Goal: Answer question/provide support: Share knowledge or assist other users

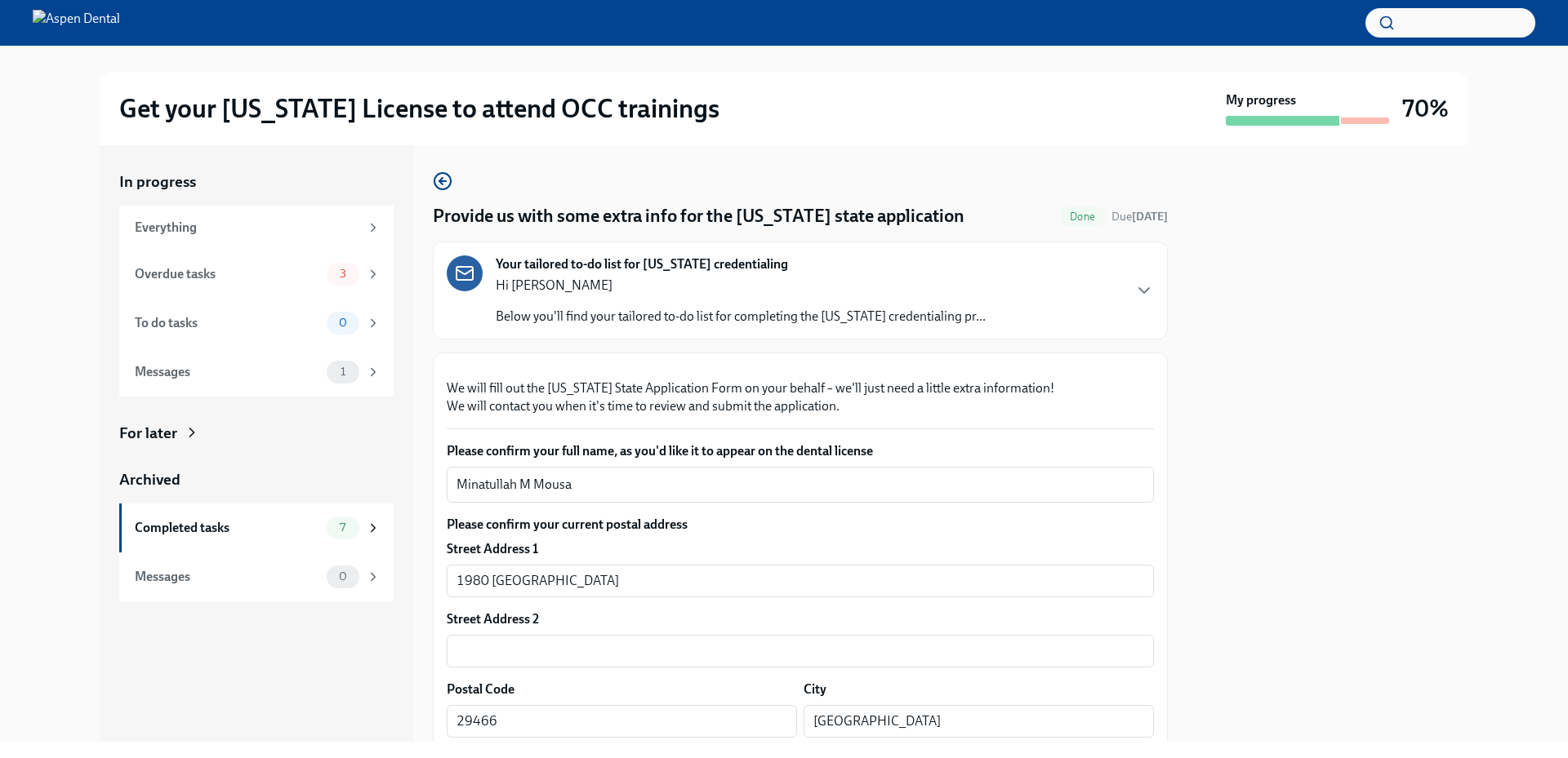
scroll to position [3478, 0]
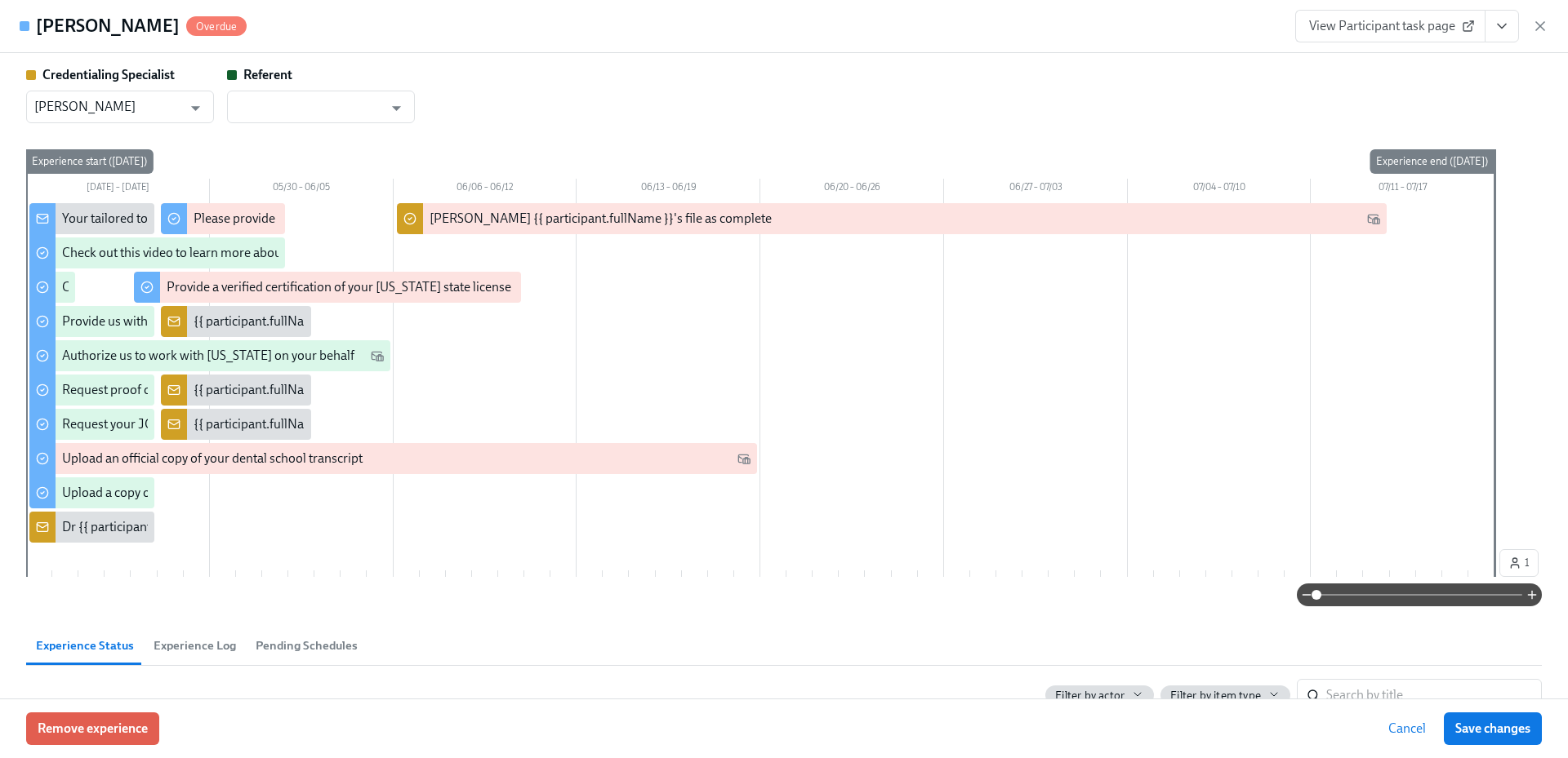
click at [1539, 24] on icon "button" at bounding box center [1541, 26] width 9 height 9
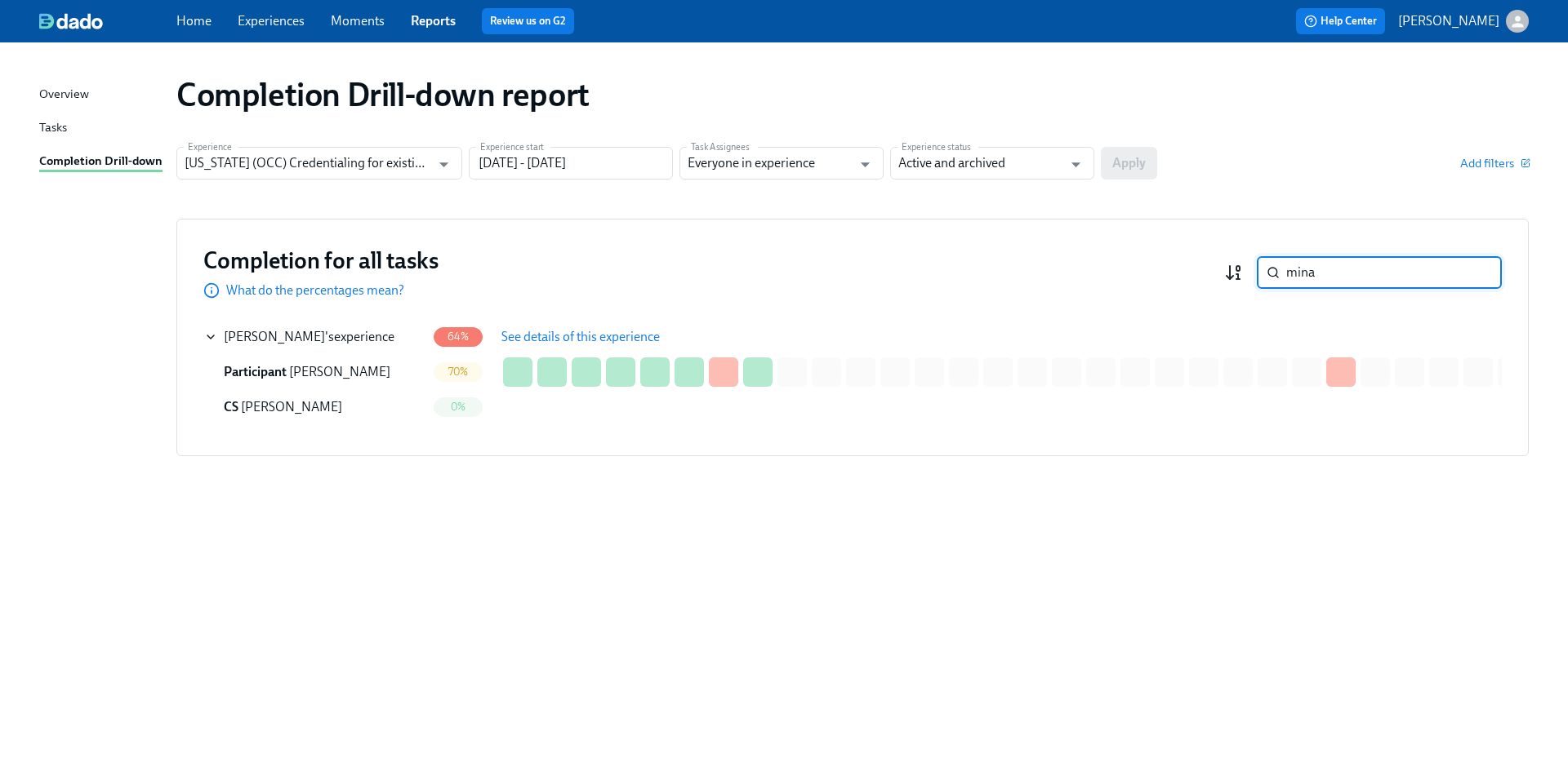
drag, startPoint x: 1287, startPoint y: 274, endPoint x: 1240, endPoint y: 274, distance: 47.0
click at [1240, 274] on div "mina ​" at bounding box center [1363, 273] width 278 height 32
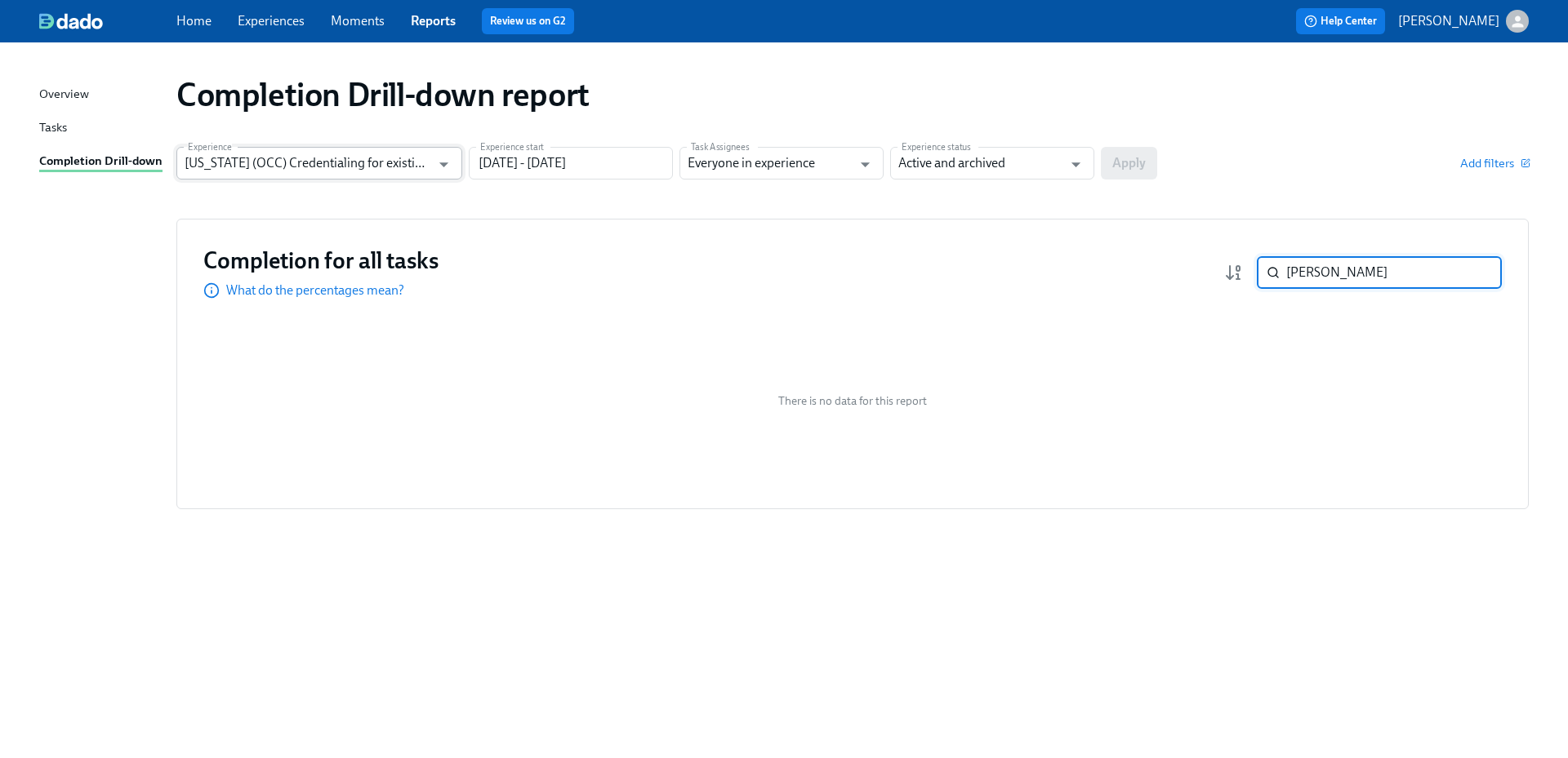
type input "[PERSON_NAME]"
click at [374, 173] on input "[US_STATE] (OCC) Credentialing for existing doctors [QR Code enrollment]" at bounding box center [308, 164] width 246 height 32
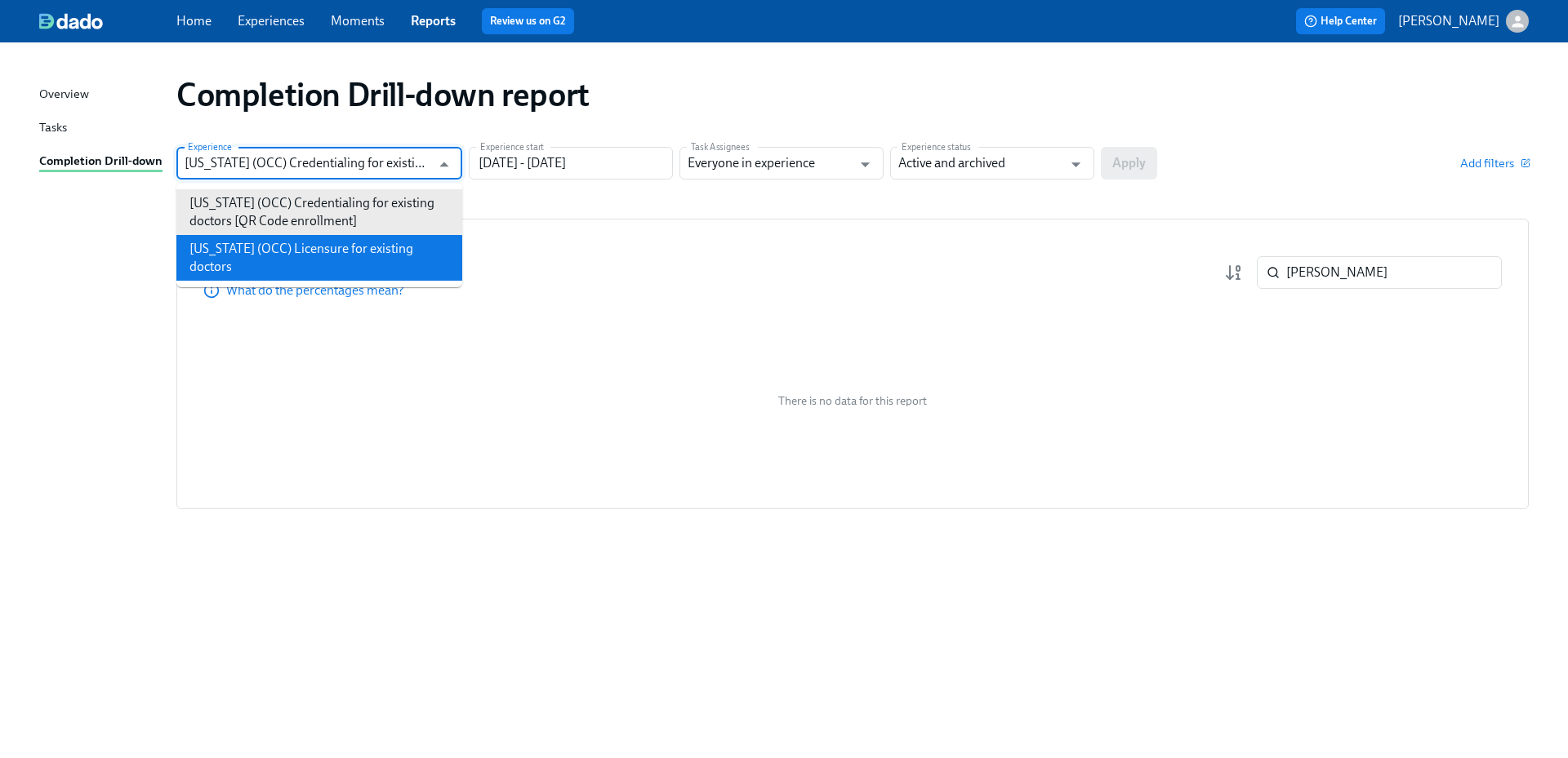
click at [366, 242] on li "[US_STATE] (OCC) Licensure for existing doctors" at bounding box center [319, 258] width 285 height 46
type input "[US_STATE] (OCC) Licensure for existing doctors"
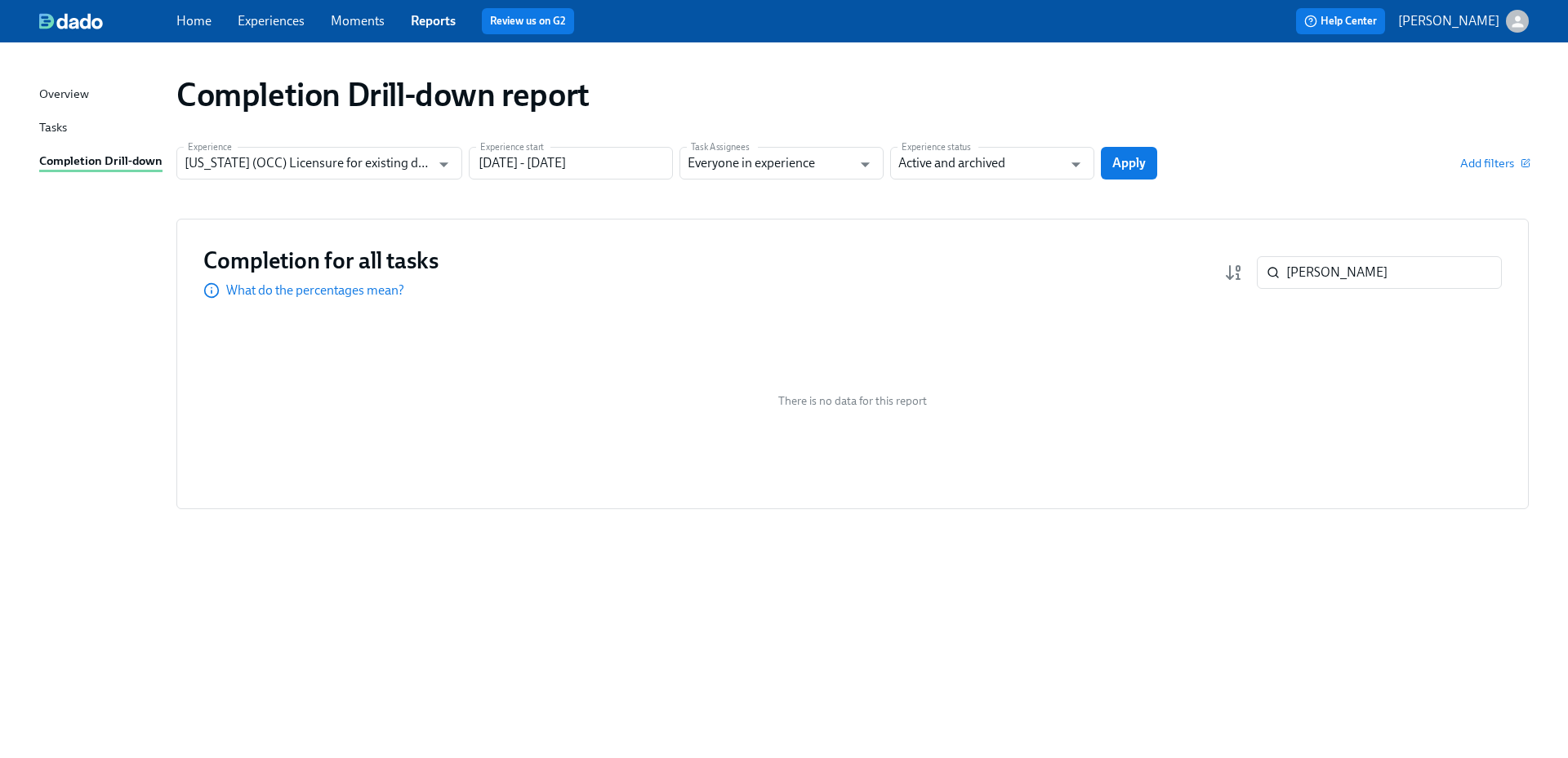
click at [1162, 164] on div "Experience [US_STATE] (OCC) Licensure for existing doctors Experience Experienc…" at bounding box center [852, 164] width 1352 height 32
click at [1144, 165] on span "Apply" at bounding box center [1128, 163] width 33 height 16
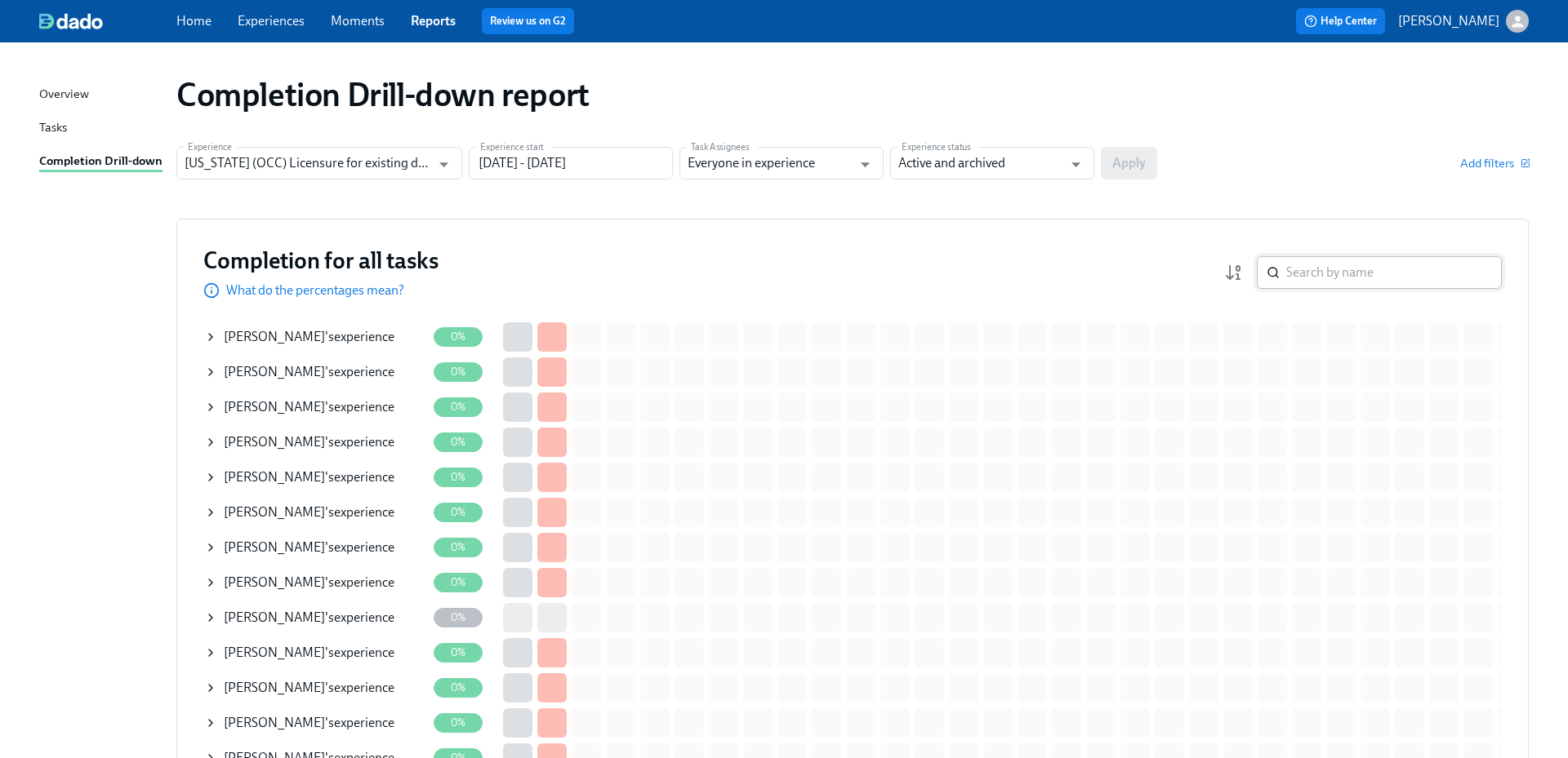
click at [1360, 274] on input "search" at bounding box center [1394, 273] width 216 height 32
click at [1357, 267] on input "search" at bounding box center [1394, 273] width 216 height 32
click at [1337, 270] on input "search" at bounding box center [1394, 273] width 216 height 32
click at [1348, 279] on input "search" at bounding box center [1394, 273] width 216 height 32
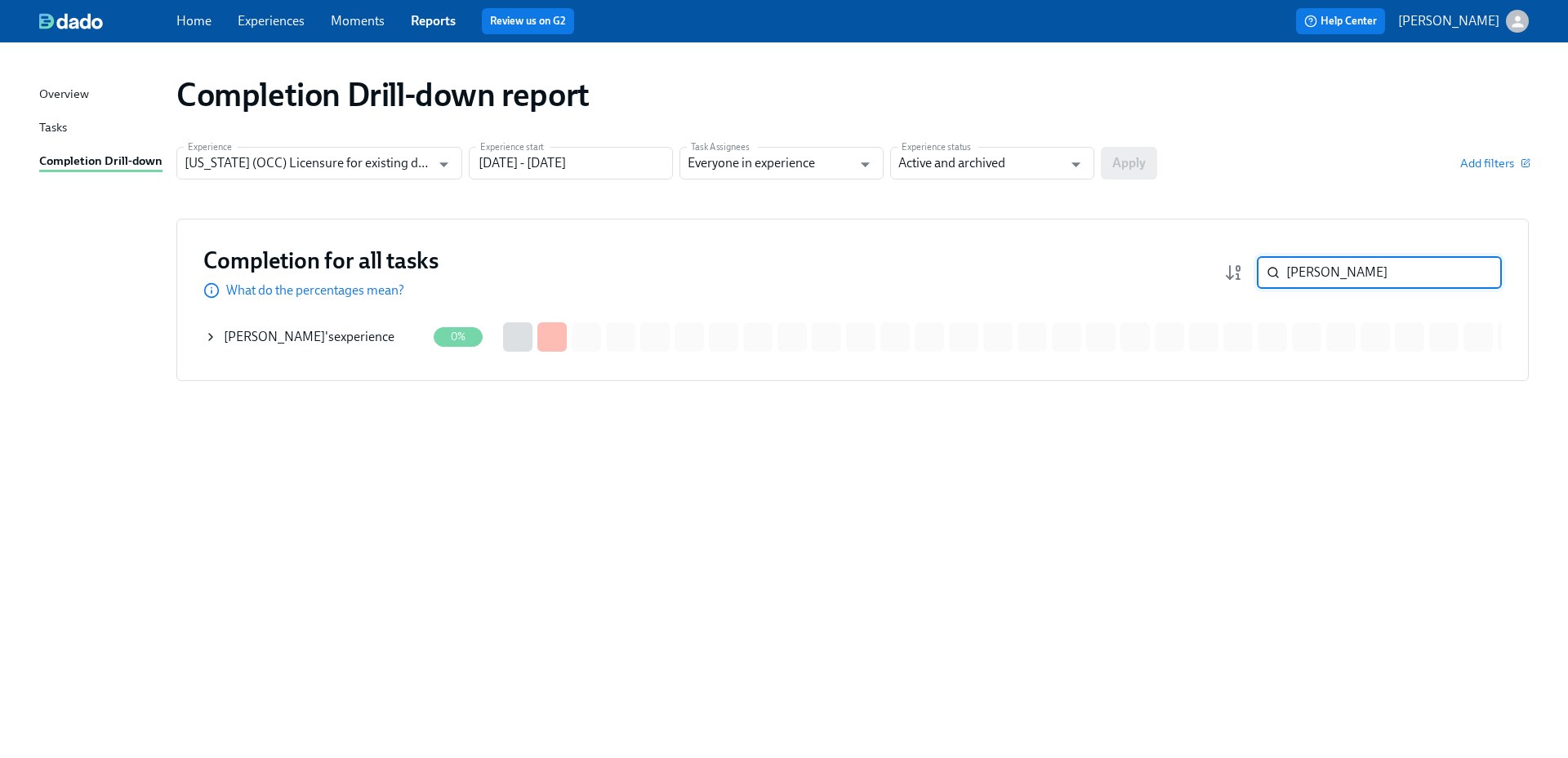
type input "[PERSON_NAME]"
click at [339, 342] on div "[PERSON_NAME] 's experience" at bounding box center [309, 336] width 170 height 18
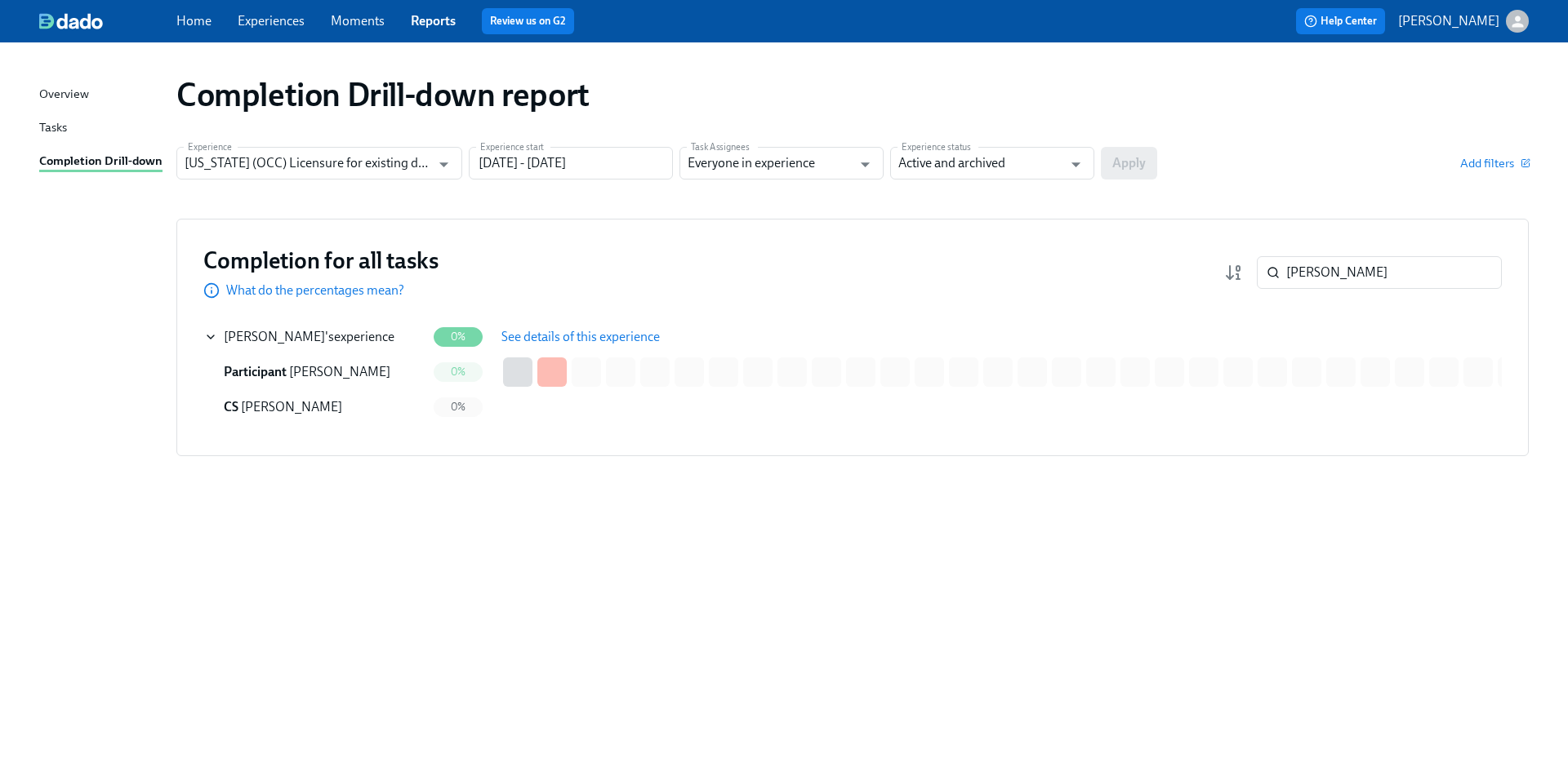
click at [580, 336] on span "See details of this experience" at bounding box center [581, 336] width 159 height 16
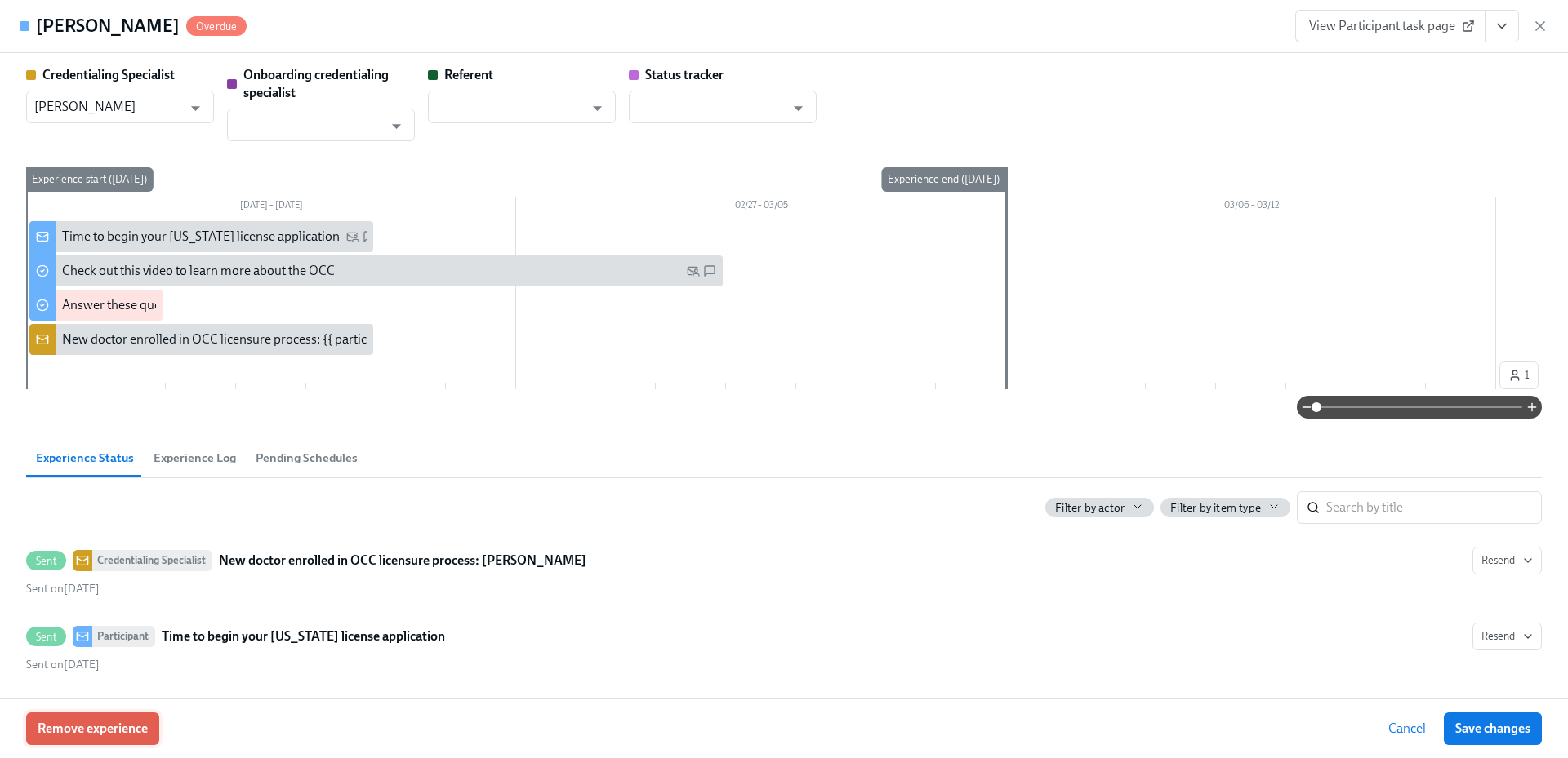
click at [142, 724] on span "Remove experience" at bounding box center [92, 728] width 110 height 16
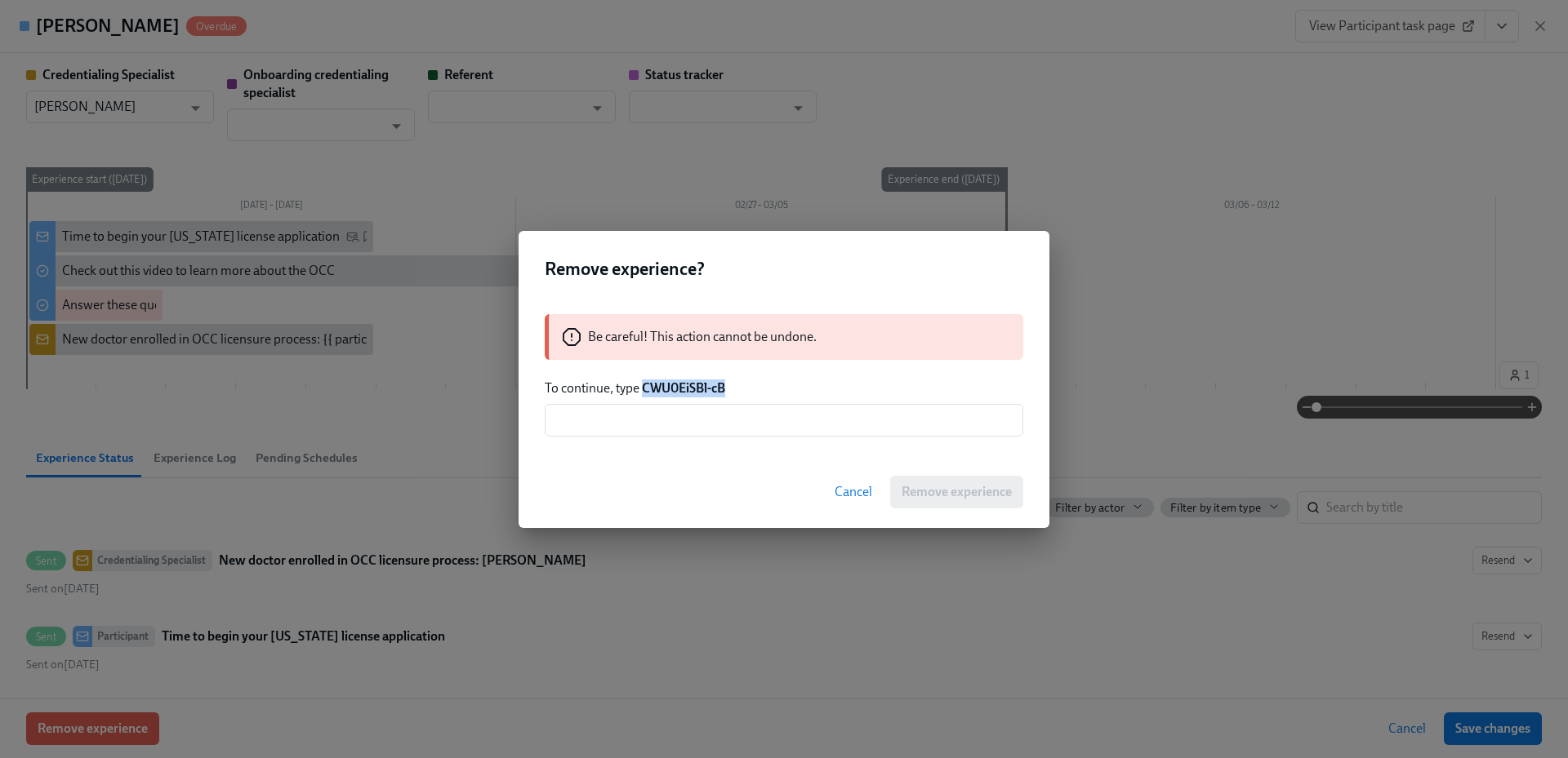
drag, startPoint x: 734, startPoint y: 388, endPoint x: 643, endPoint y: 387, distance: 91.0
click at [643, 387] on p "To continue, type CWU0EiSBl-cB" at bounding box center [784, 388] width 479 height 18
copy strong "CWU0EiSBl-cB"
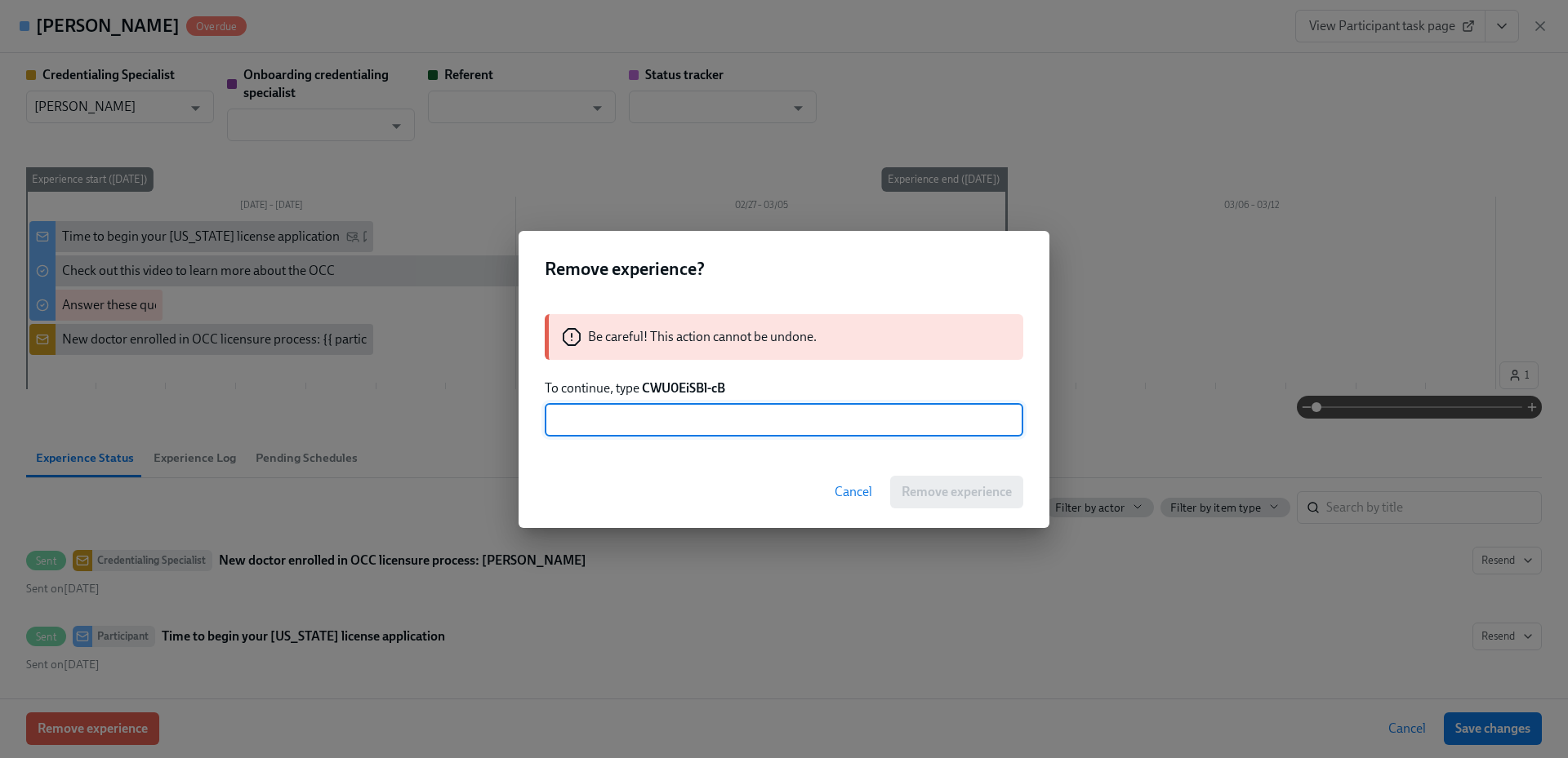
click at [681, 424] on input "text" at bounding box center [784, 420] width 479 height 32
paste input "CWU0EiSBl-cB"
type input "CWU0EiSBl-cB"
click at [969, 491] on span "Remove experience" at bounding box center [956, 491] width 110 height 16
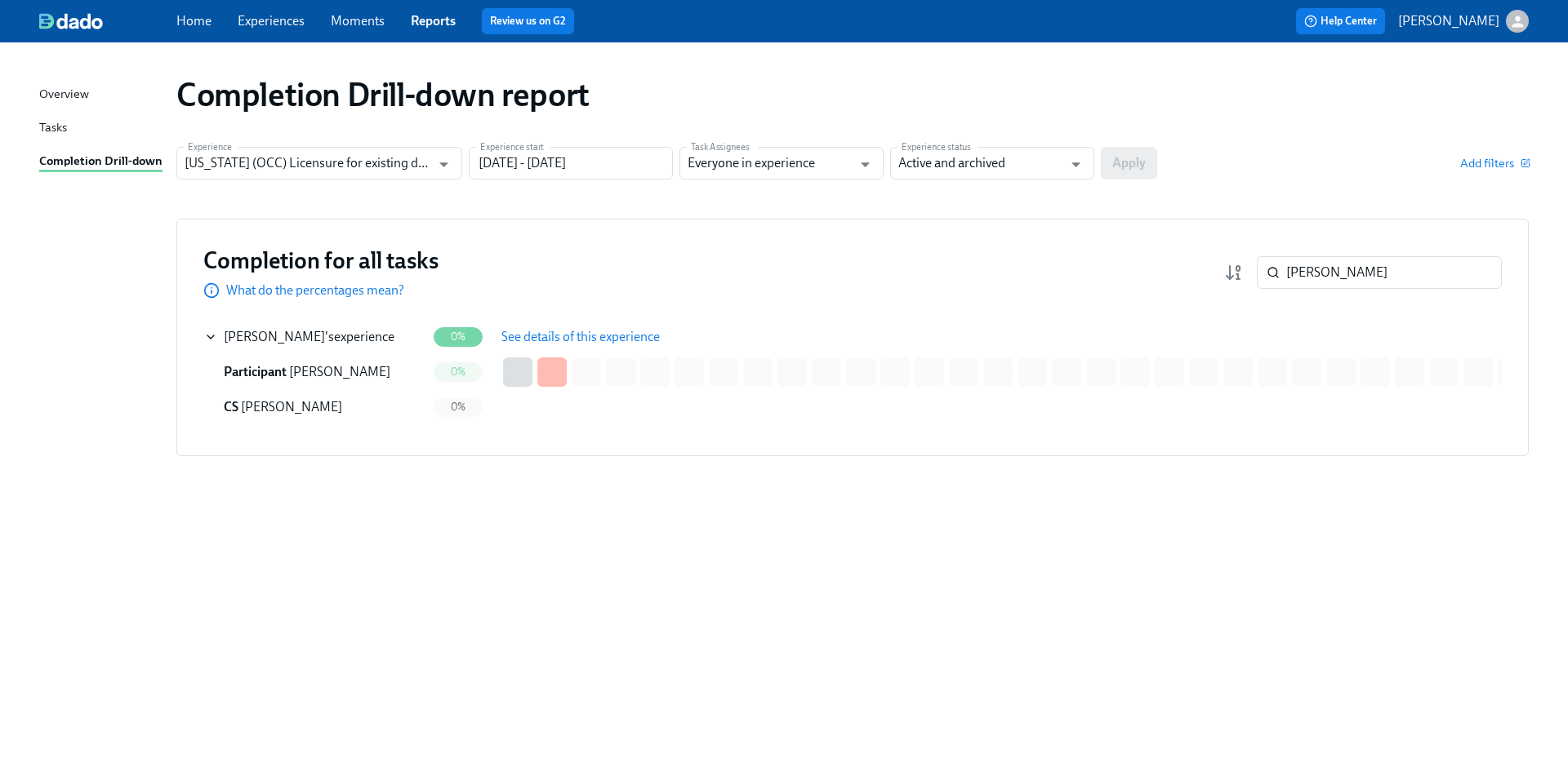
click at [1533, 521] on div "Overview Tasks Completion Drill-down Completion Drill-down report Experience [U…" at bounding box center [784, 400] width 1568 height 716
click at [768, 568] on div "Completion Drill-down report Experience [US_STATE] (OCC) Licensure for existing…" at bounding box center [784, 391] width 1490 height 658
click at [1392, 559] on div "Completion Drill-down report Experience [US_STATE] (OCC) Licensure for existing…" at bounding box center [784, 391] width 1490 height 658
click at [1112, 607] on div "Completion Drill-down report Experience [US_STATE] (OCC) Licensure for existing…" at bounding box center [784, 391] width 1490 height 658
click at [775, 541] on div "Completion Drill-down report Experience [US_STATE] (OCC) Licensure for existing…" at bounding box center [784, 391] width 1490 height 658
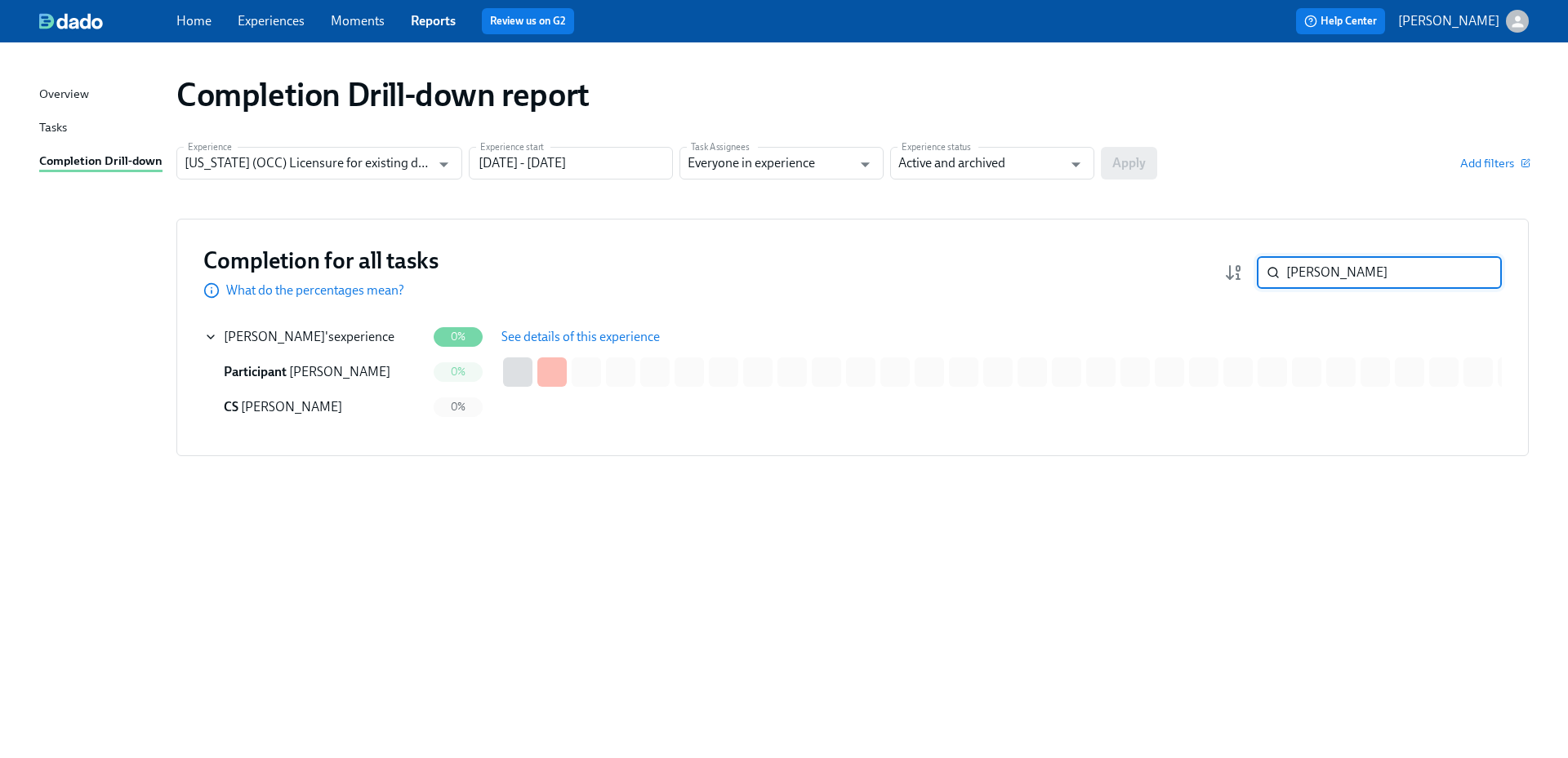
drag, startPoint x: 1363, startPoint y: 279, endPoint x: 1270, endPoint y: 276, distance: 93.0
click at [1278, 275] on div "[PERSON_NAME] ​" at bounding box center [1380, 273] width 245 height 32
drag, startPoint x: 384, startPoint y: 340, endPoint x: 402, endPoint y: 338, distance: 18.1
click at [383, 340] on div "[PERSON_NAME] 's experience" at bounding box center [315, 337] width 222 height 32
click at [573, 342] on span "See details of this experience" at bounding box center [581, 336] width 159 height 16
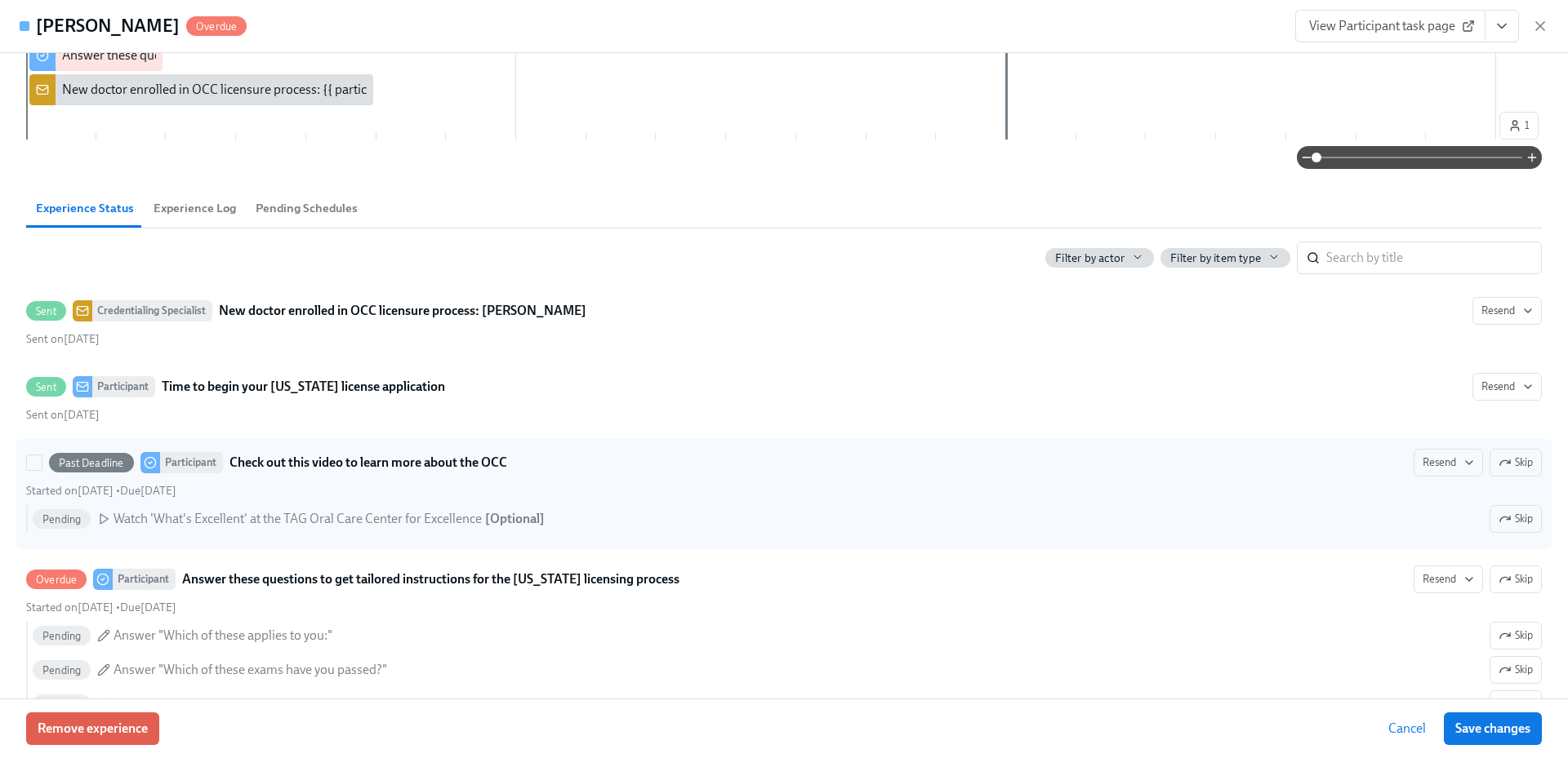
scroll to position [408, 0]
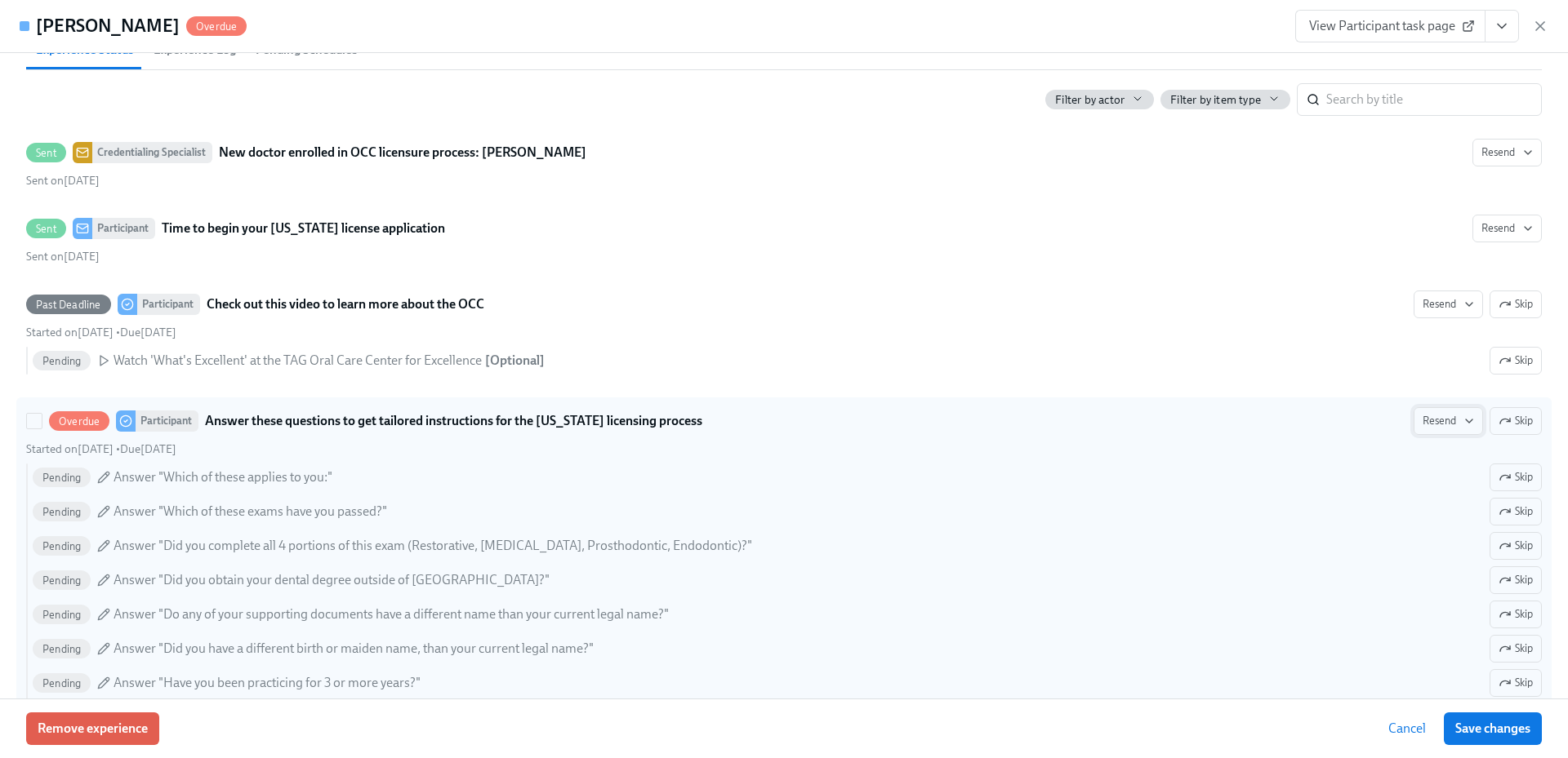
click at [1441, 431] on button "Resend" at bounding box center [1448, 421] width 69 height 28
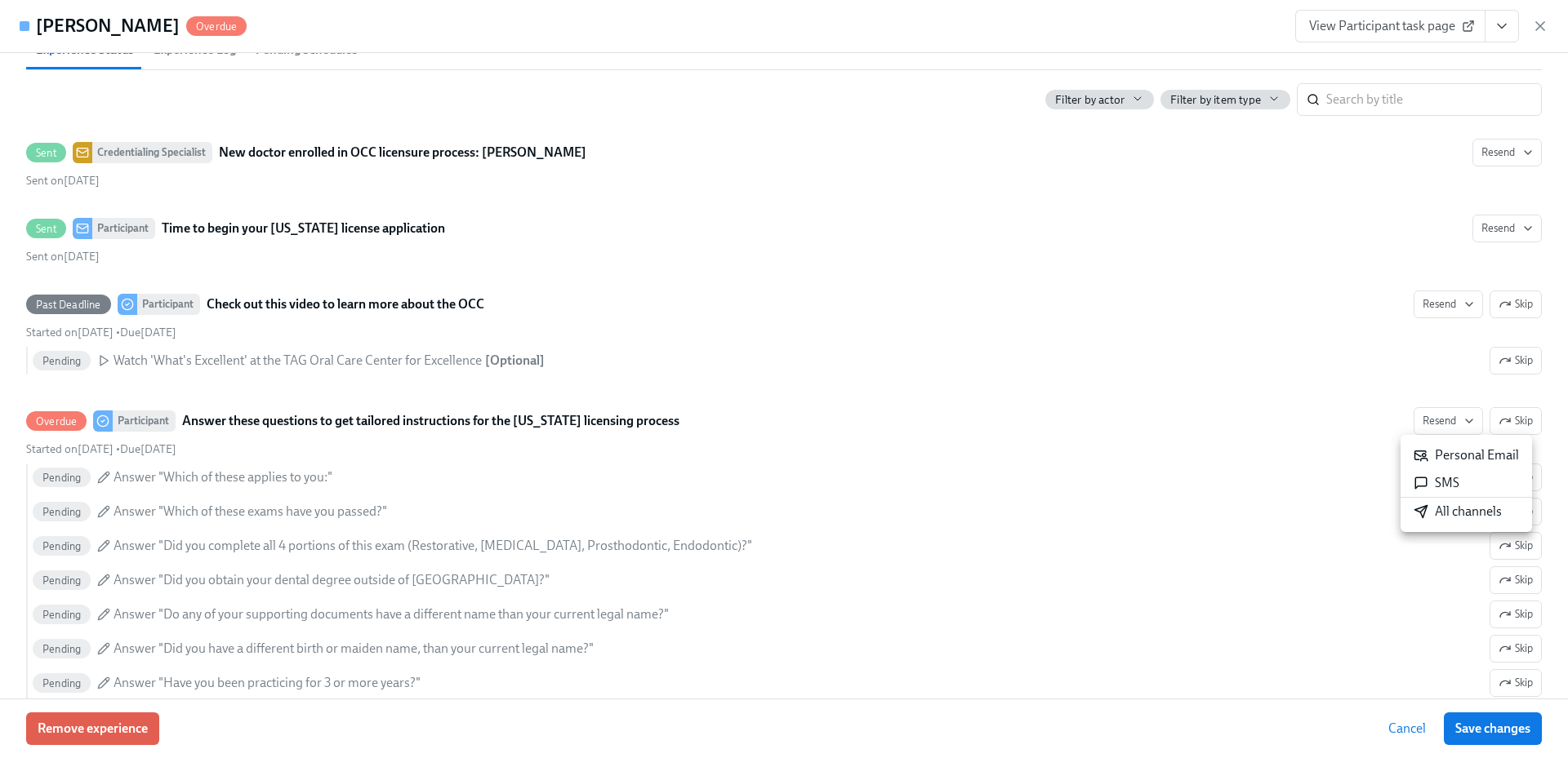
click at [1441, 514] on div "All channels" at bounding box center [1458, 511] width 89 height 18
click at [1000, 712] on div "Remove experience Cancel Save changes" at bounding box center [784, 728] width 1568 height 60
click at [1537, 20] on icon "button" at bounding box center [1540, 26] width 16 height 16
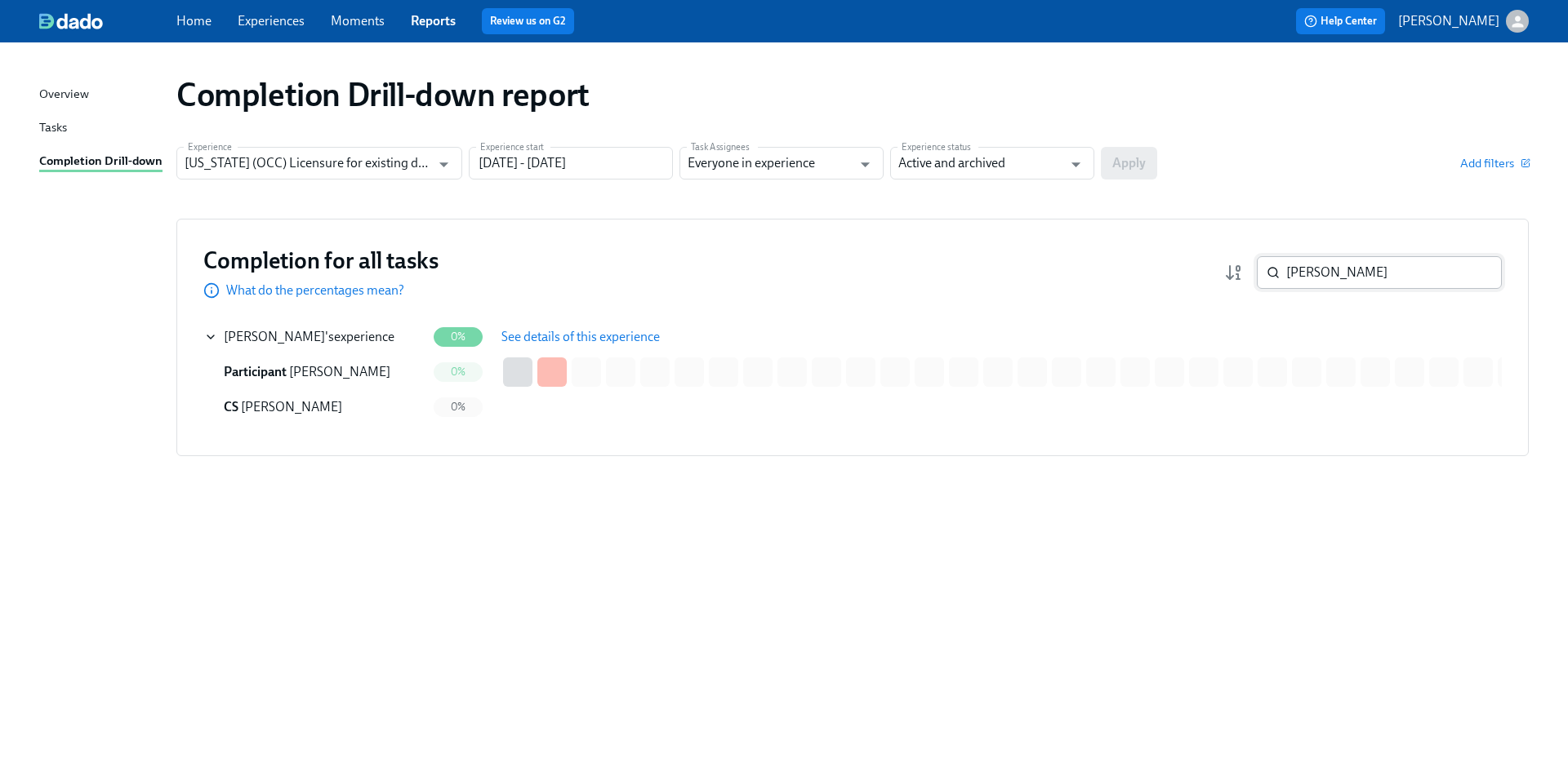
drag, startPoint x: 1304, startPoint y: 259, endPoint x: 1272, endPoint y: 256, distance: 32.1
click at [1273, 256] on div "[PERSON_NAME] ​" at bounding box center [1380, 273] width 245 height 32
paste input "[PERSON_NAME]"
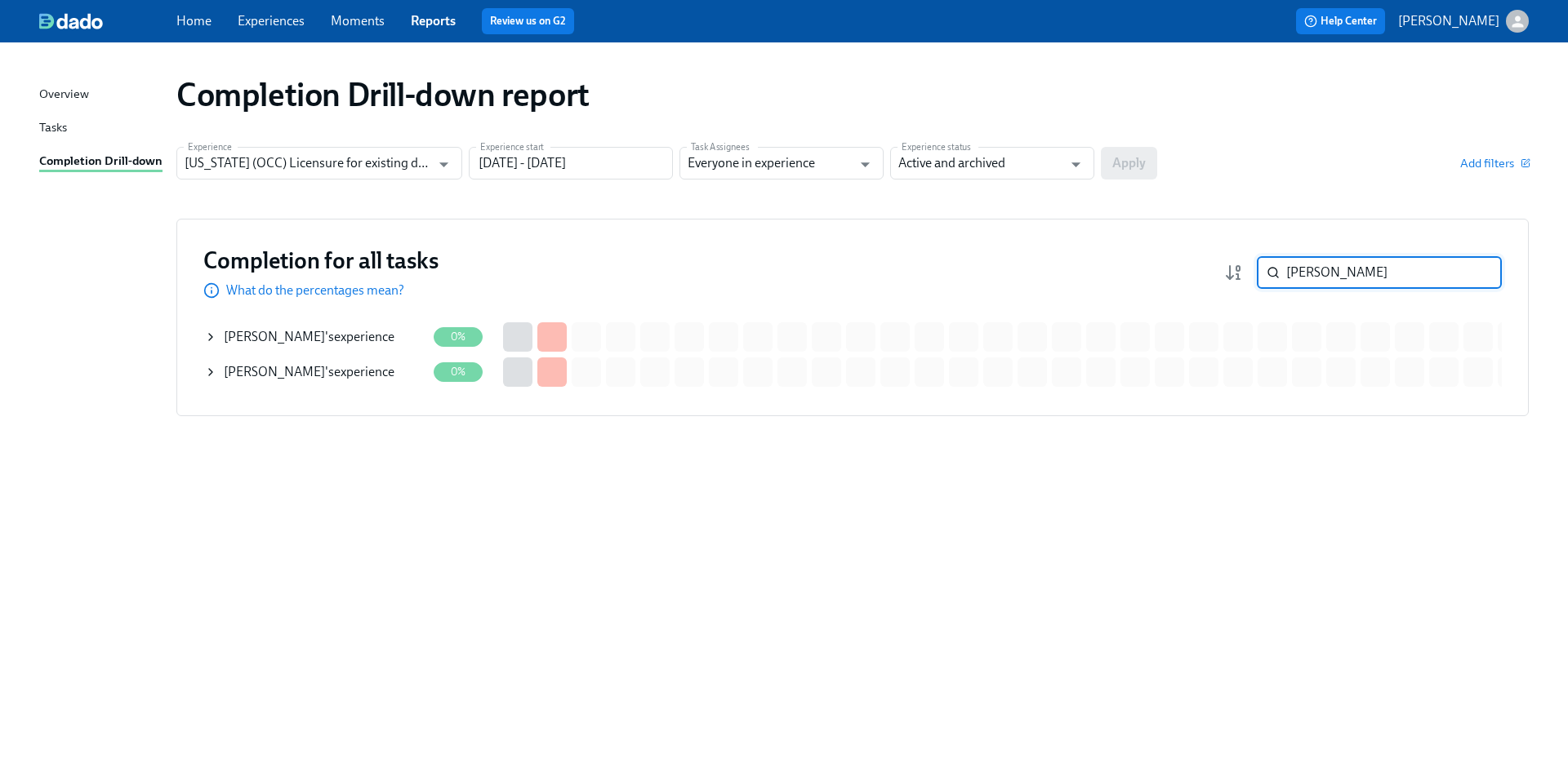
click at [331, 343] on div "[PERSON_NAME] 's experience" at bounding box center [309, 336] width 170 height 18
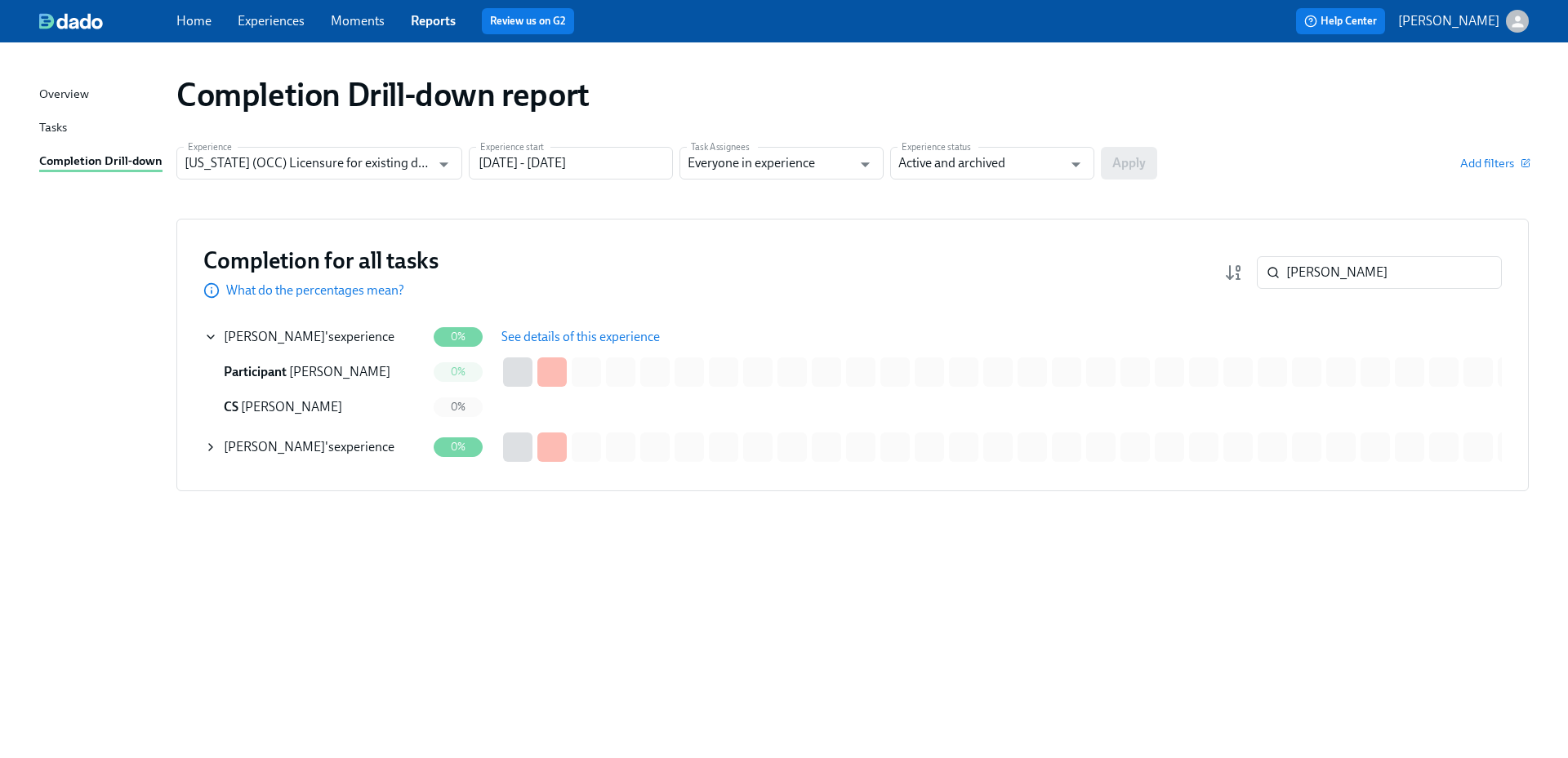
click at [528, 338] on span "See details of this experience" at bounding box center [581, 336] width 159 height 16
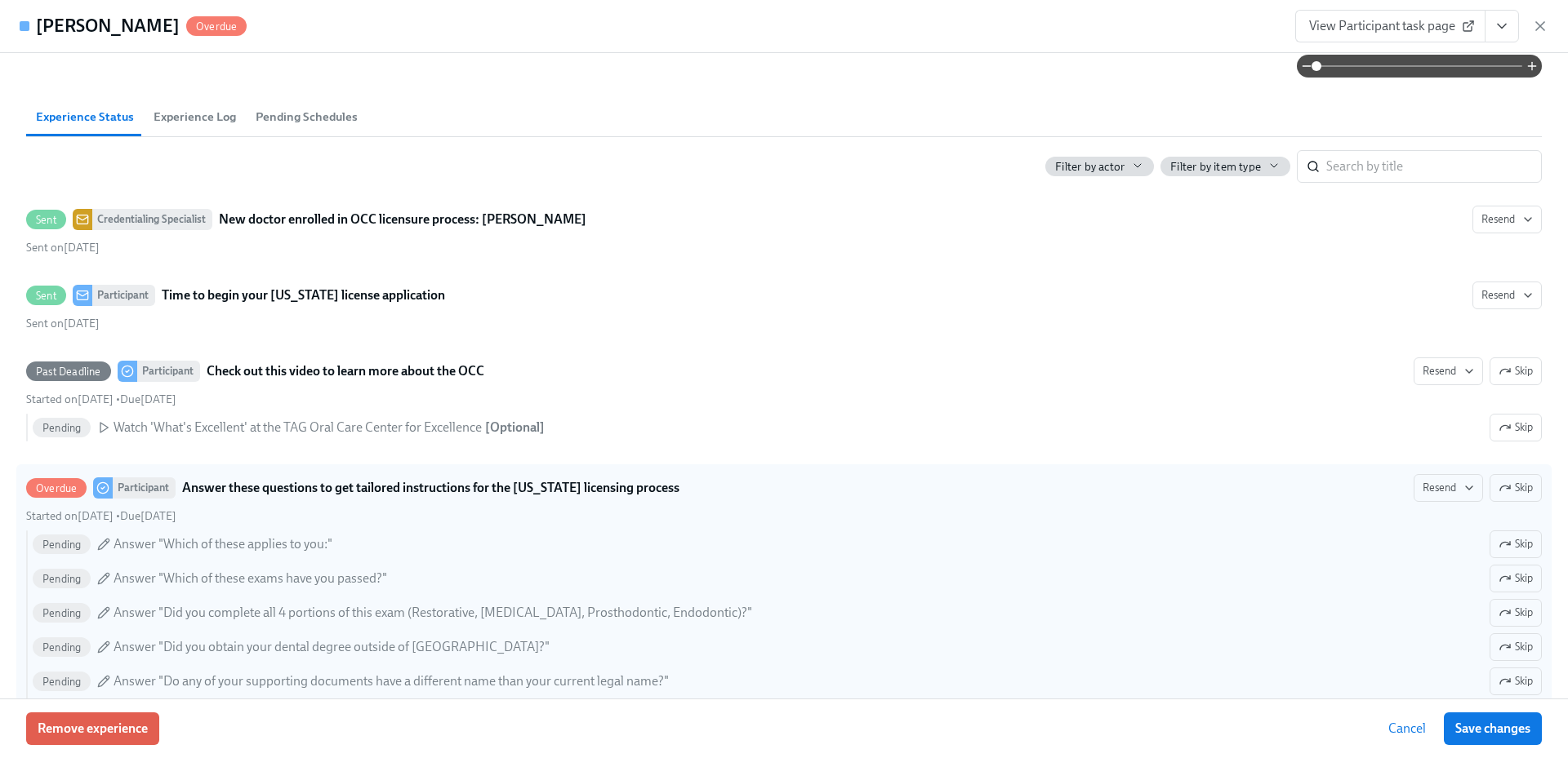
scroll to position [408, 0]
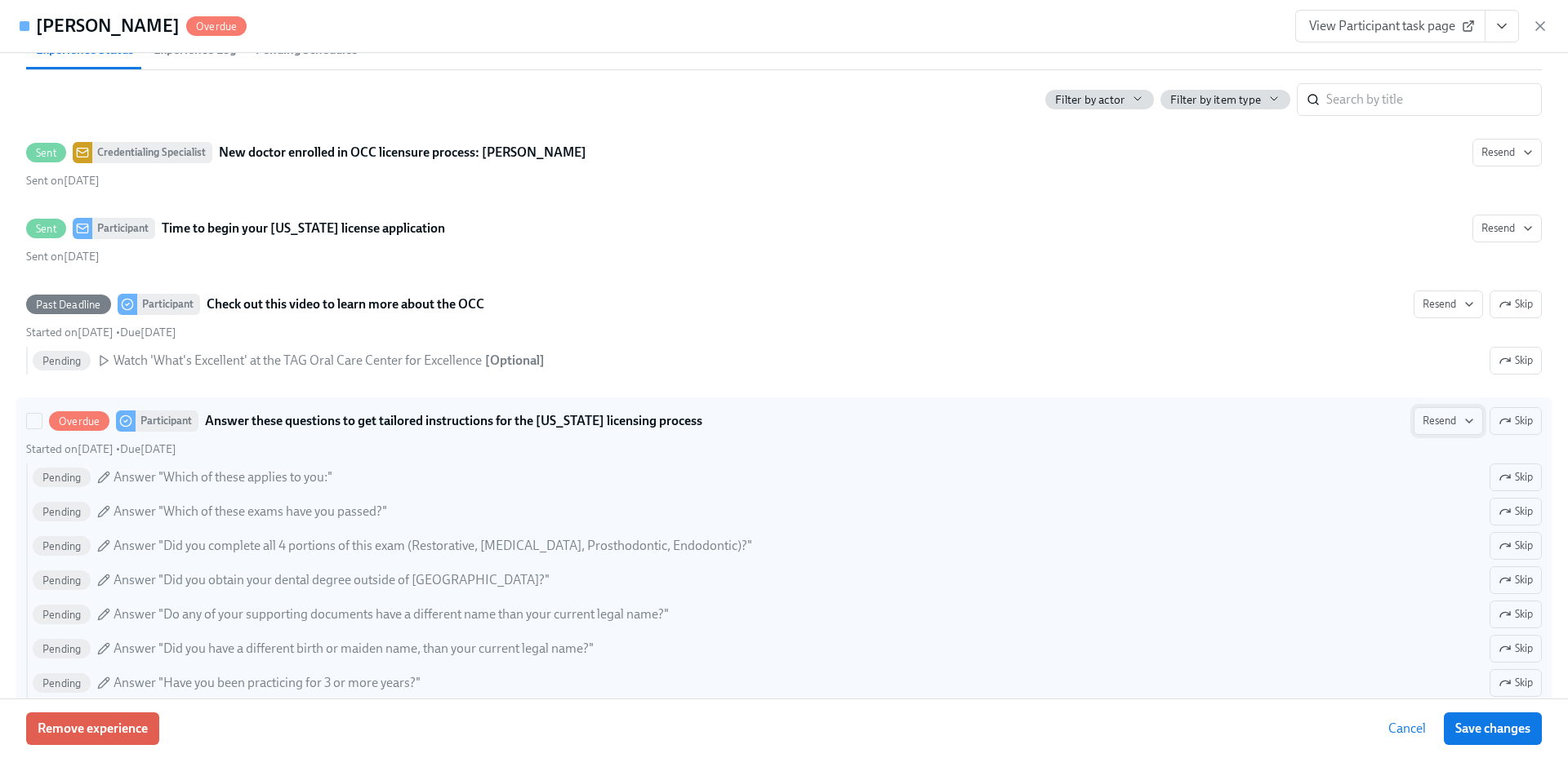
click at [1463, 423] on icon "button" at bounding box center [1469, 421] width 13 height 13
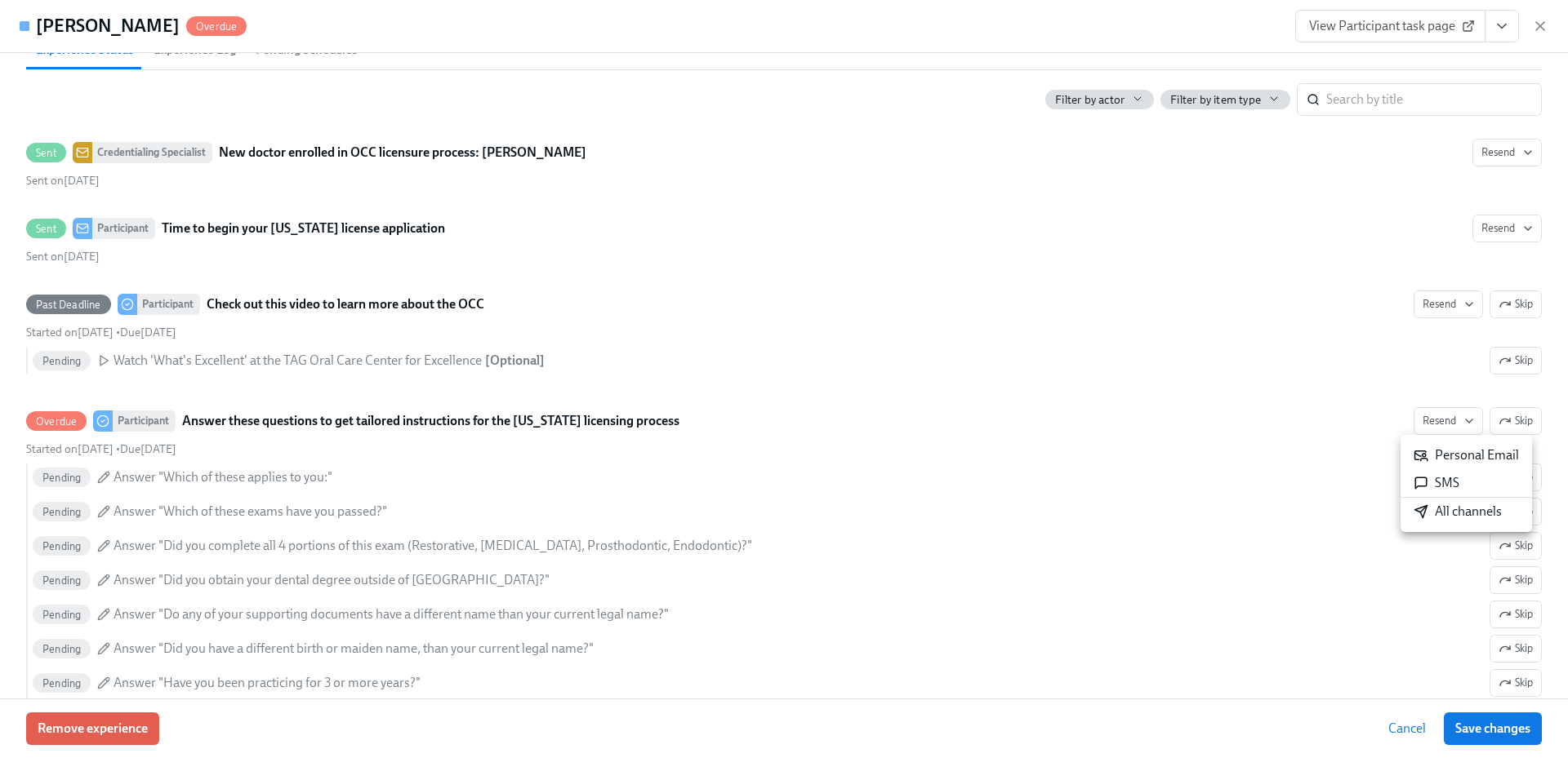
click at [1450, 506] on div "All channels" at bounding box center [1458, 511] width 89 height 18
click at [1539, 22] on icon "button" at bounding box center [1540, 26] width 16 height 16
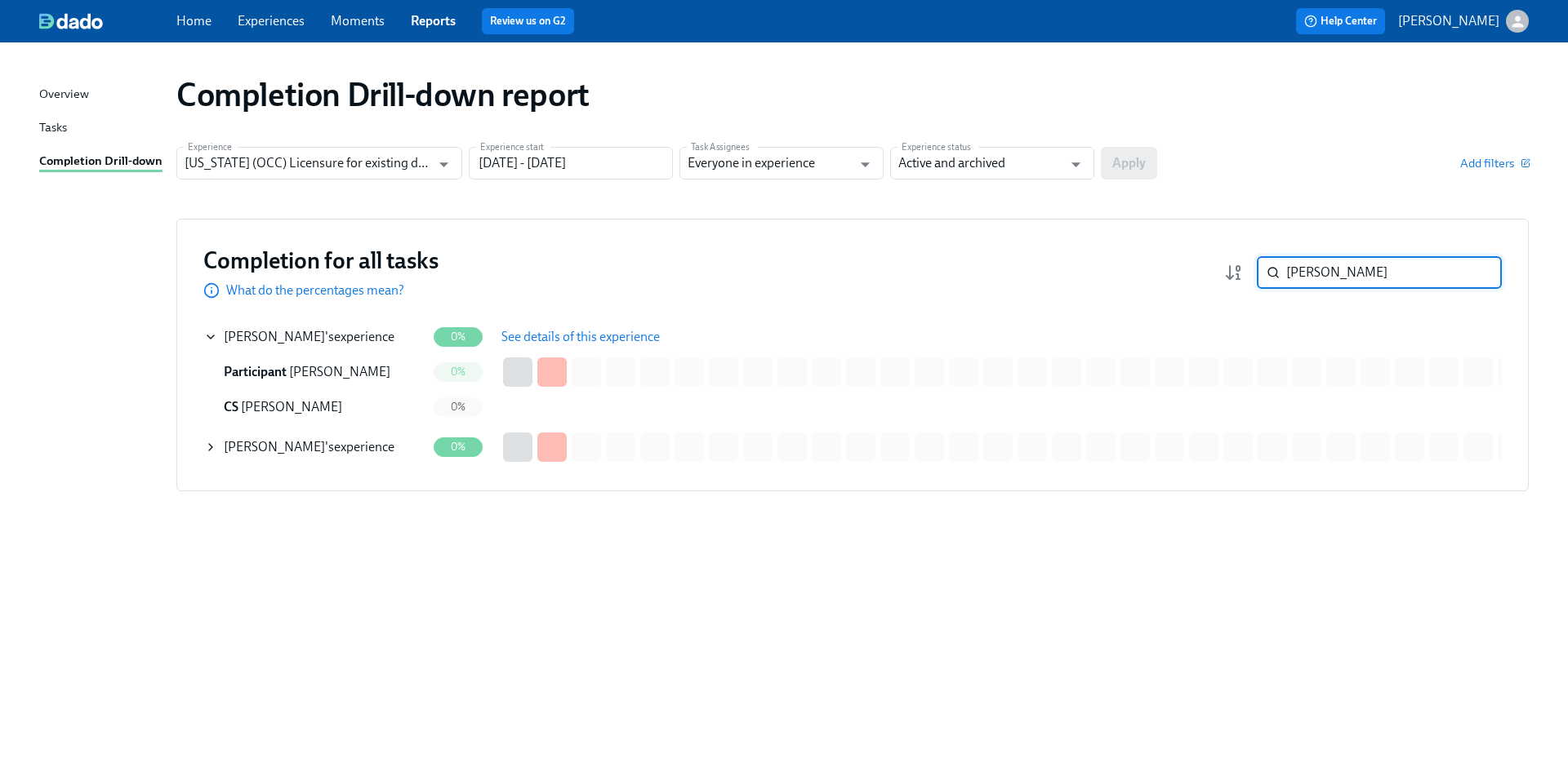
drag, startPoint x: 1396, startPoint y: 272, endPoint x: 1276, endPoint y: 271, distance: 120.0
click at [1276, 271] on div "[PERSON_NAME] ​" at bounding box center [1380, 273] width 245 height 32
paste input "[PERSON_NAME]"
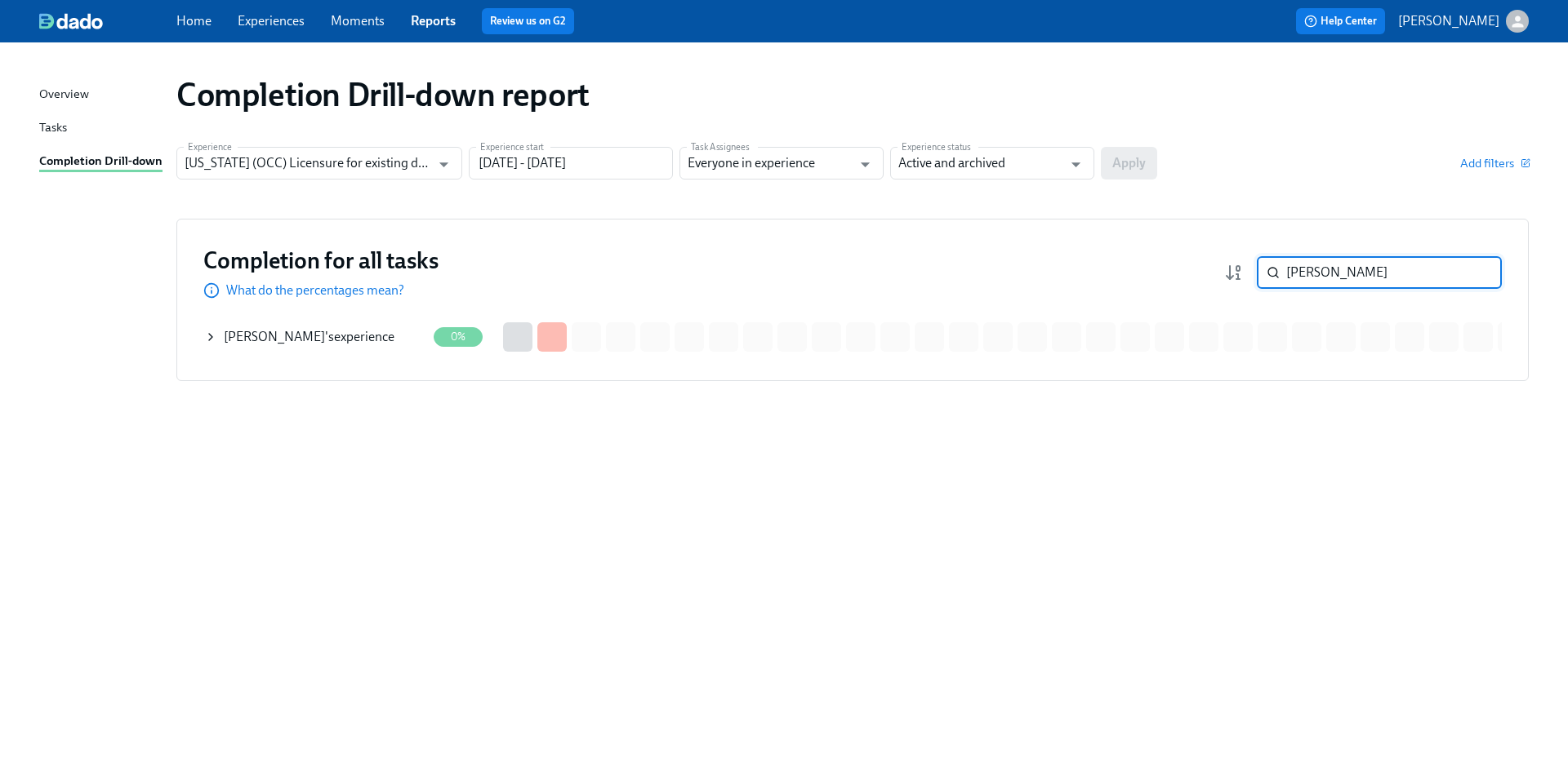
click at [353, 336] on div "[PERSON_NAME] 's experience" at bounding box center [309, 336] width 170 height 18
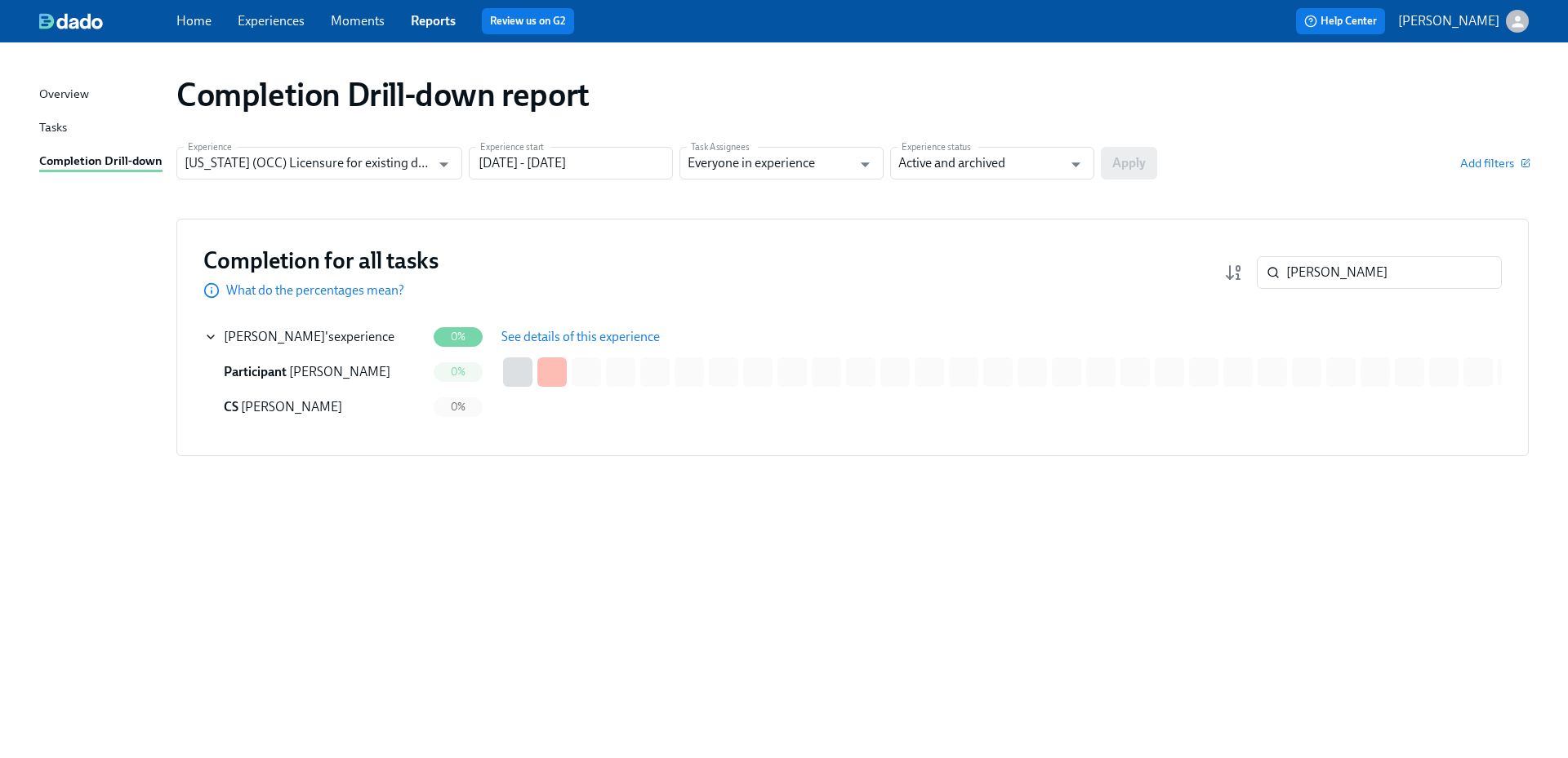
click at [527, 333] on span "See details of this experience" at bounding box center [581, 336] width 159 height 16
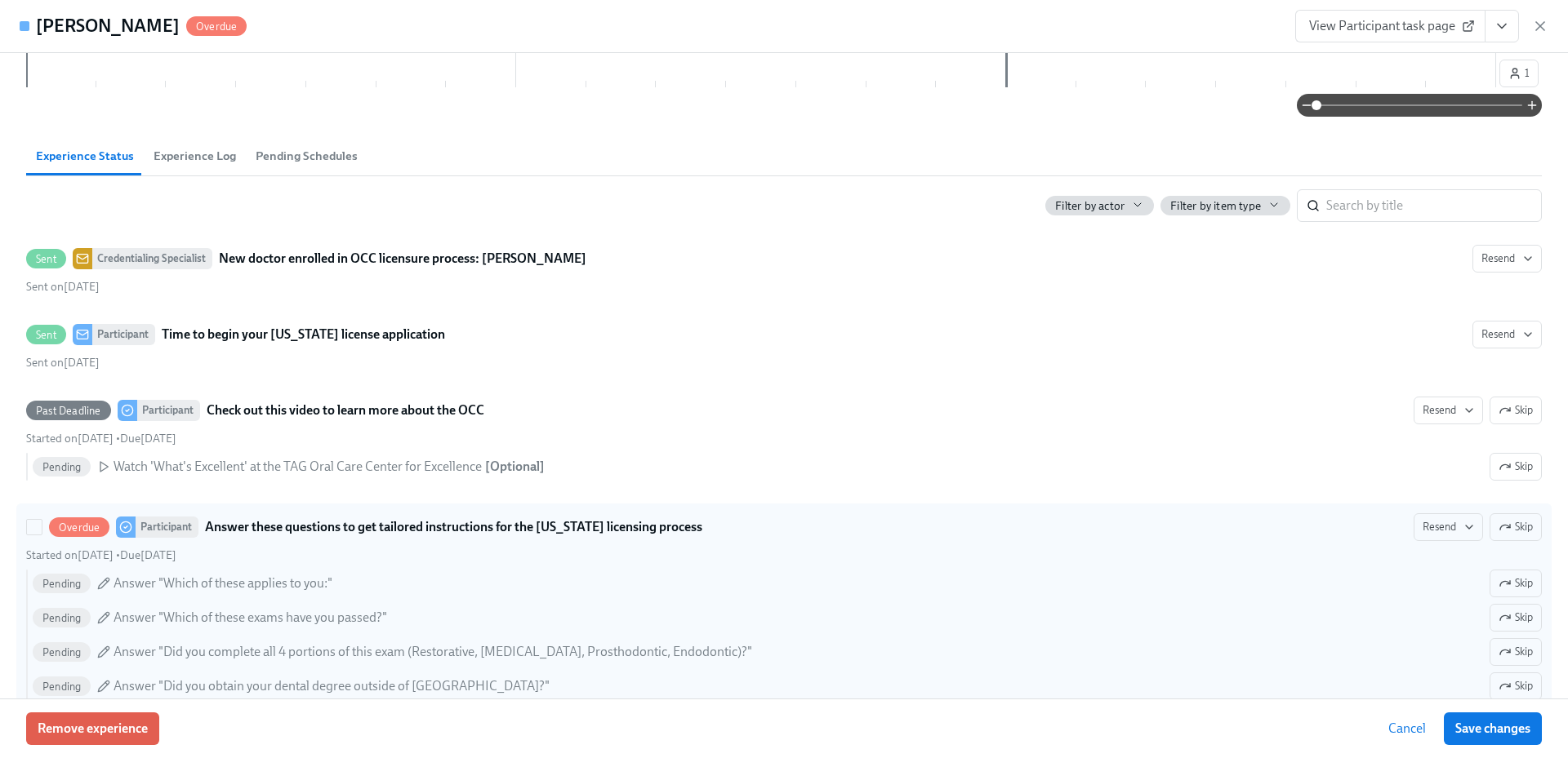
scroll to position [326, 0]
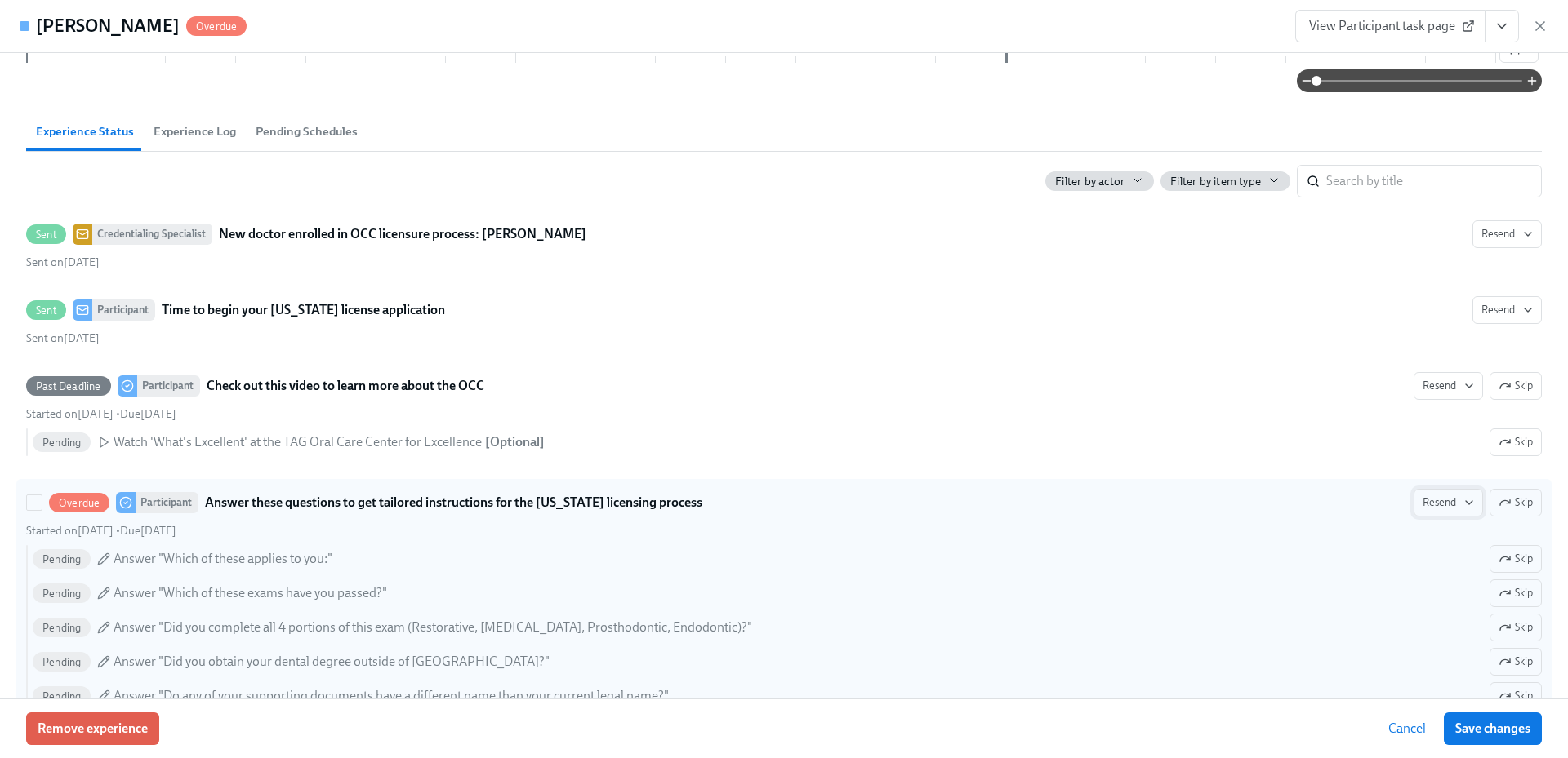
click at [1467, 507] on button "Resend" at bounding box center [1448, 502] width 69 height 28
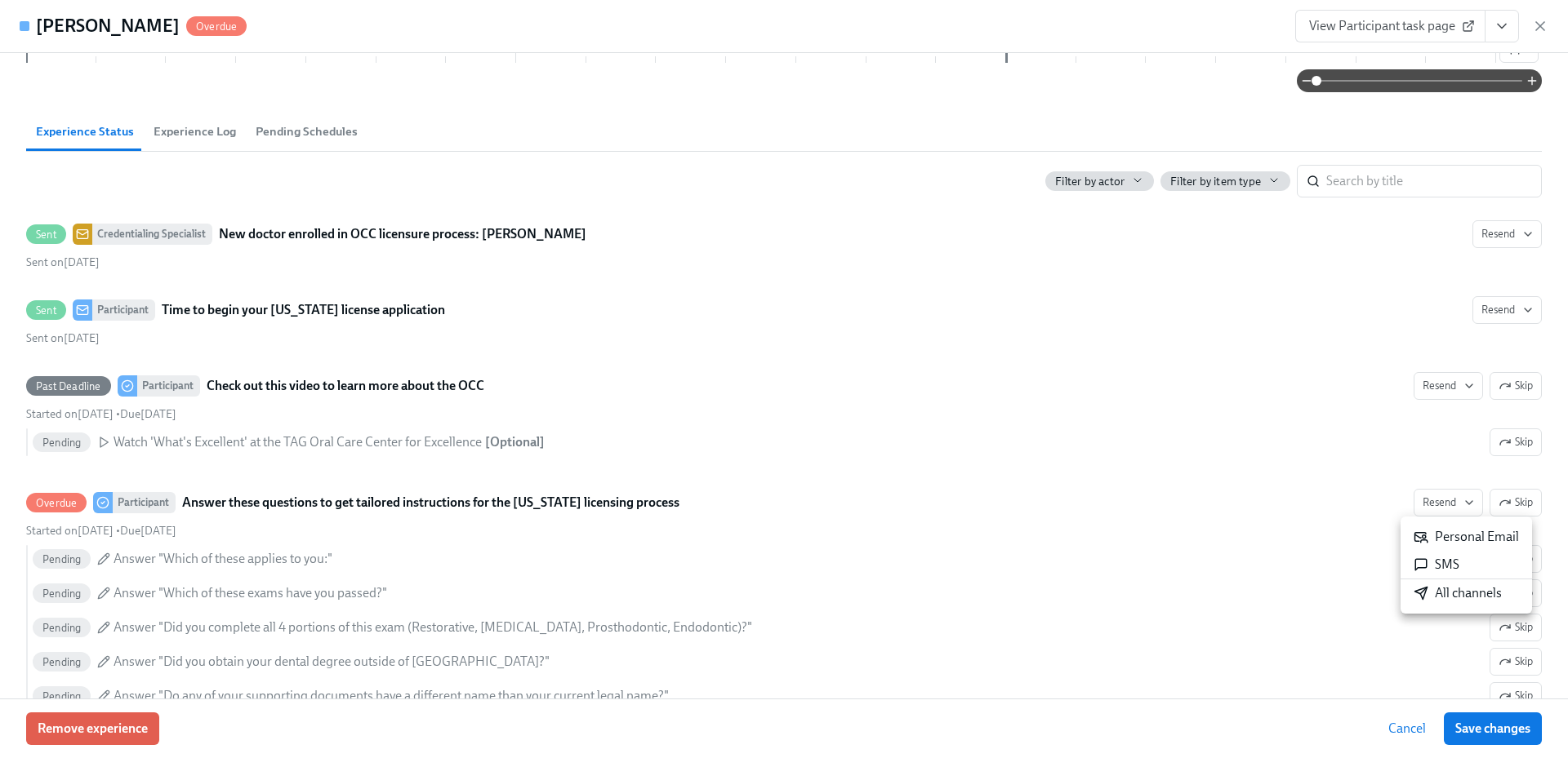
click at [1452, 593] on div "All channels" at bounding box center [1458, 593] width 89 height 18
click at [1542, 23] on icon "button" at bounding box center [1540, 26] width 16 height 16
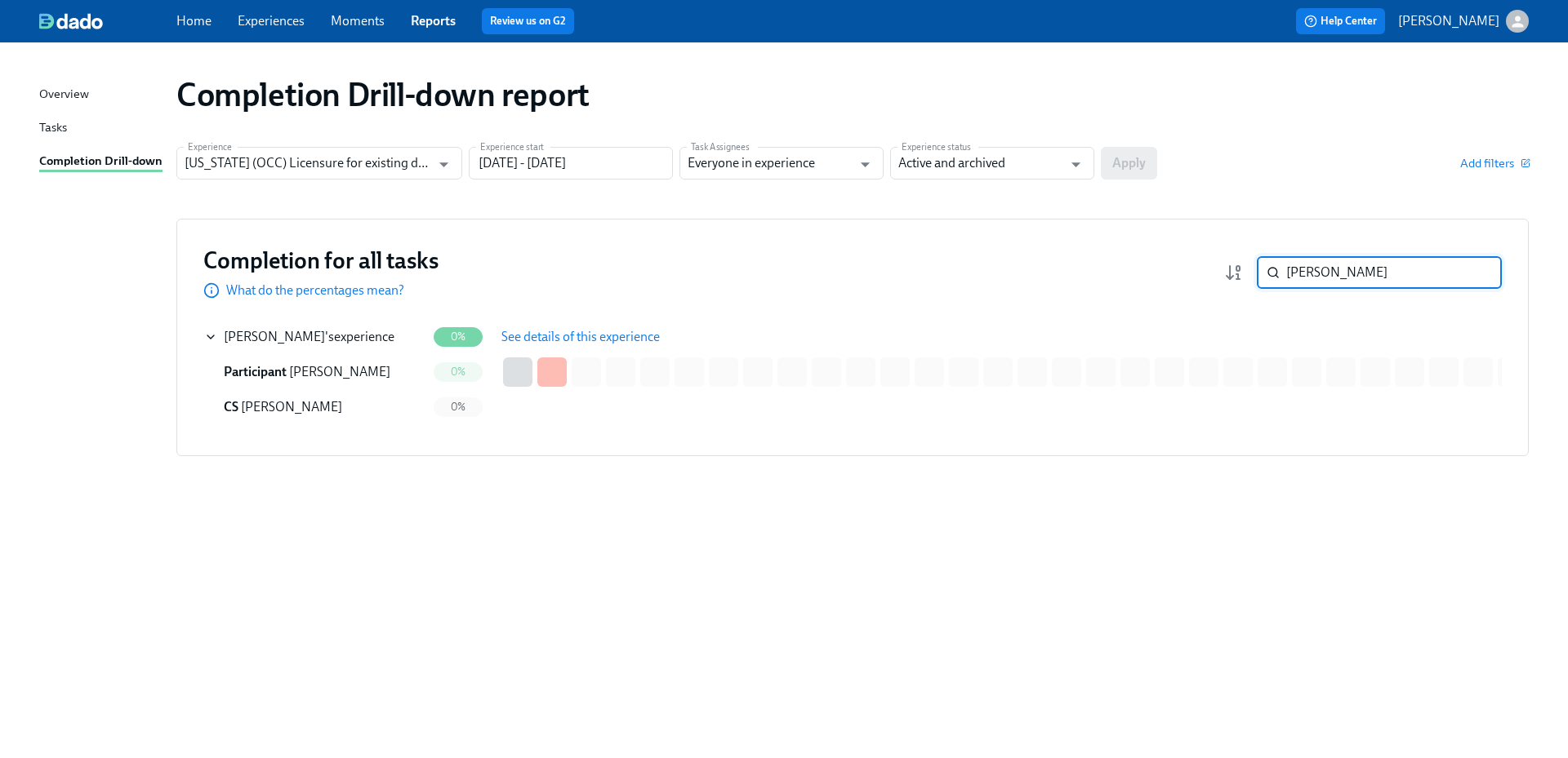
drag, startPoint x: 1364, startPoint y: 278, endPoint x: 1279, endPoint y: 278, distance: 85.0
click at [1279, 278] on div "[PERSON_NAME] ​" at bounding box center [1380, 273] width 245 height 32
paste input "izza"
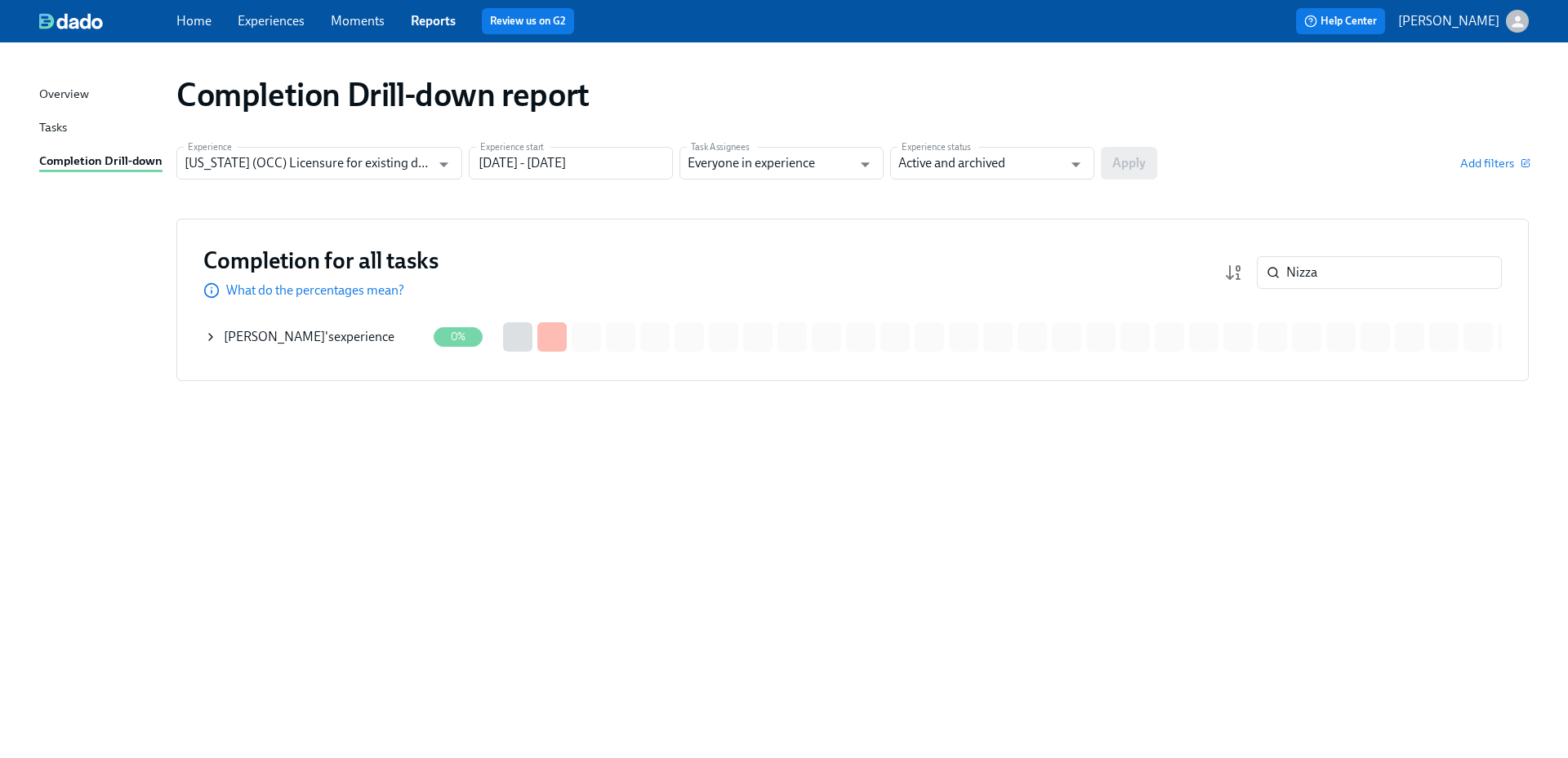
click at [331, 337] on div "[PERSON_NAME] 's experience" at bounding box center [309, 336] width 170 height 18
click at [561, 342] on span "See details of this experience" at bounding box center [581, 336] width 159 height 16
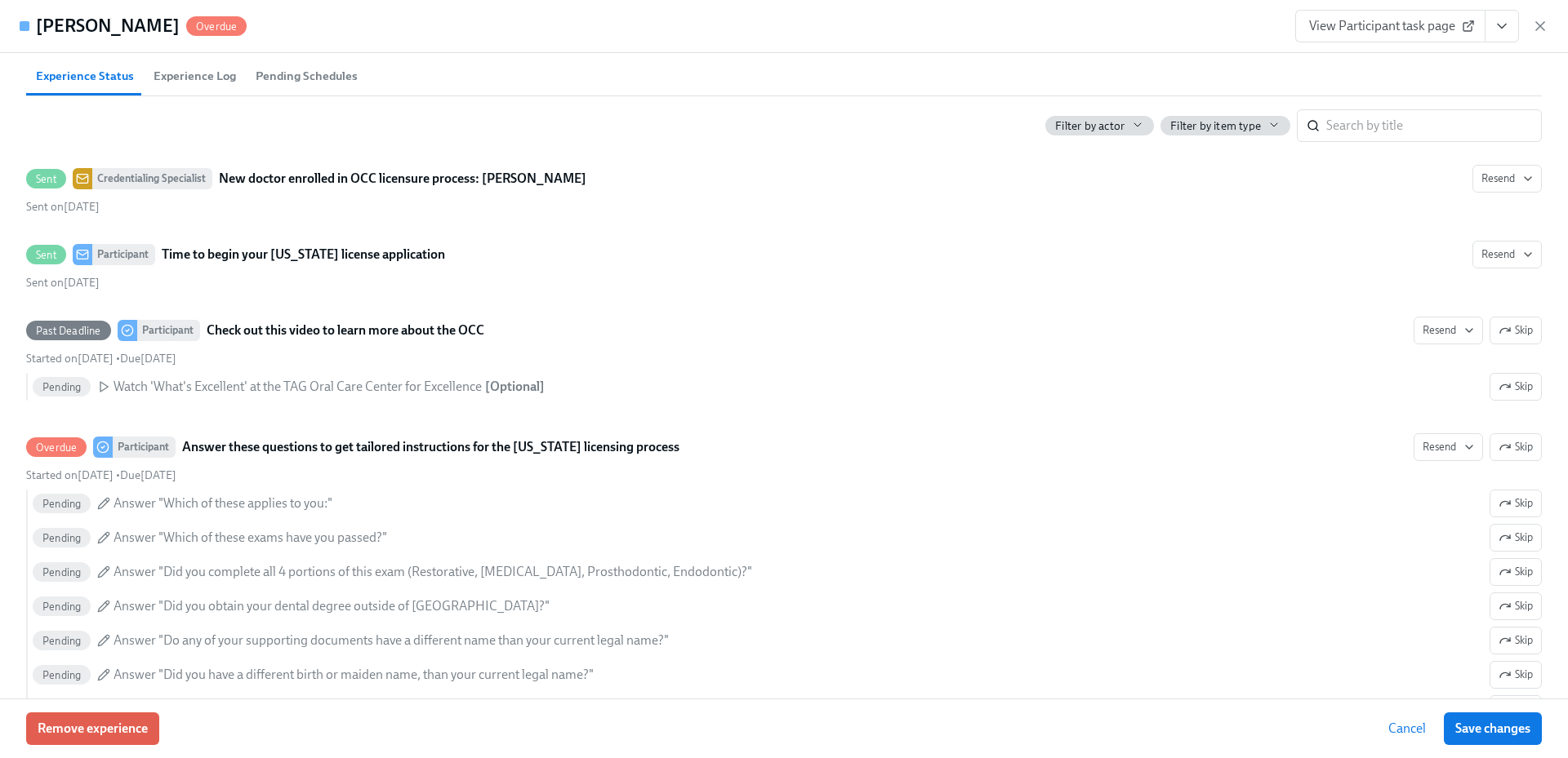
scroll to position [408, 0]
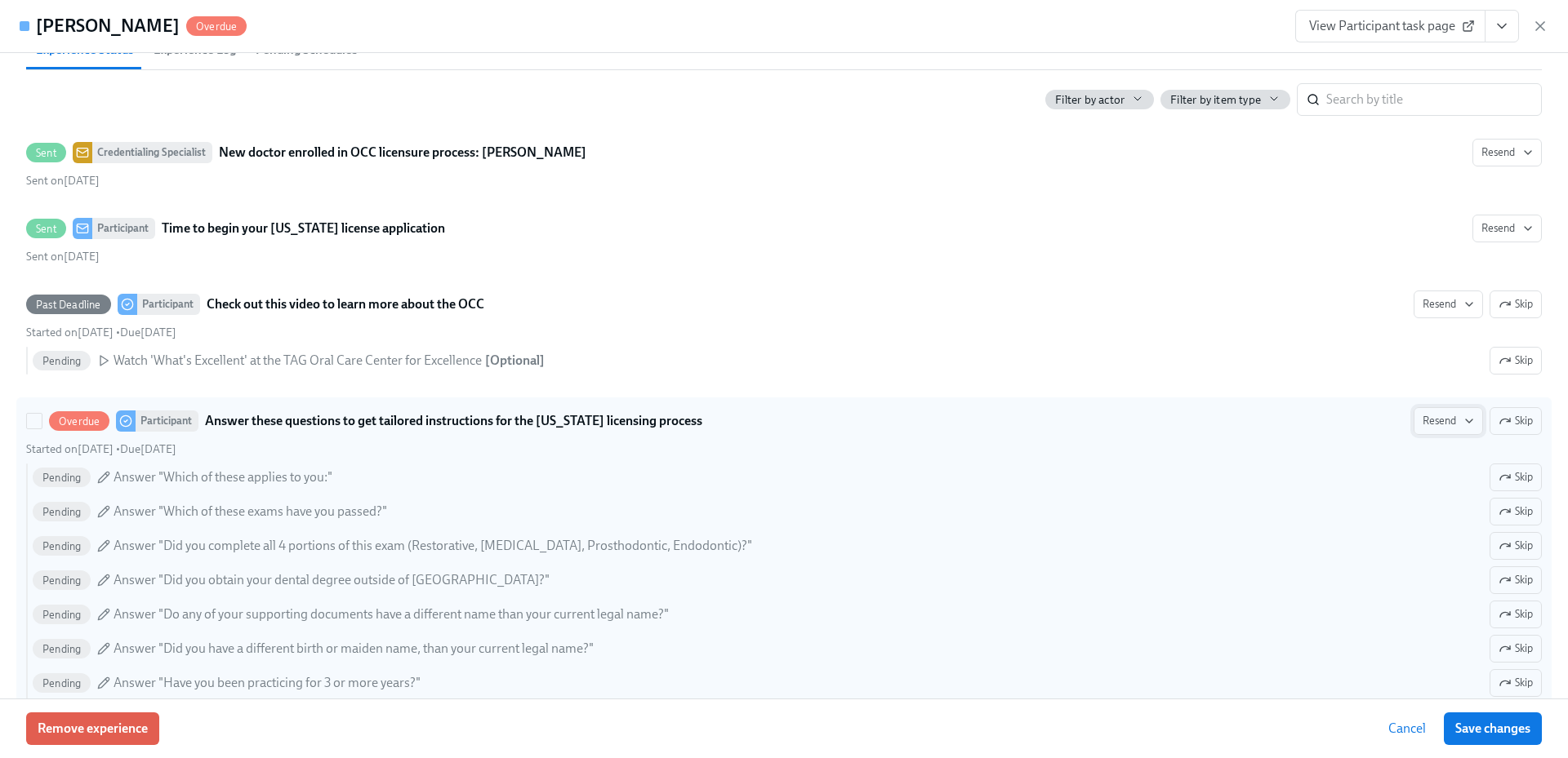
click at [1463, 424] on icon "button" at bounding box center [1469, 421] width 13 height 13
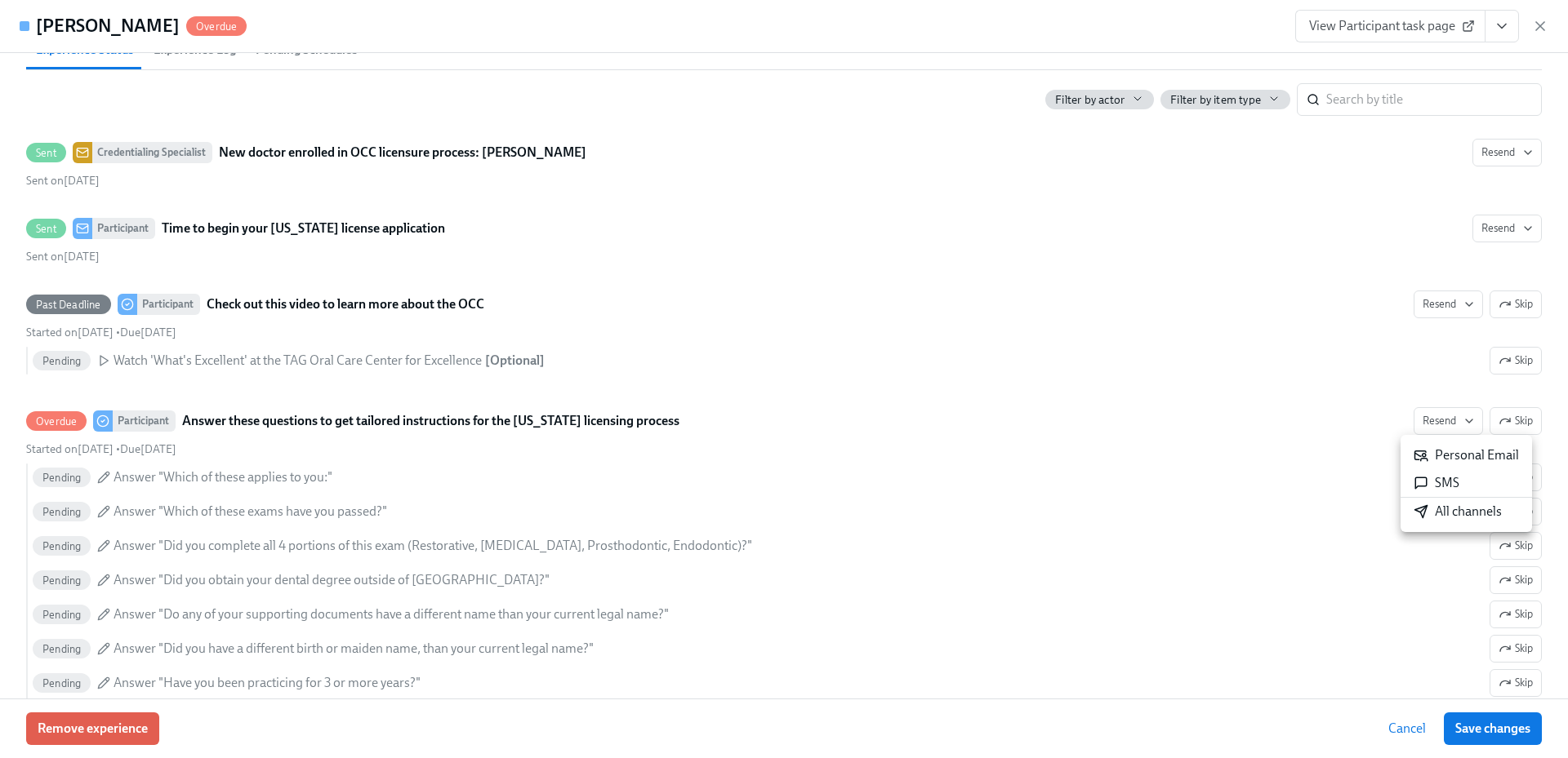
click at [1438, 517] on div "All channels" at bounding box center [1458, 511] width 89 height 18
click at [1542, 29] on icon "button" at bounding box center [1540, 26] width 16 height 16
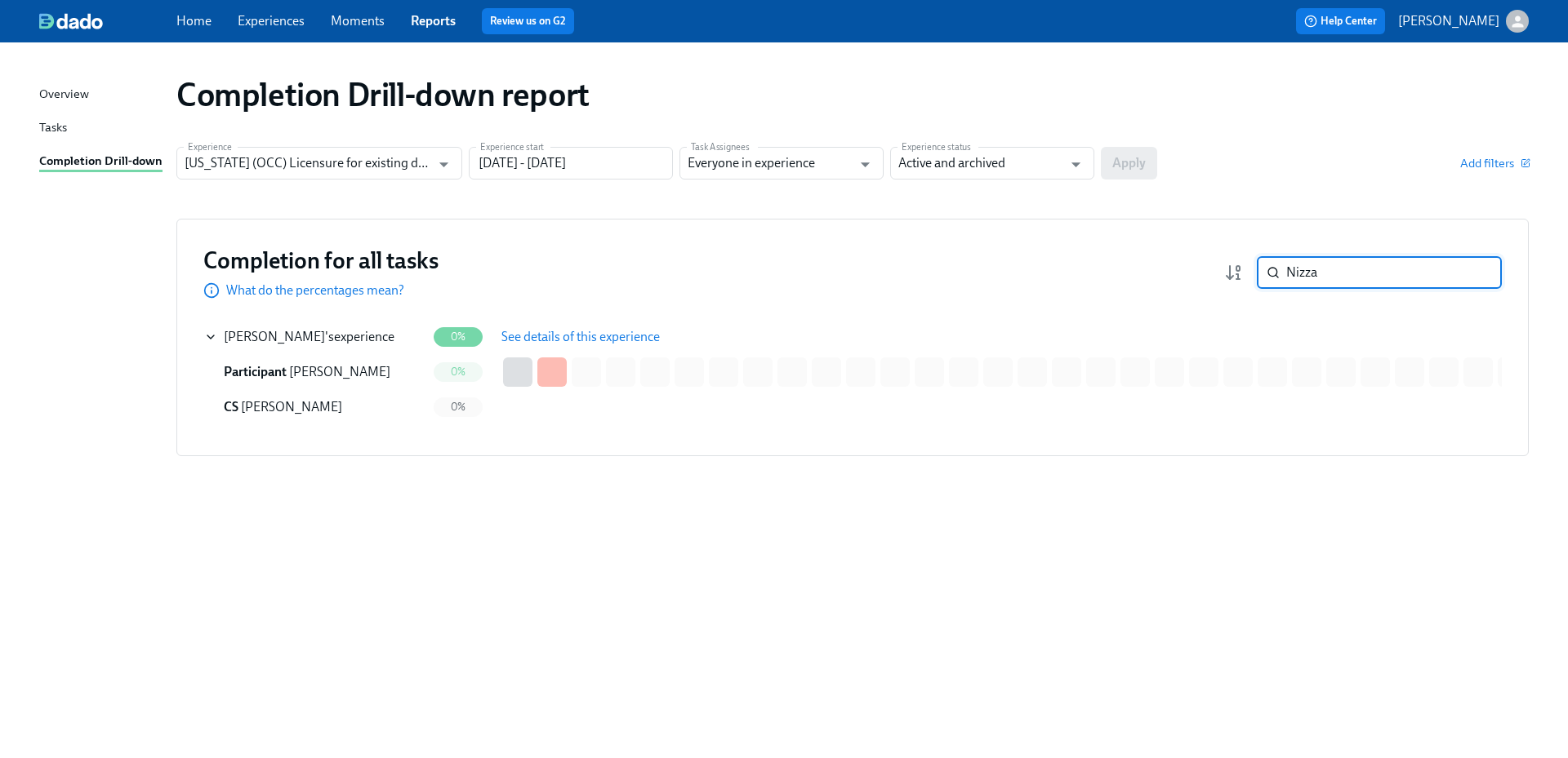
drag, startPoint x: 1329, startPoint y: 270, endPoint x: 1283, endPoint y: 267, distance: 46.1
click at [1283, 267] on div "Nizza ​" at bounding box center [1380, 273] width 245 height 32
paste input "[PERSON_NAME]"
click at [358, 339] on div "[PERSON_NAME] 's experience" at bounding box center [309, 336] width 170 height 18
click at [600, 317] on div "Completion for all tasks What do the percentages mean? [PERSON_NAME] ​ Completi…" at bounding box center [852, 337] width 1352 height 238
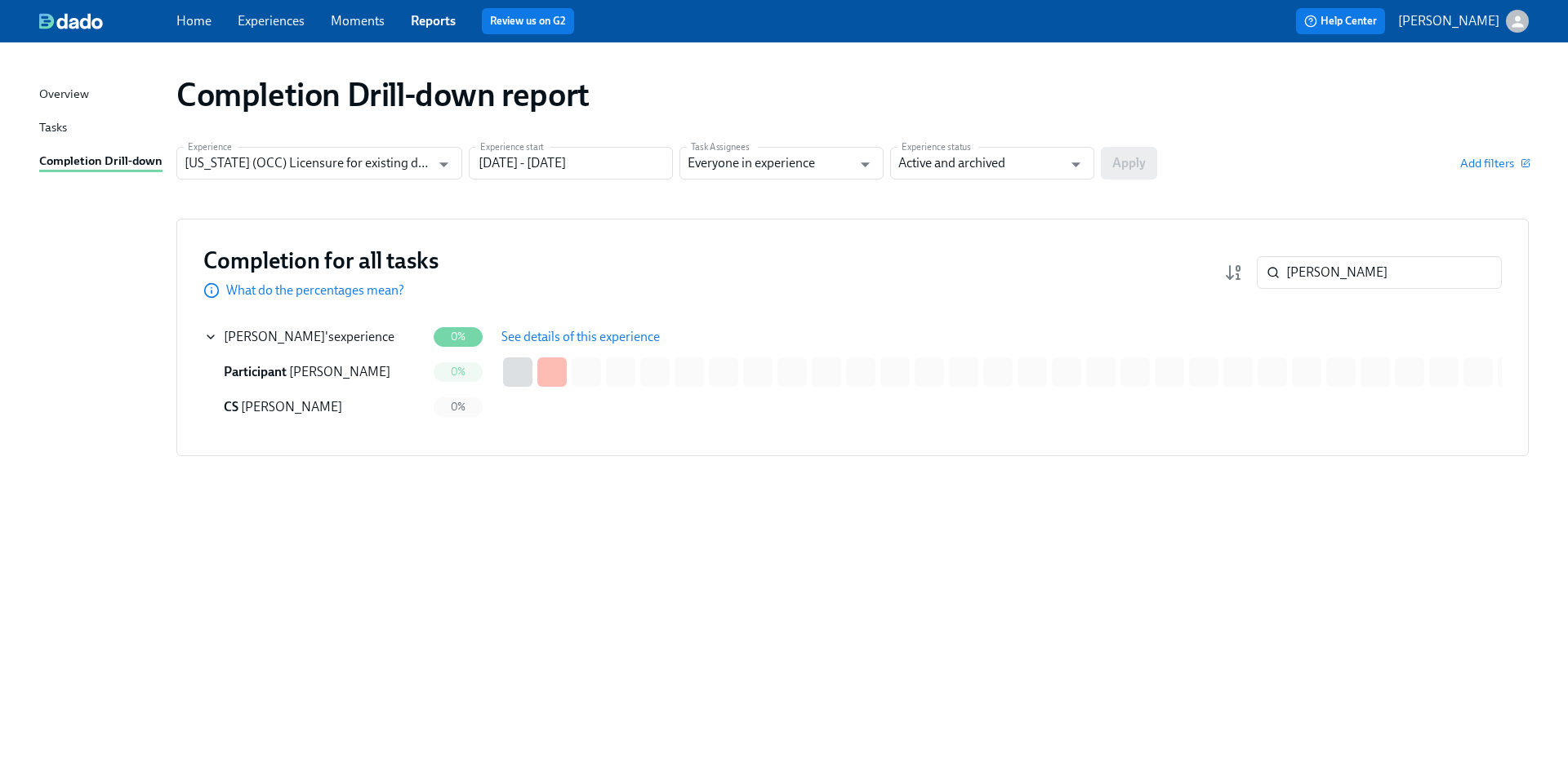
click at [602, 329] on span "See details of this experience" at bounding box center [581, 336] width 159 height 16
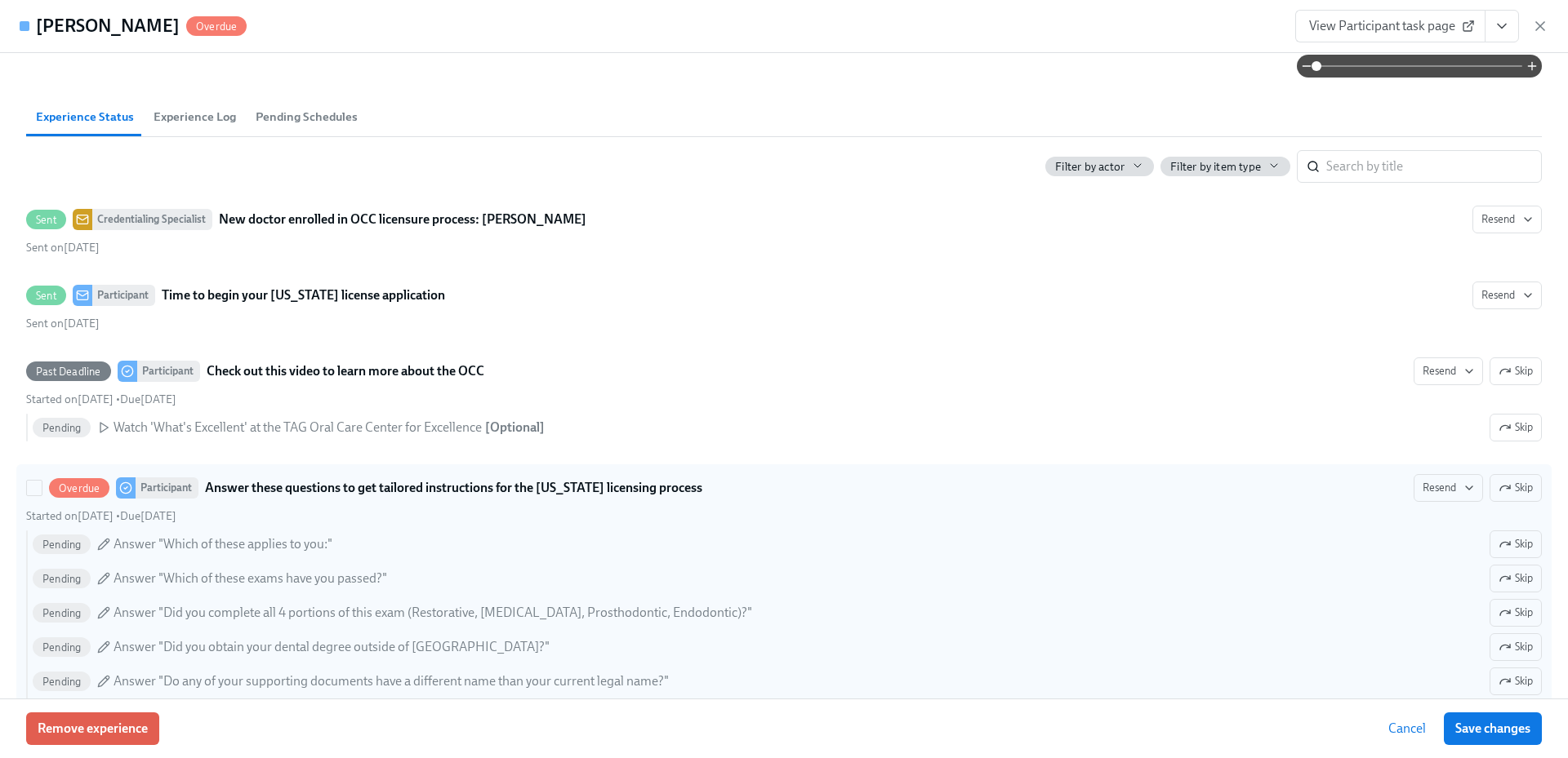
scroll to position [408, 0]
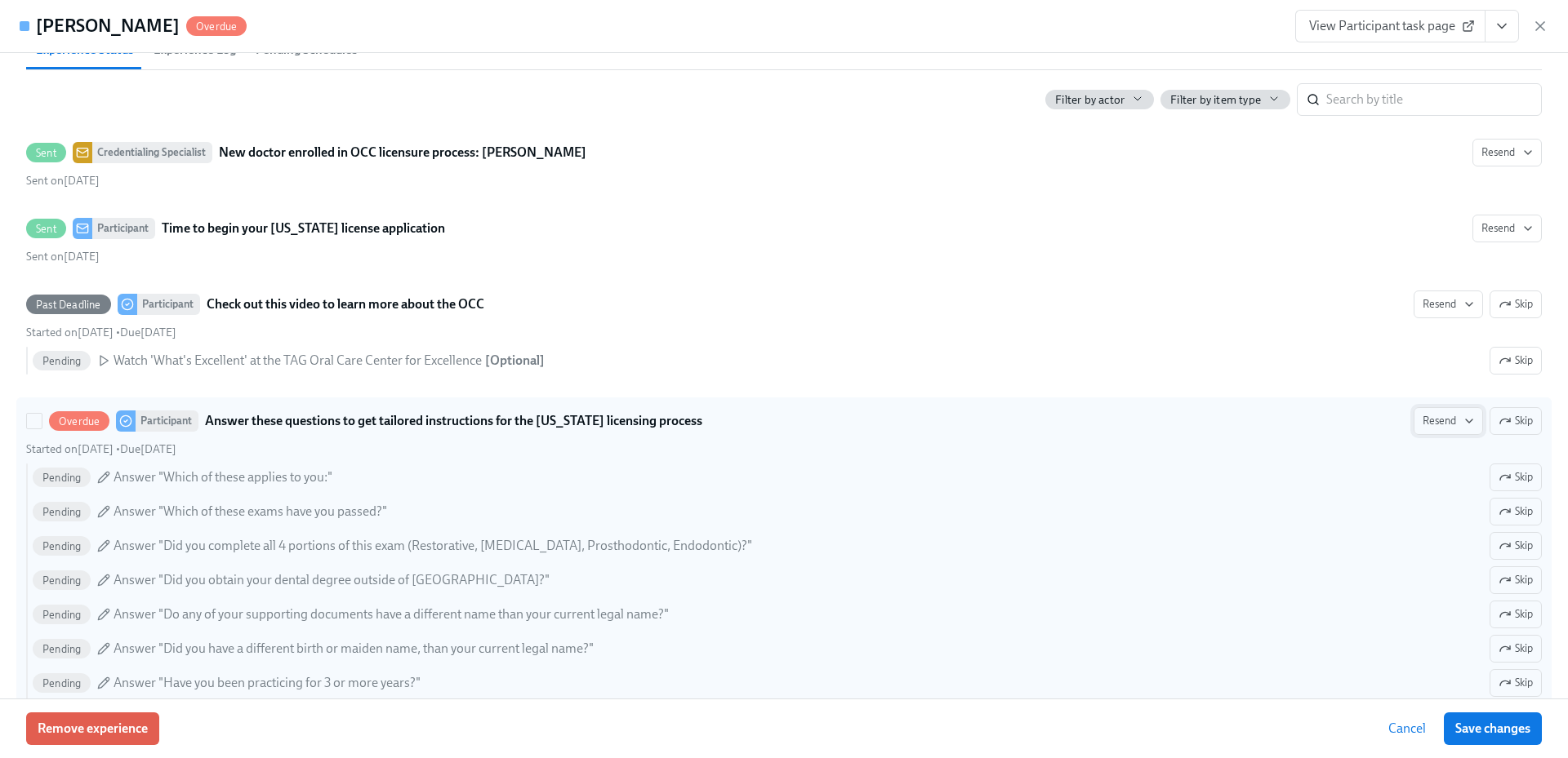
click at [1431, 433] on button "Resend" at bounding box center [1448, 421] width 69 height 28
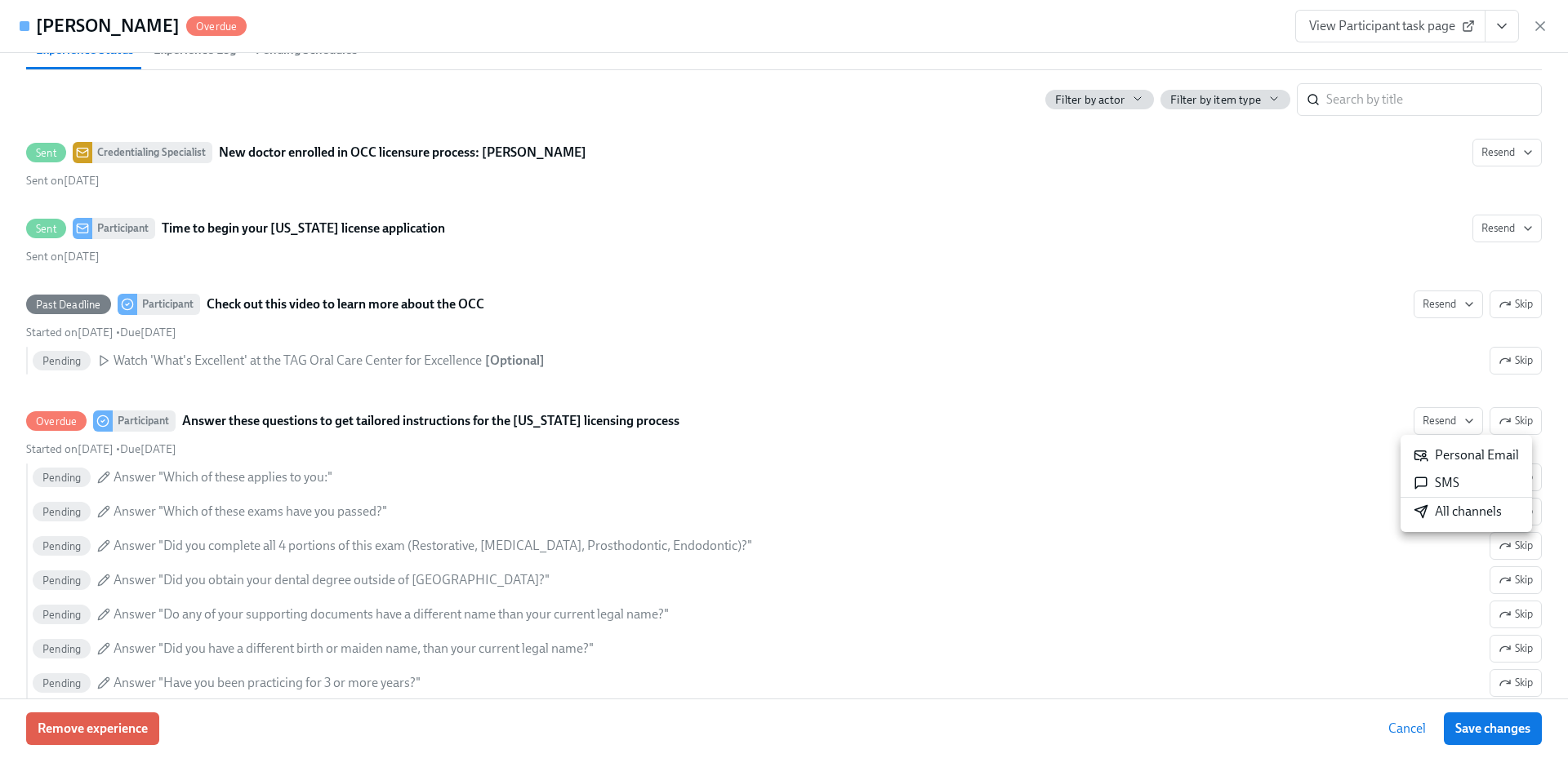
click at [1452, 516] on div "All channels" at bounding box center [1458, 511] width 89 height 18
click at [1538, 22] on icon "button" at bounding box center [1540, 26] width 16 height 16
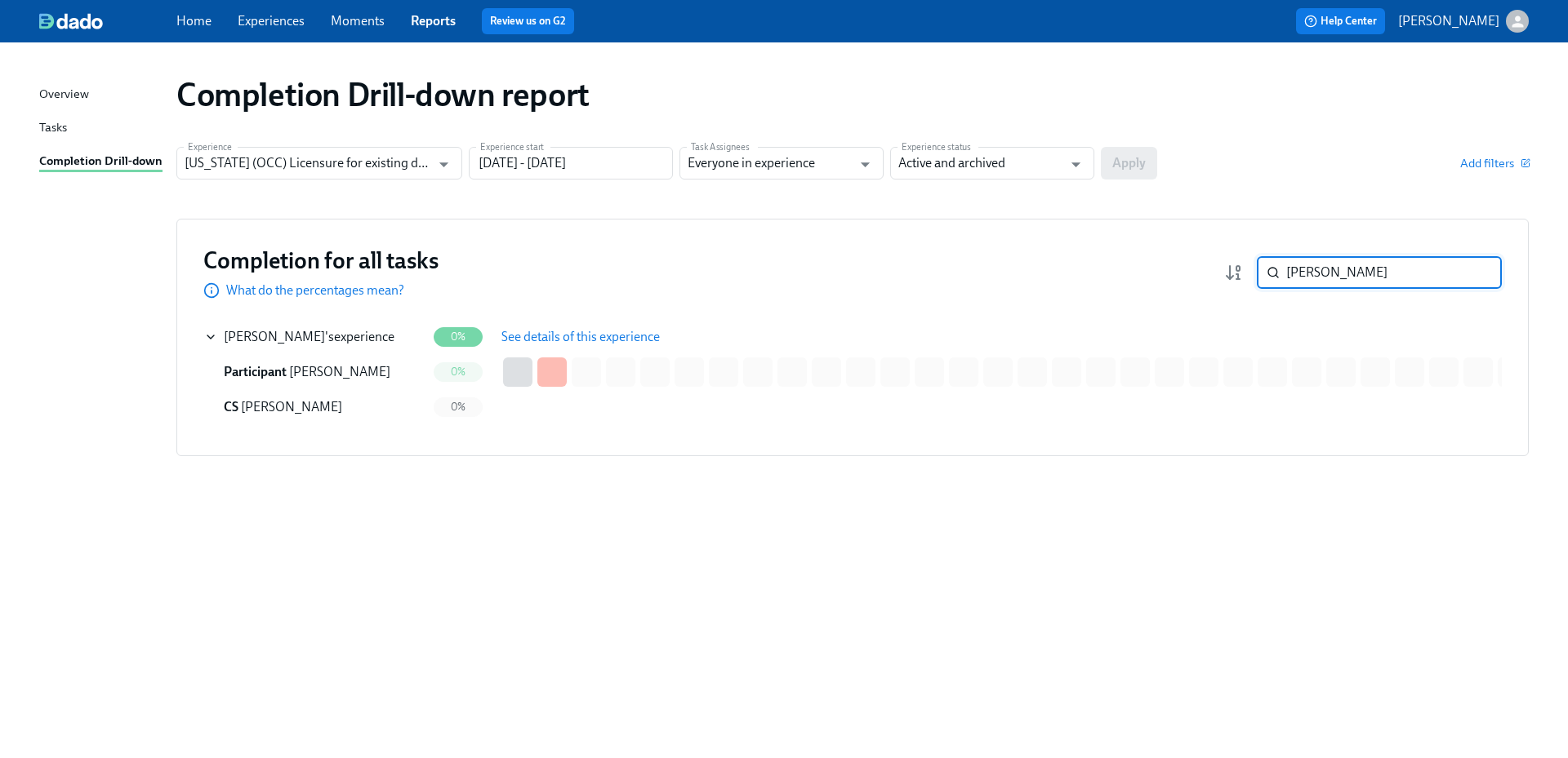
drag, startPoint x: 1298, startPoint y: 276, endPoint x: 1283, endPoint y: 278, distance: 15.1
click at [1283, 278] on div "Jariel ​" at bounding box center [1380, 273] width 245 height 32
paste input "[PERSON_NAME]"
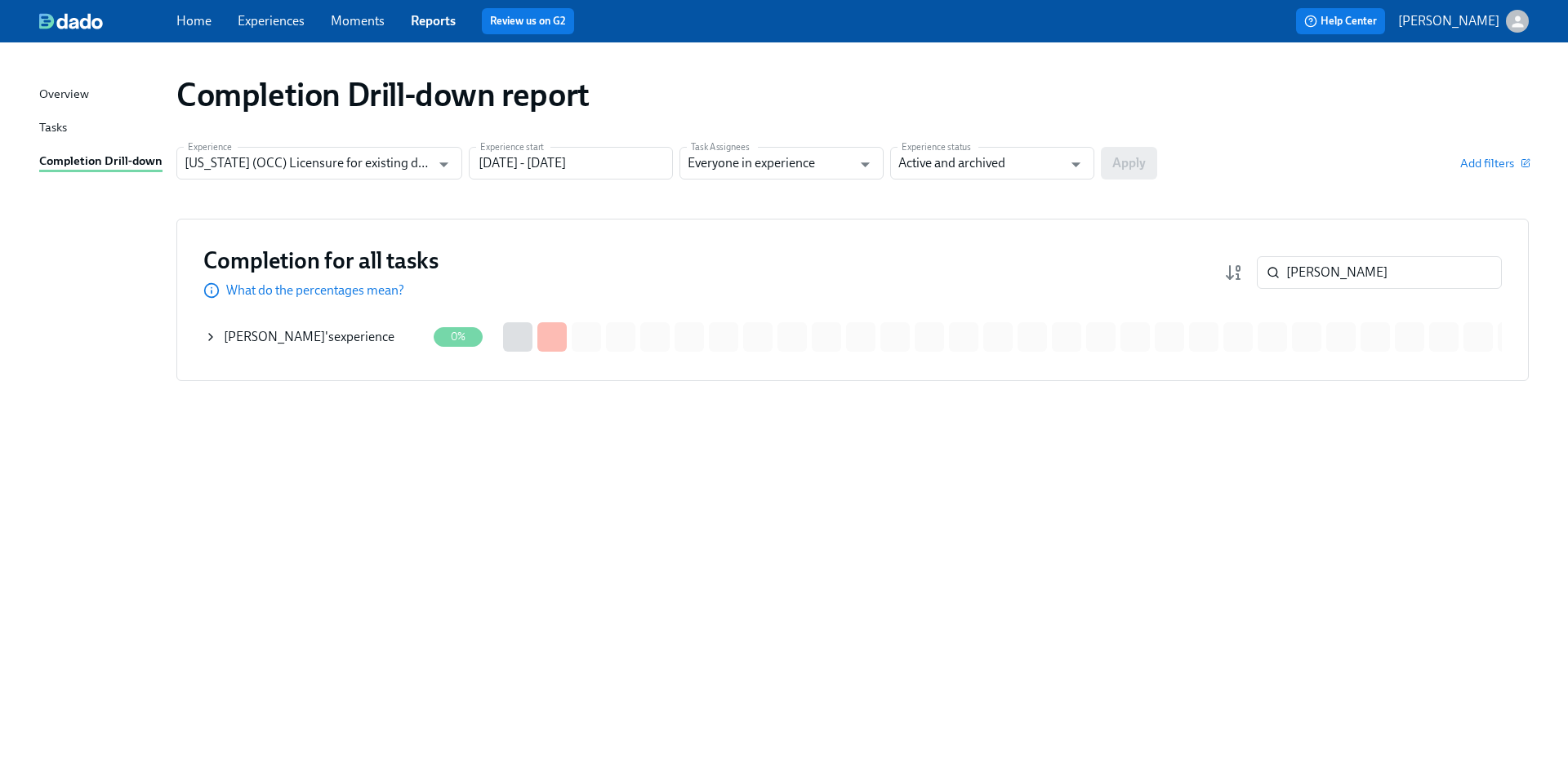
click at [363, 342] on div "[PERSON_NAME] 's experience" at bounding box center [309, 336] width 170 height 18
click at [527, 329] on span "See details of this experience" at bounding box center [581, 336] width 159 height 16
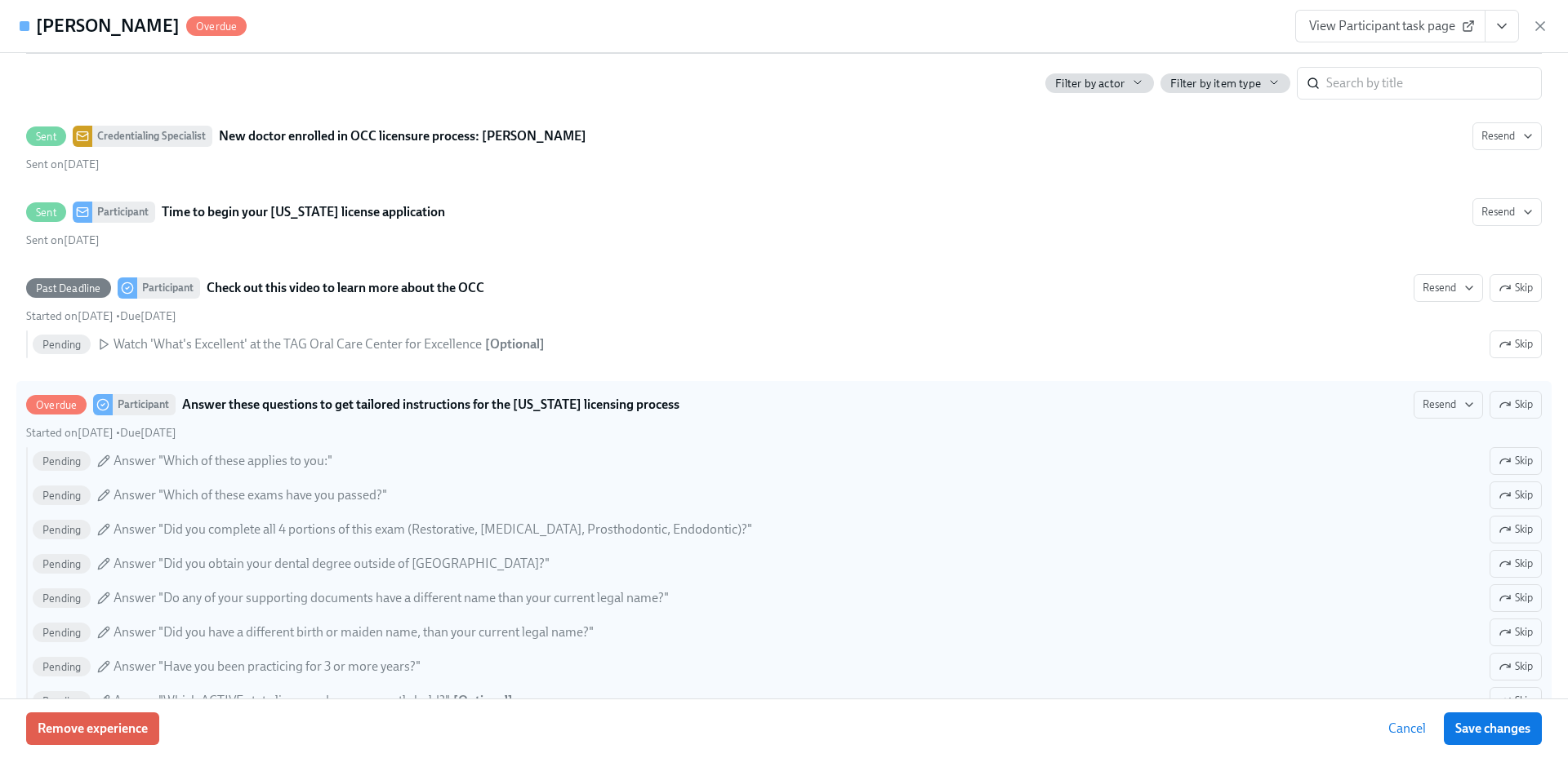
scroll to position [490, 0]
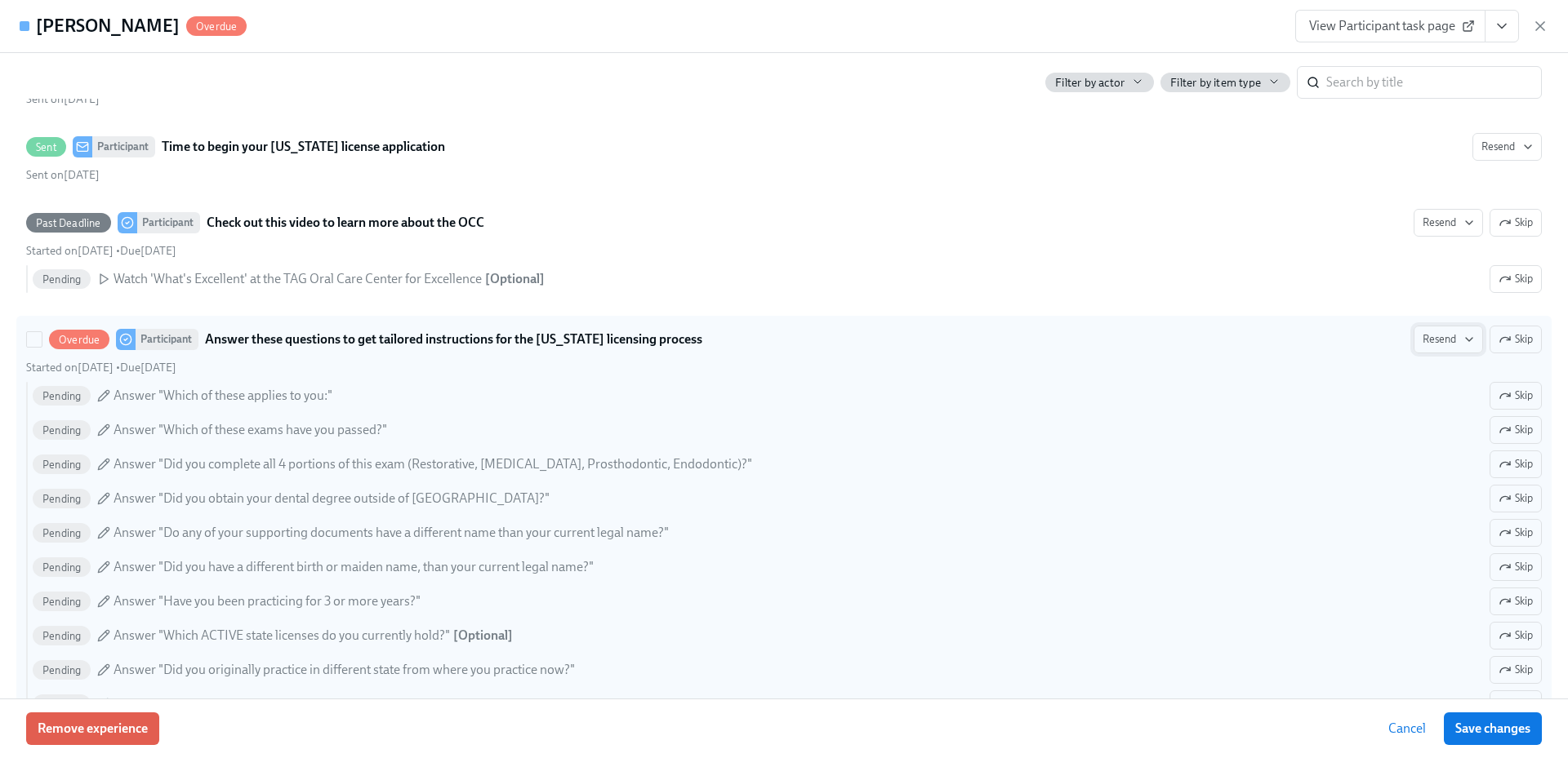
click at [1463, 340] on icon "button" at bounding box center [1469, 339] width 13 height 13
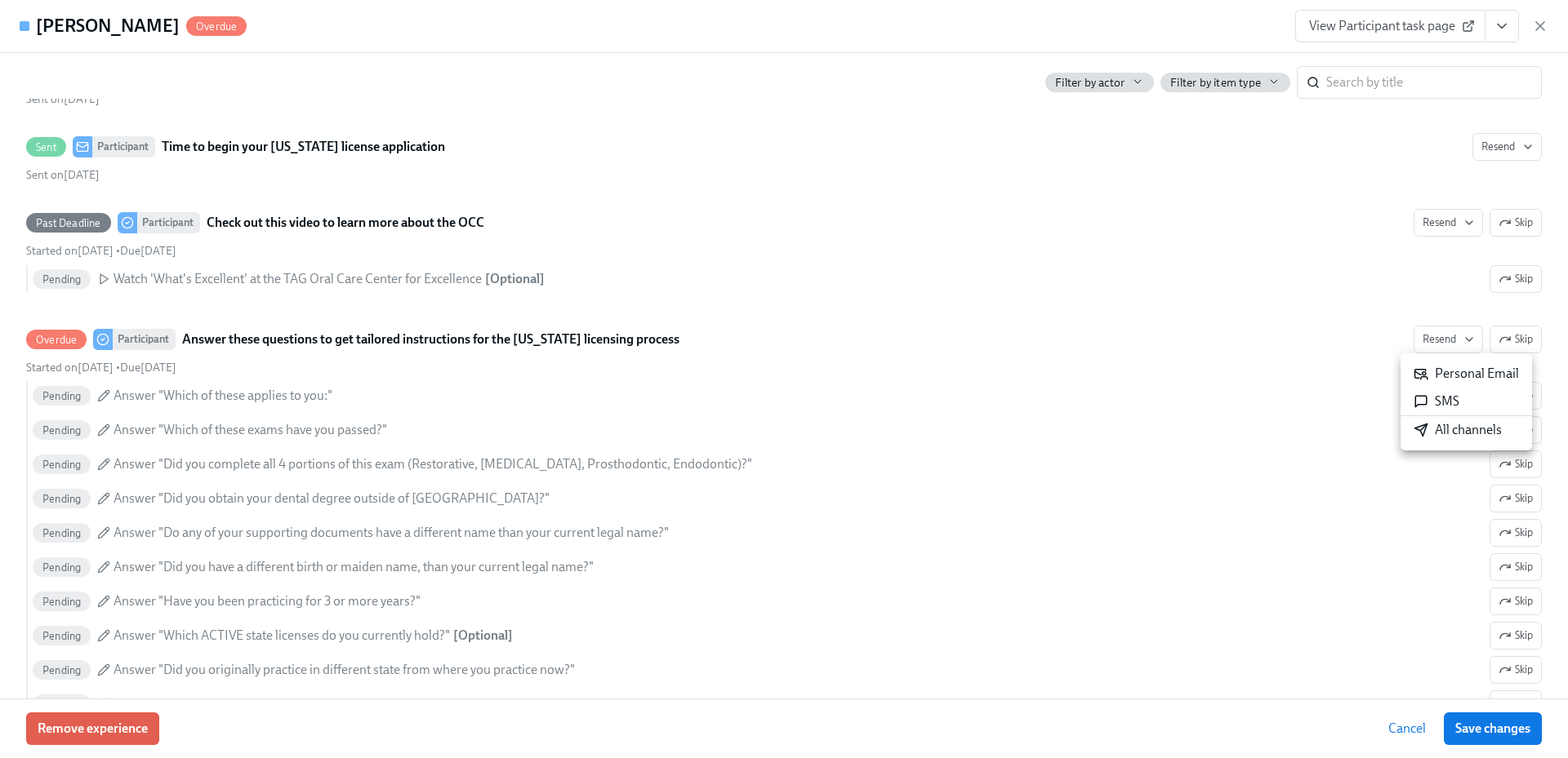
click at [1456, 431] on div "All channels" at bounding box center [1458, 430] width 89 height 18
click at [1538, 27] on icon "button" at bounding box center [1540, 26] width 16 height 16
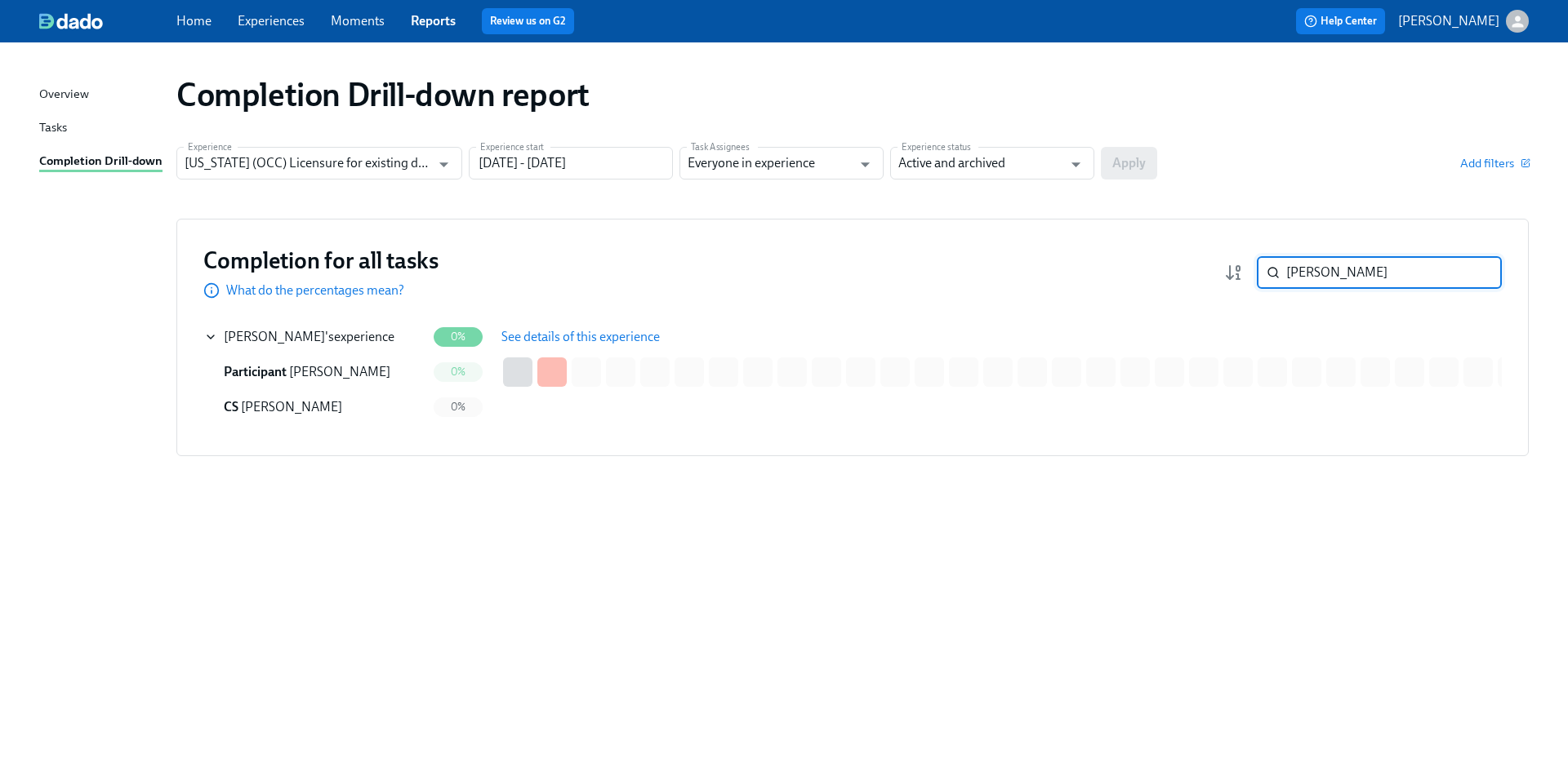
drag, startPoint x: 1323, startPoint y: 271, endPoint x: 1283, endPoint y: 277, distance: 40.4
click at [1283, 277] on div "[PERSON_NAME] ​" at bounding box center [1380, 273] width 245 height 32
paste input "Woong"
click at [315, 339] on div "[GEOGRAPHIC_DATA] 's experience" at bounding box center [322, 336] width 197 height 18
click at [497, 330] on button "See details of this experience" at bounding box center [580, 337] width 182 height 32
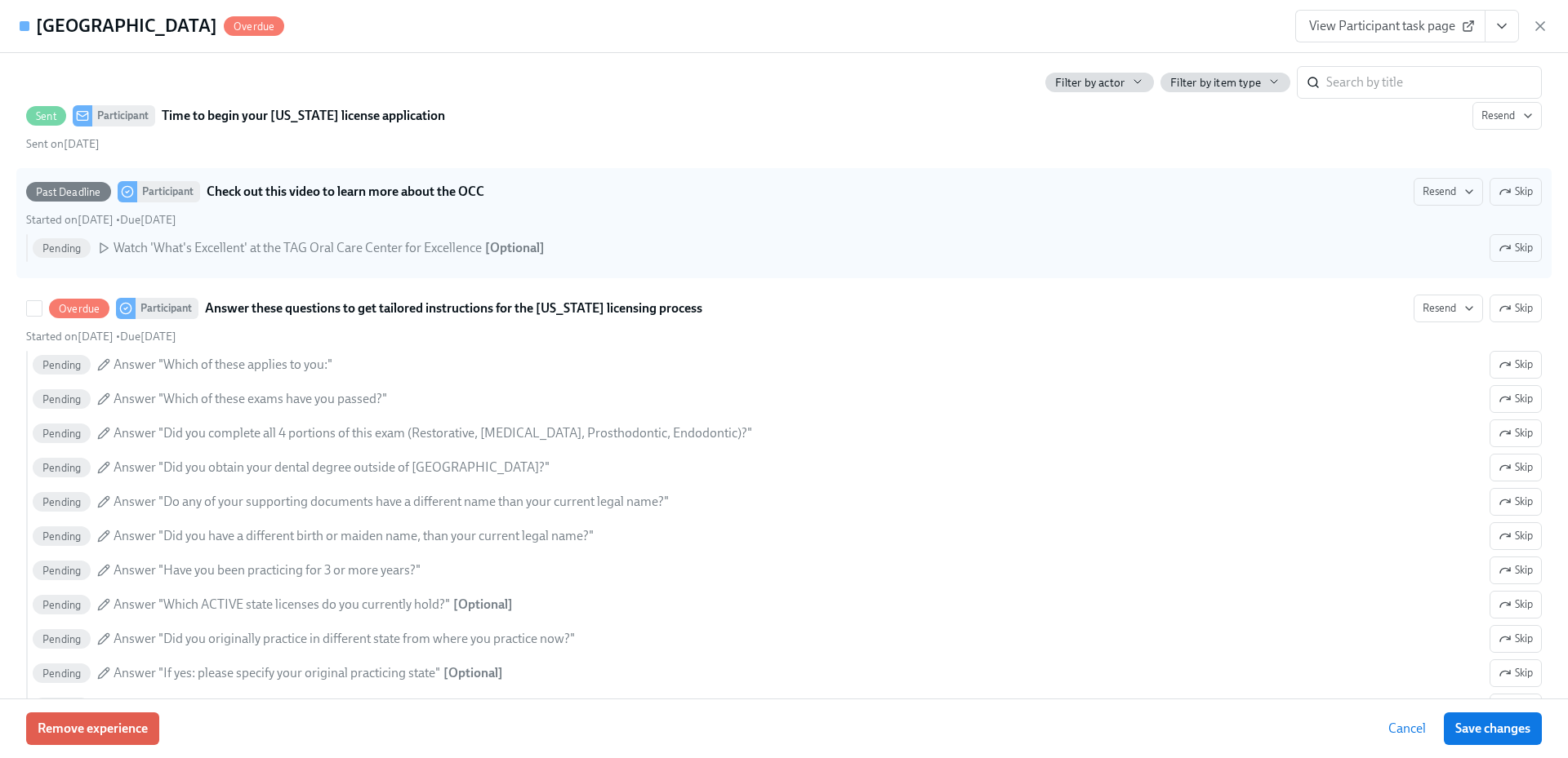
scroll to position [571, 0]
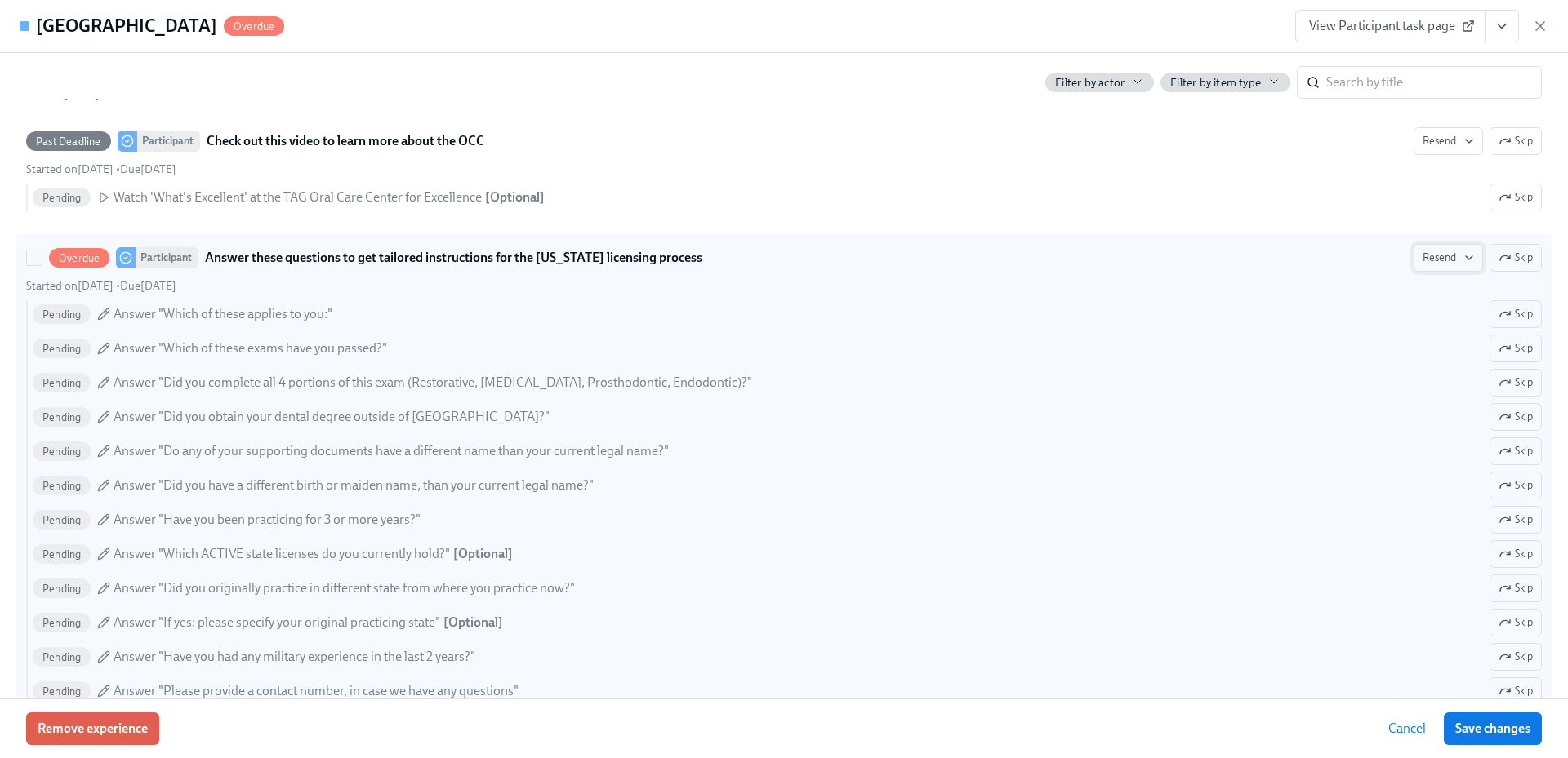
click at [1438, 256] on span "Resend" at bounding box center [1449, 257] width 51 height 16
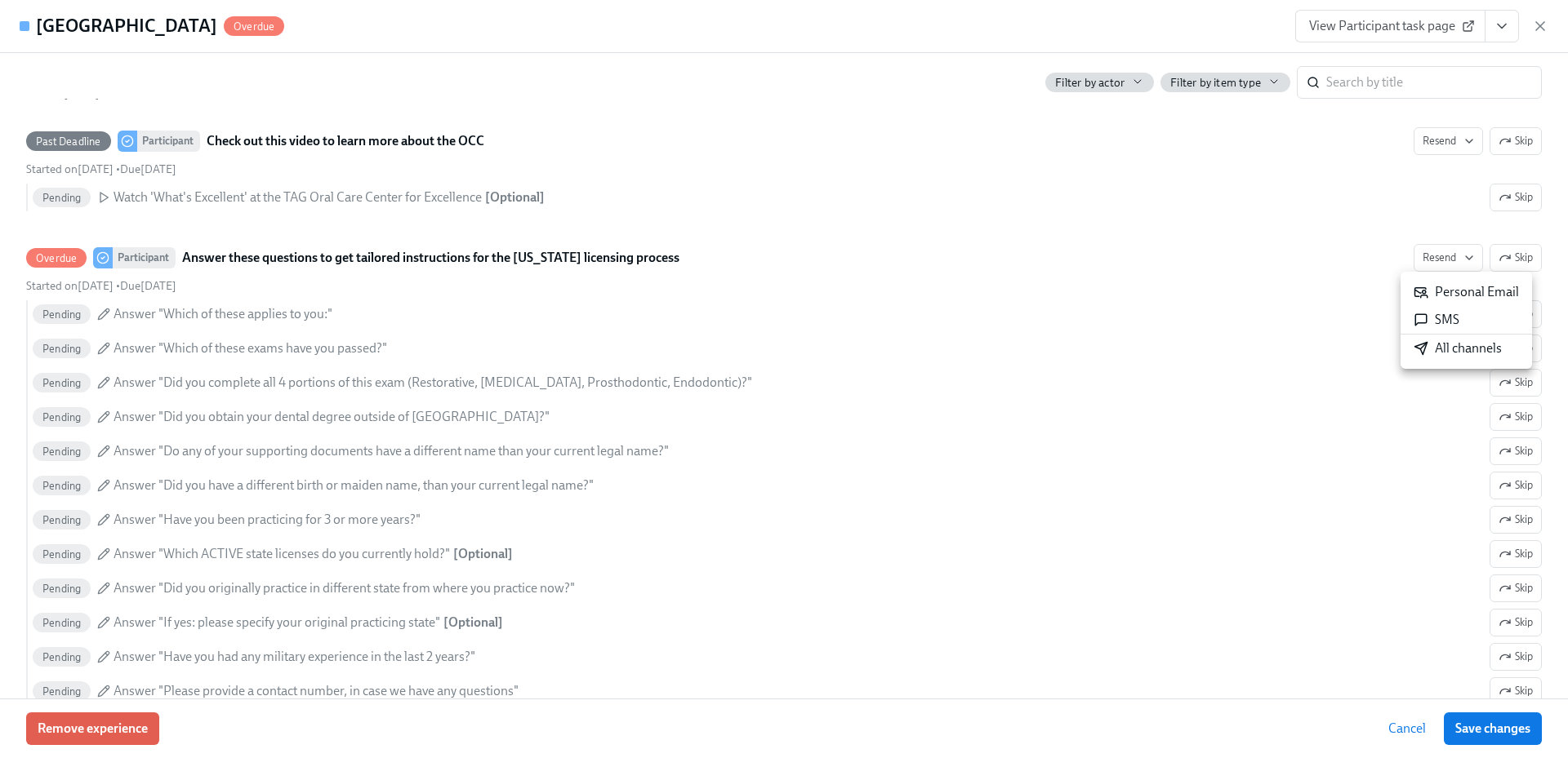
click at [1454, 353] on div "All channels" at bounding box center [1458, 348] width 89 height 18
click at [306, 21] on div "Woong Park Overdue View Participant task page" at bounding box center [784, 26] width 1568 height 53
click at [1541, 25] on icon "button" at bounding box center [1540, 26] width 16 height 16
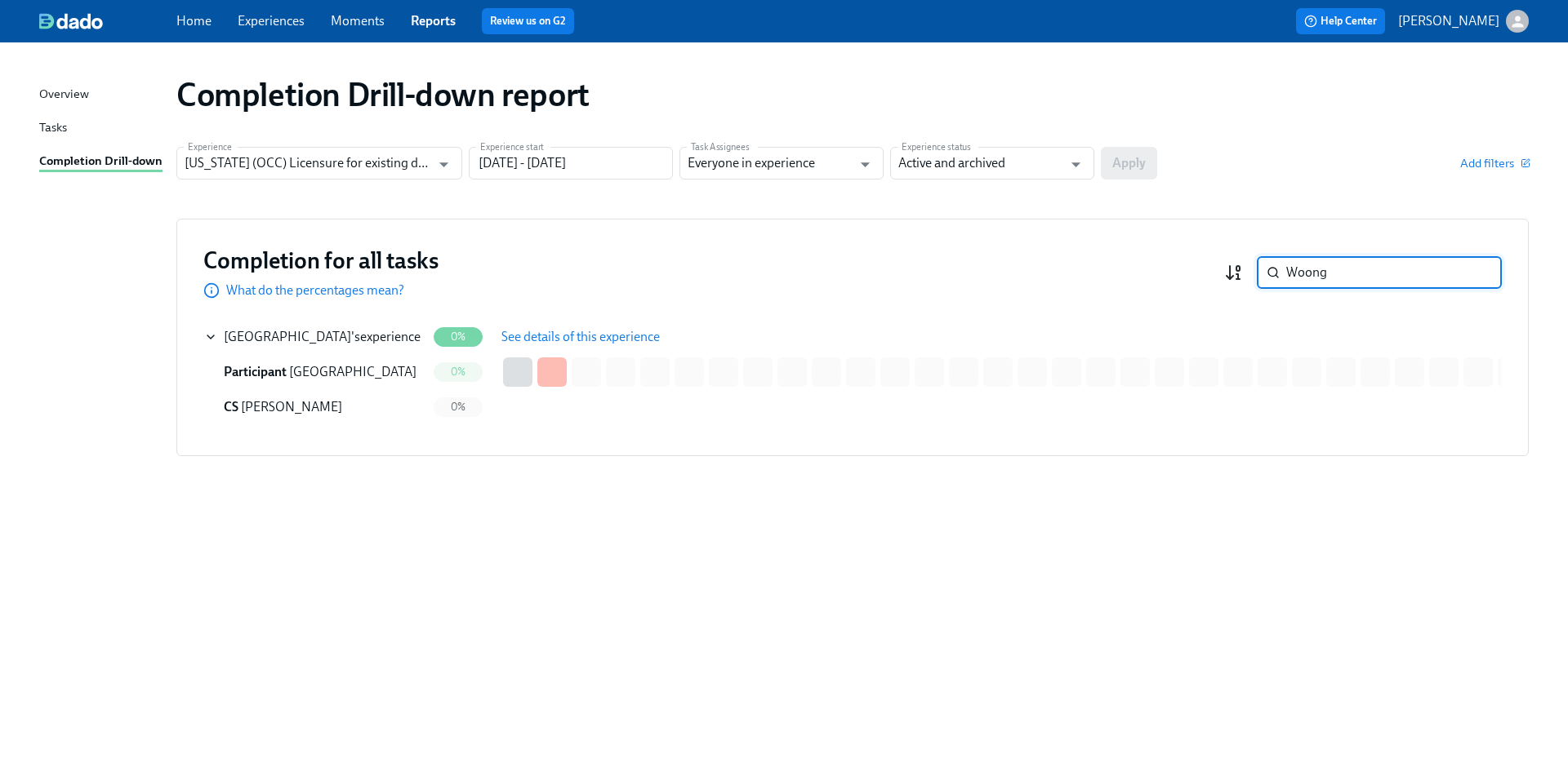
drag, startPoint x: 1373, startPoint y: 275, endPoint x: 1239, endPoint y: 270, distance: 134.1
click at [1239, 270] on div "Woong ​" at bounding box center [1363, 273] width 278 height 32
paste input "Parin"
click at [340, 340] on div "[PERSON_NAME] 's experience" at bounding box center [309, 336] width 170 height 18
click at [627, 326] on button "See details of this experience" at bounding box center [580, 337] width 182 height 32
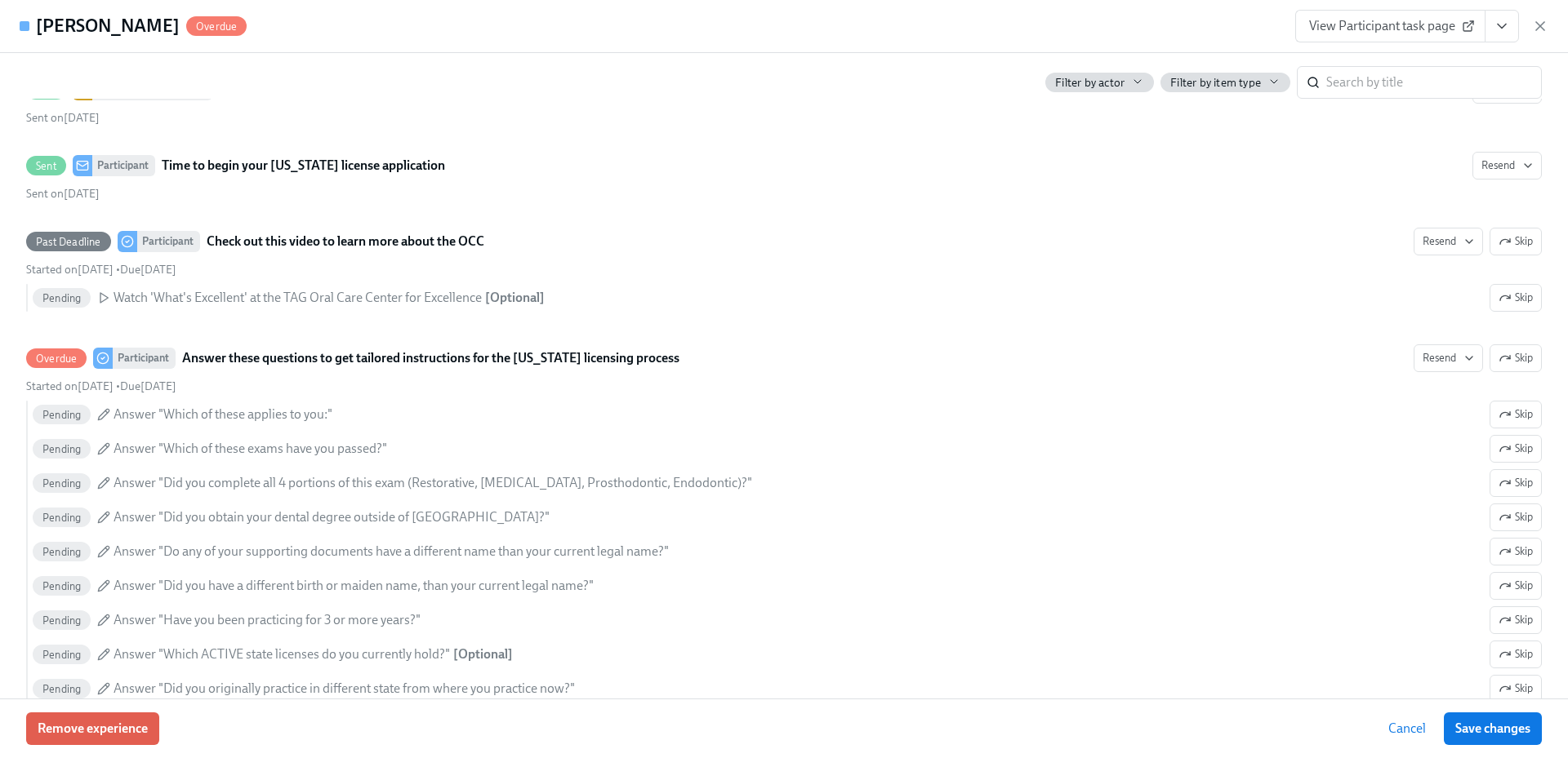
scroll to position [490, 0]
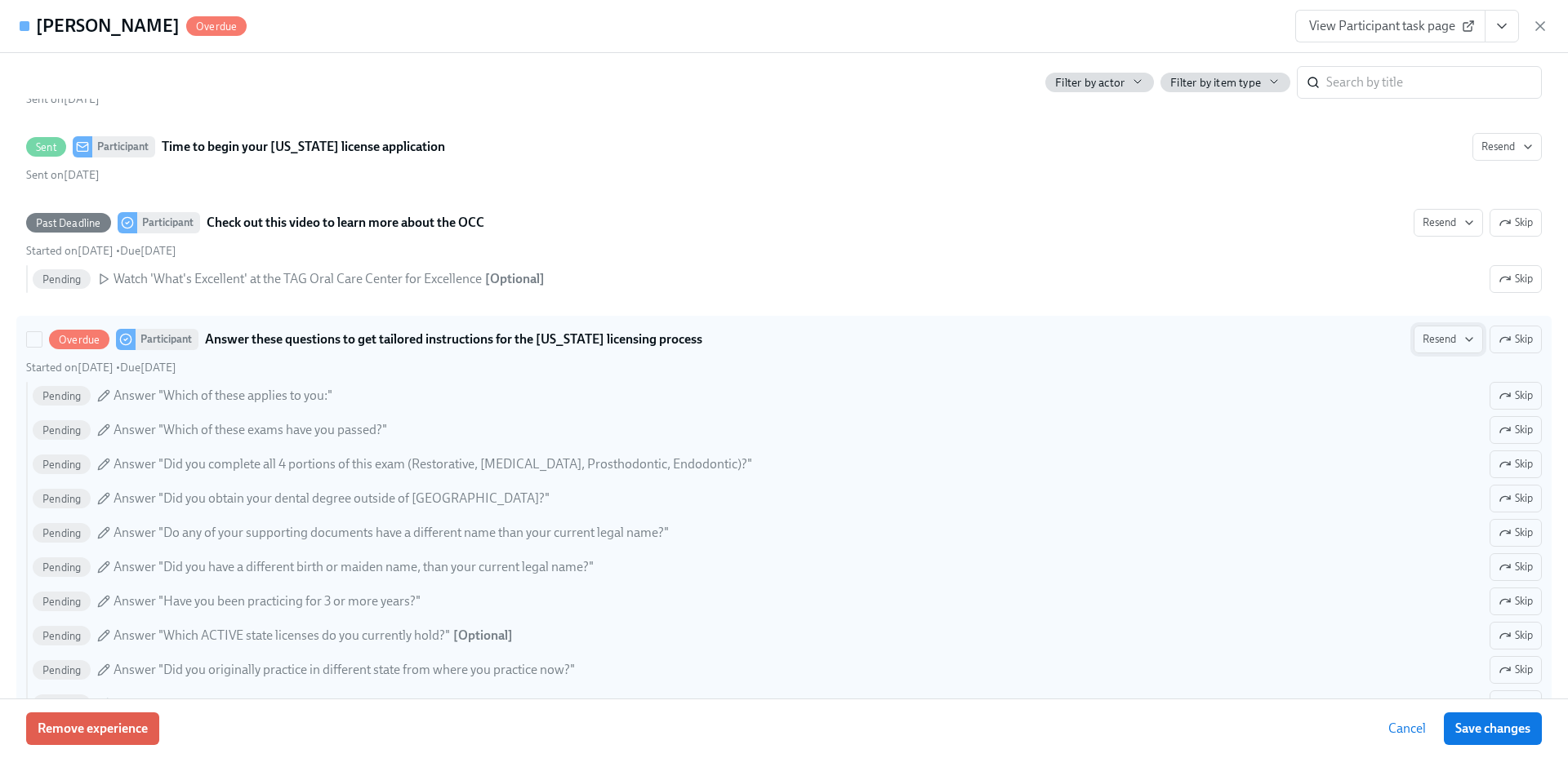
click at [1432, 342] on span "Resend" at bounding box center [1449, 339] width 51 height 16
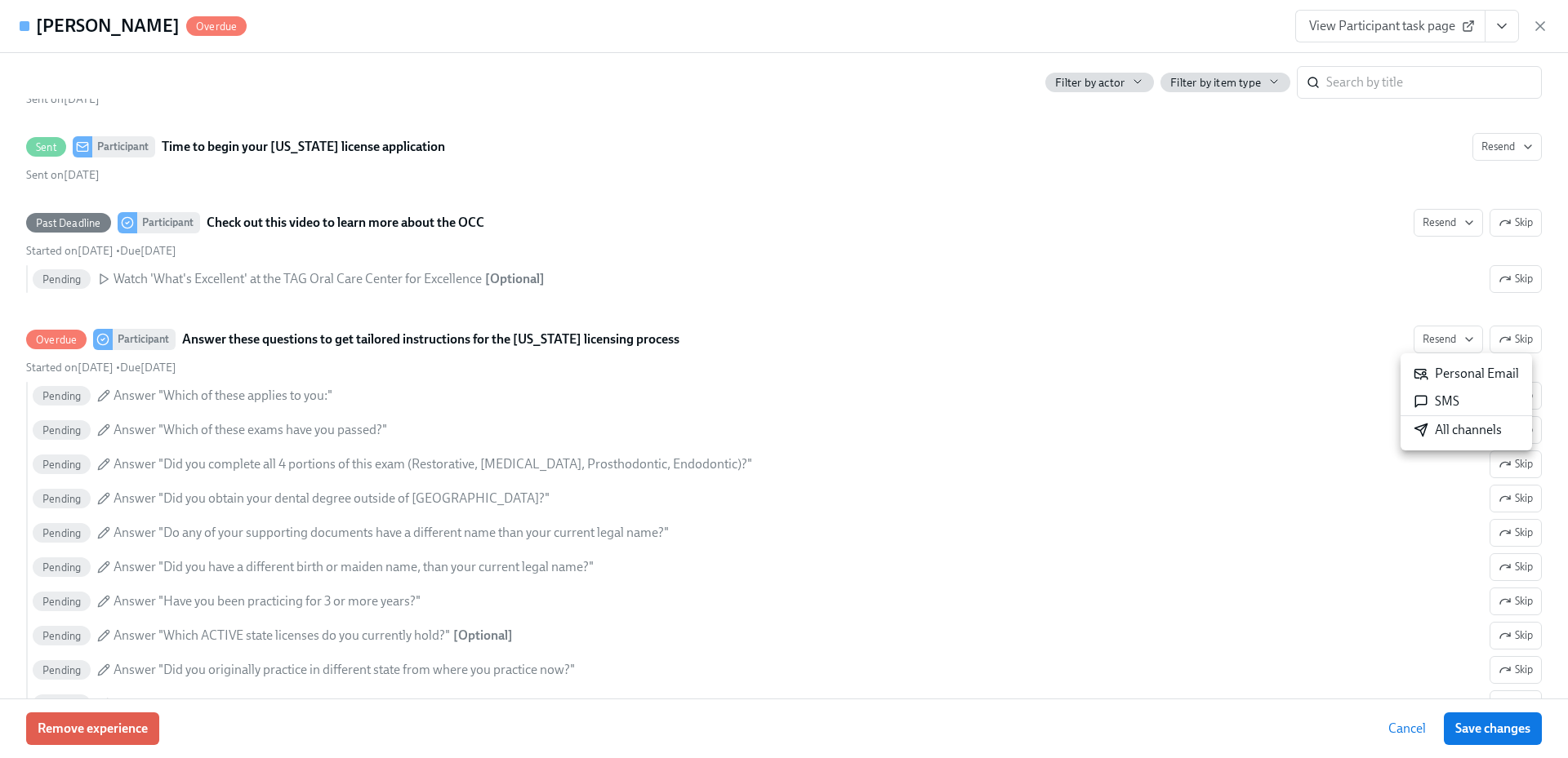
click at [1451, 438] on div "All channels" at bounding box center [1458, 430] width 89 height 18
click at [1539, 22] on icon "button" at bounding box center [1540, 26] width 16 height 16
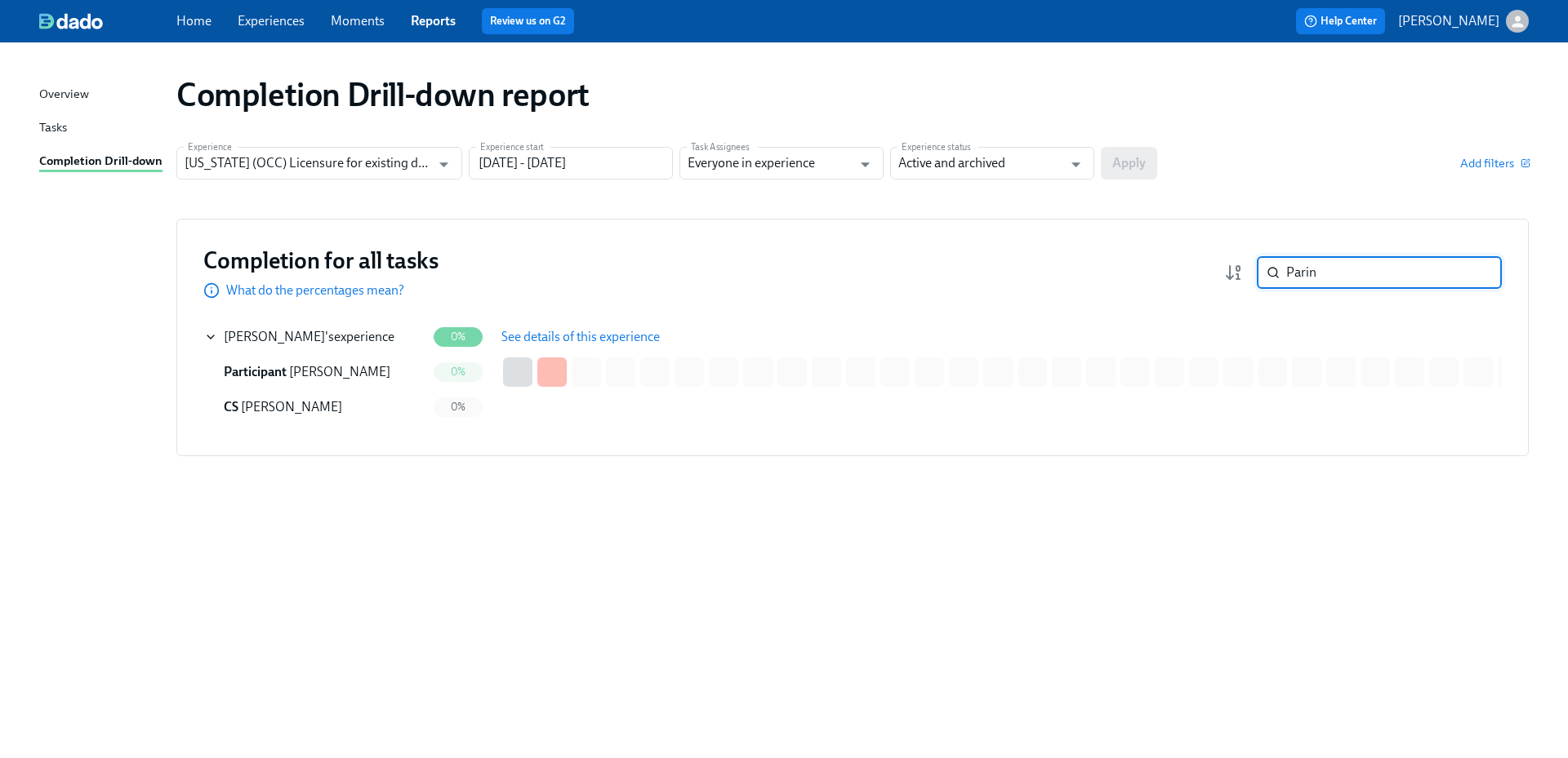
drag, startPoint x: 1363, startPoint y: 283, endPoint x: 1254, endPoint y: 270, distance: 109.8
click at [1254, 270] on div "Parin ​" at bounding box center [1363, 273] width 278 height 32
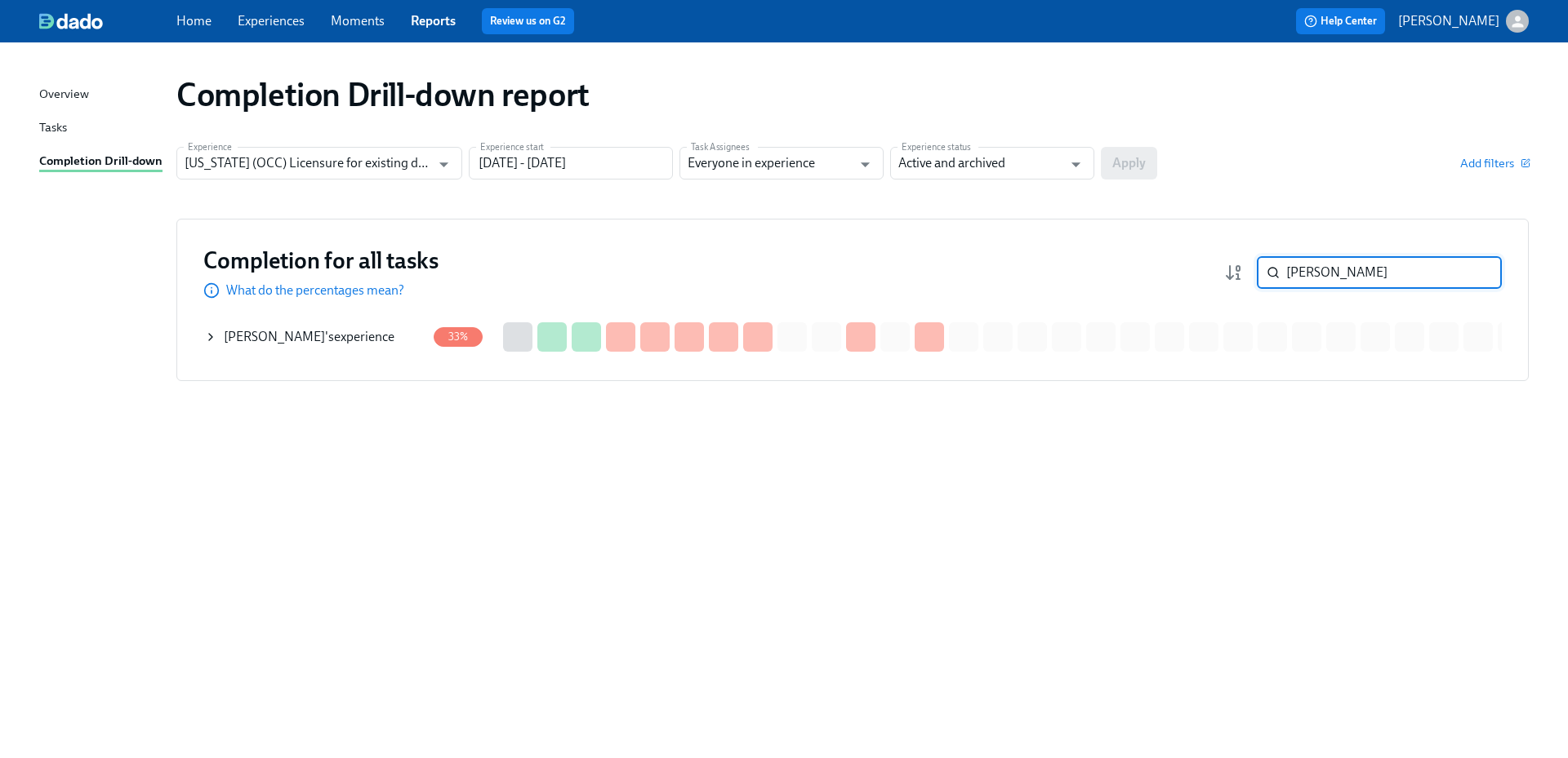
drag, startPoint x: 336, startPoint y: 343, endPoint x: 383, endPoint y: 341, distance: 47.0
click at [336, 342] on div "[PERSON_NAME] 's experience" at bounding box center [309, 336] width 170 height 18
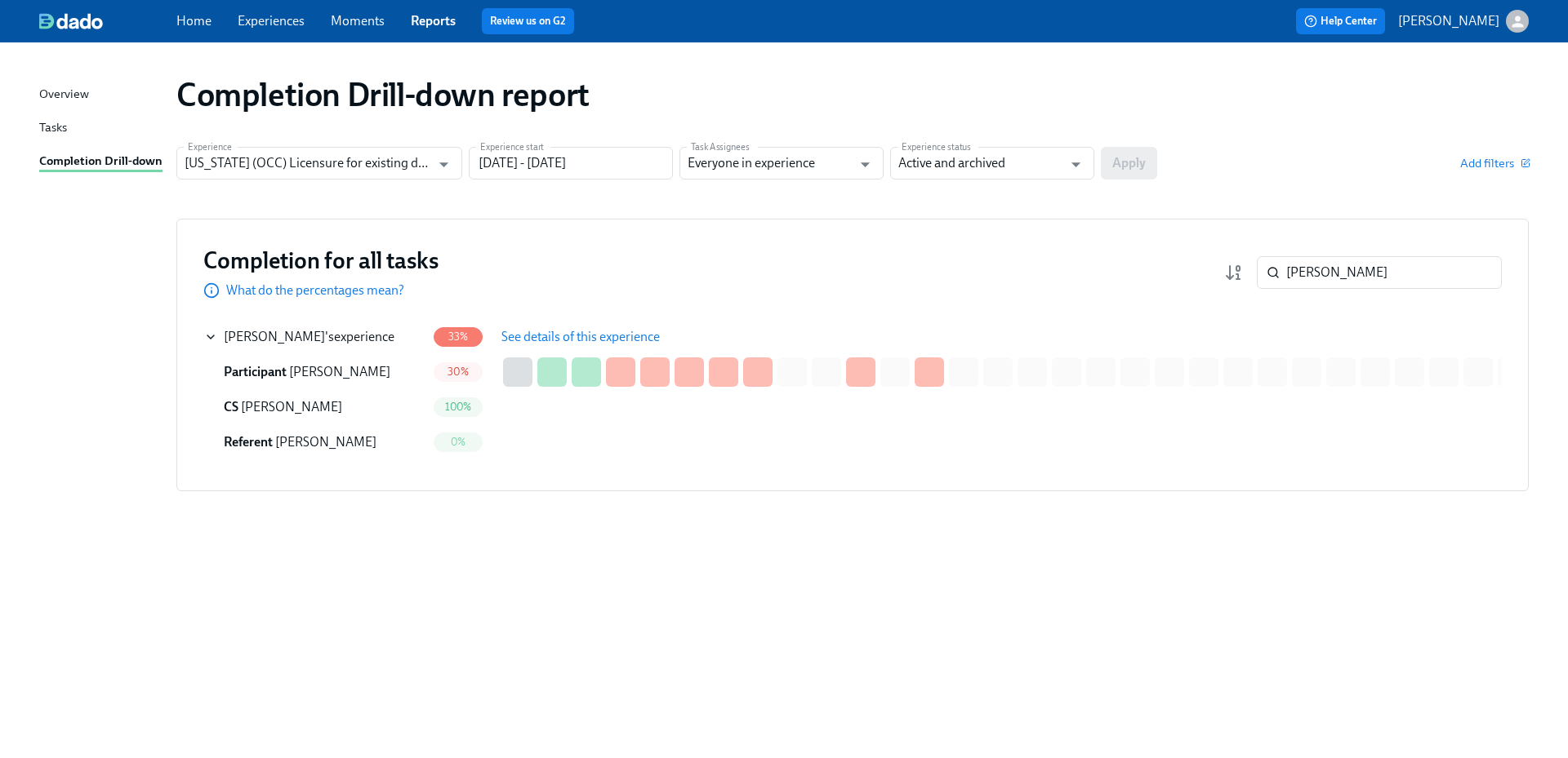
click at [542, 335] on span "See details of this experience" at bounding box center [581, 336] width 159 height 16
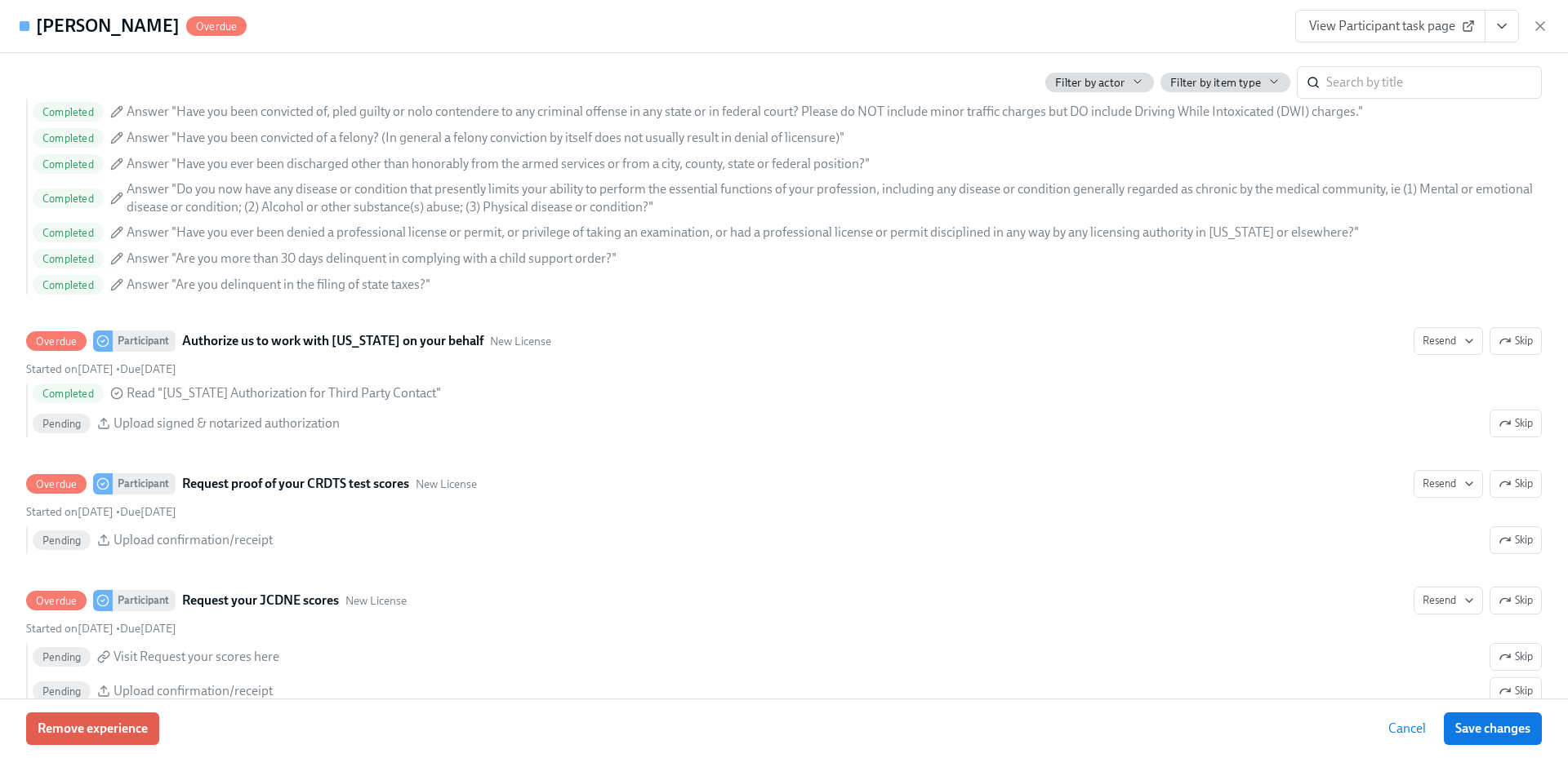
scroll to position [2474, 0]
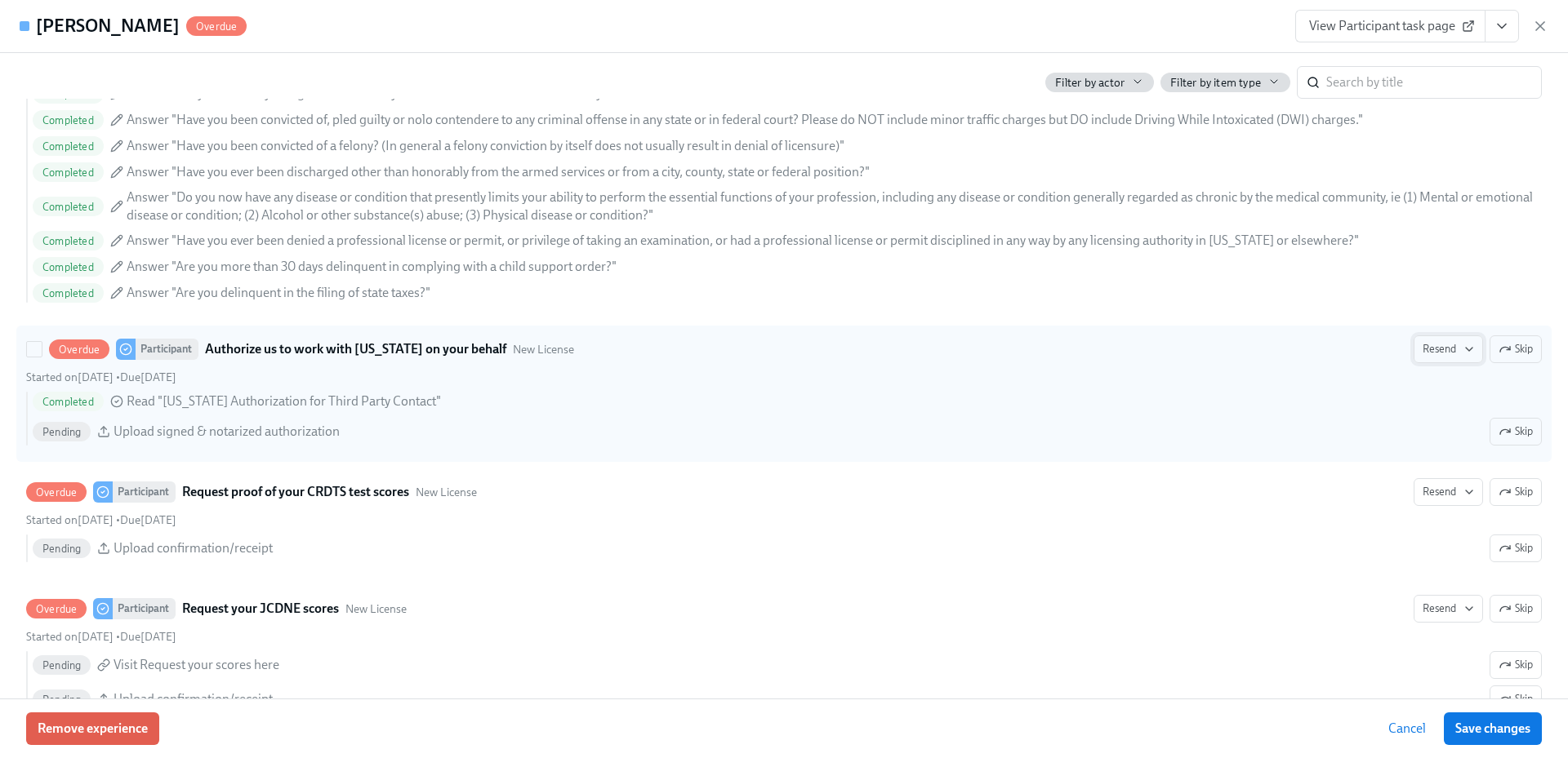
click at [1444, 358] on span "Resend" at bounding box center [1449, 349] width 51 height 16
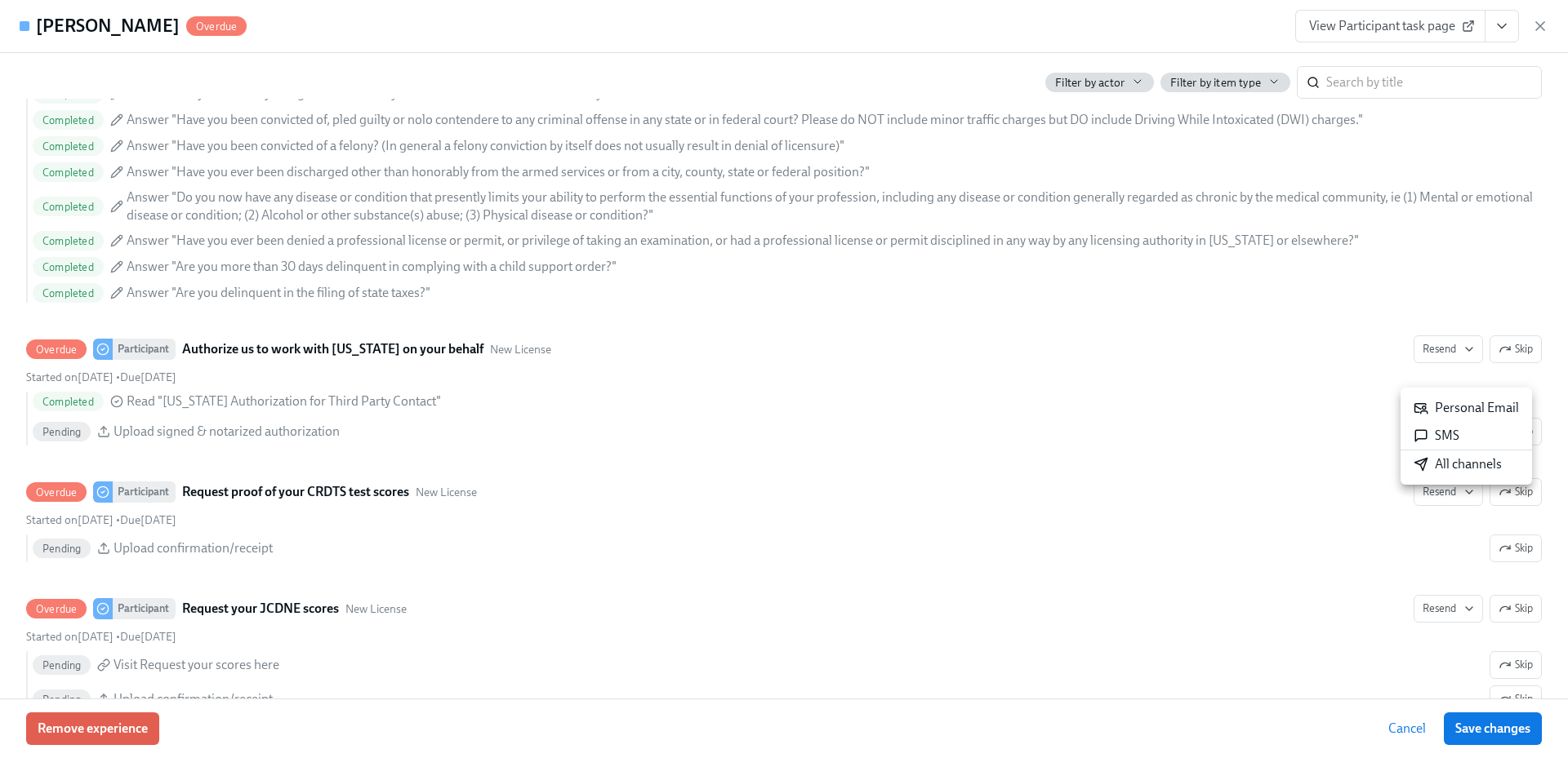
click at [1458, 465] on div "All channels" at bounding box center [1458, 464] width 89 height 18
click at [1541, 26] on icon "button" at bounding box center [1541, 26] width 9 height 9
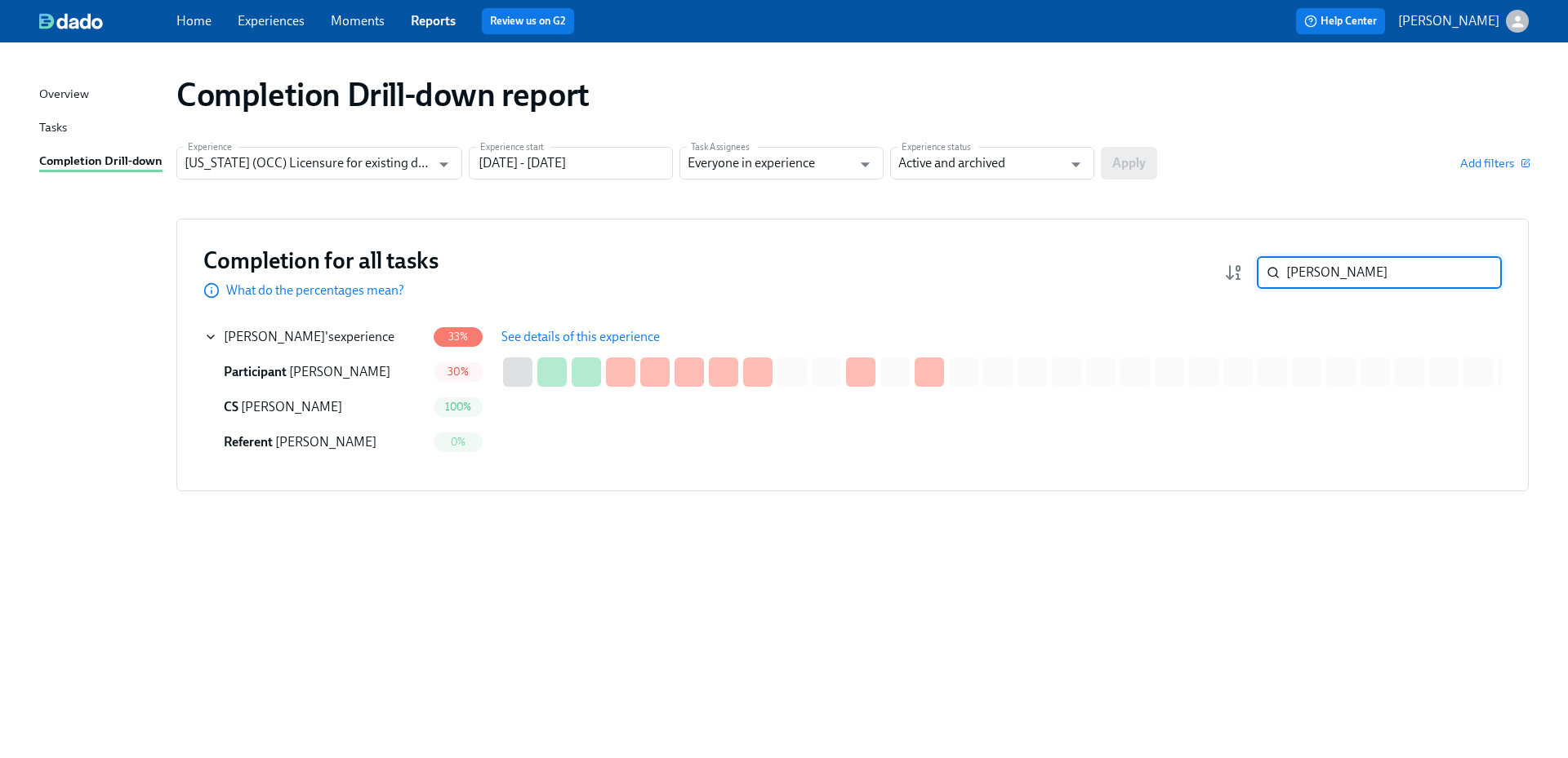
drag, startPoint x: 1344, startPoint y: 268, endPoint x: 1255, endPoint y: 273, distance: 89.1
click at [1255, 273] on div "[PERSON_NAME] ​" at bounding box center [1363, 273] width 278 height 32
paste input "[PERSON_NAME]"
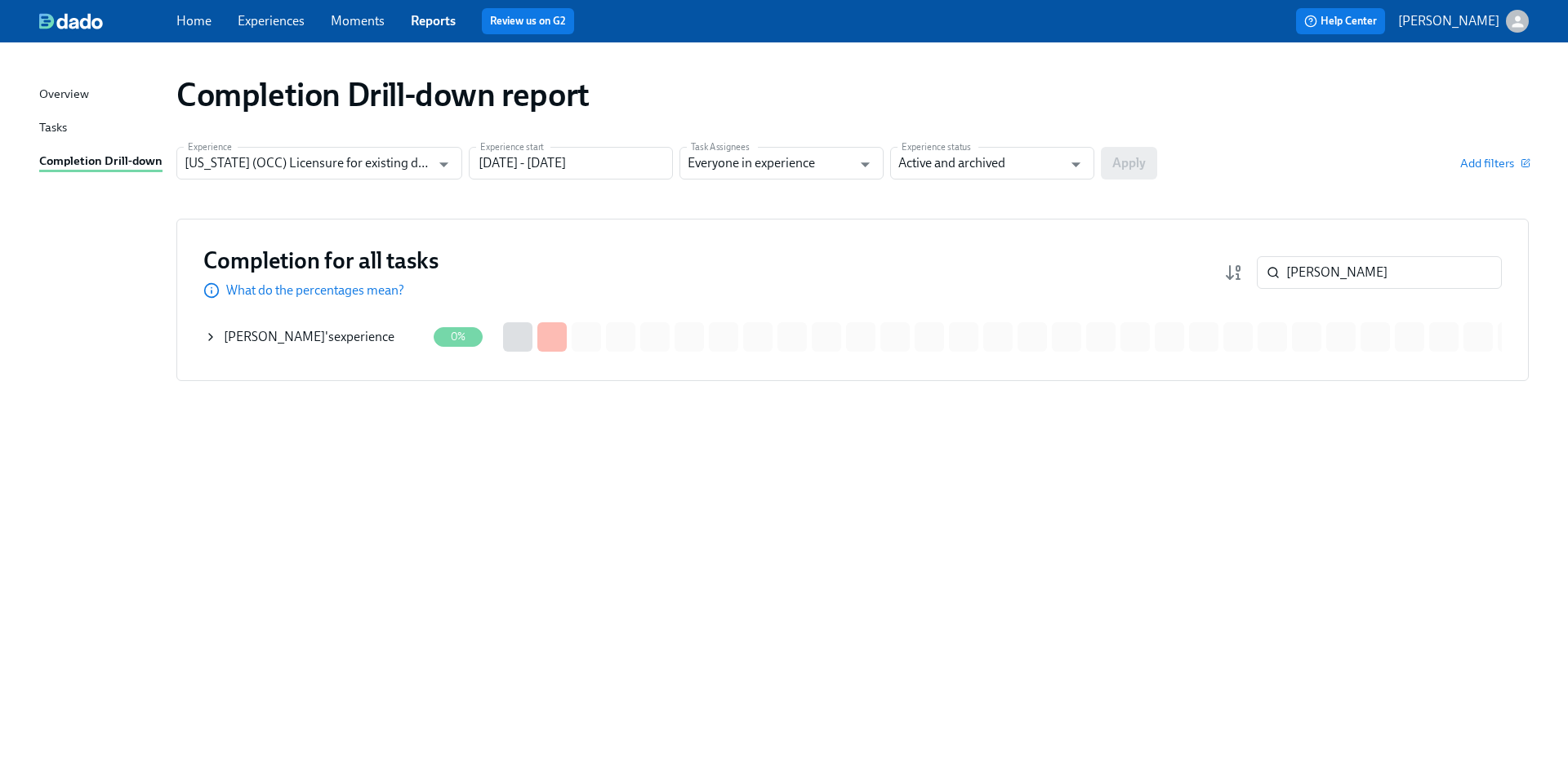
click at [360, 328] on div "[PERSON_NAME] 's experience" at bounding box center [309, 336] width 170 height 18
click at [528, 324] on button "See details of this experience" at bounding box center [580, 337] width 182 height 32
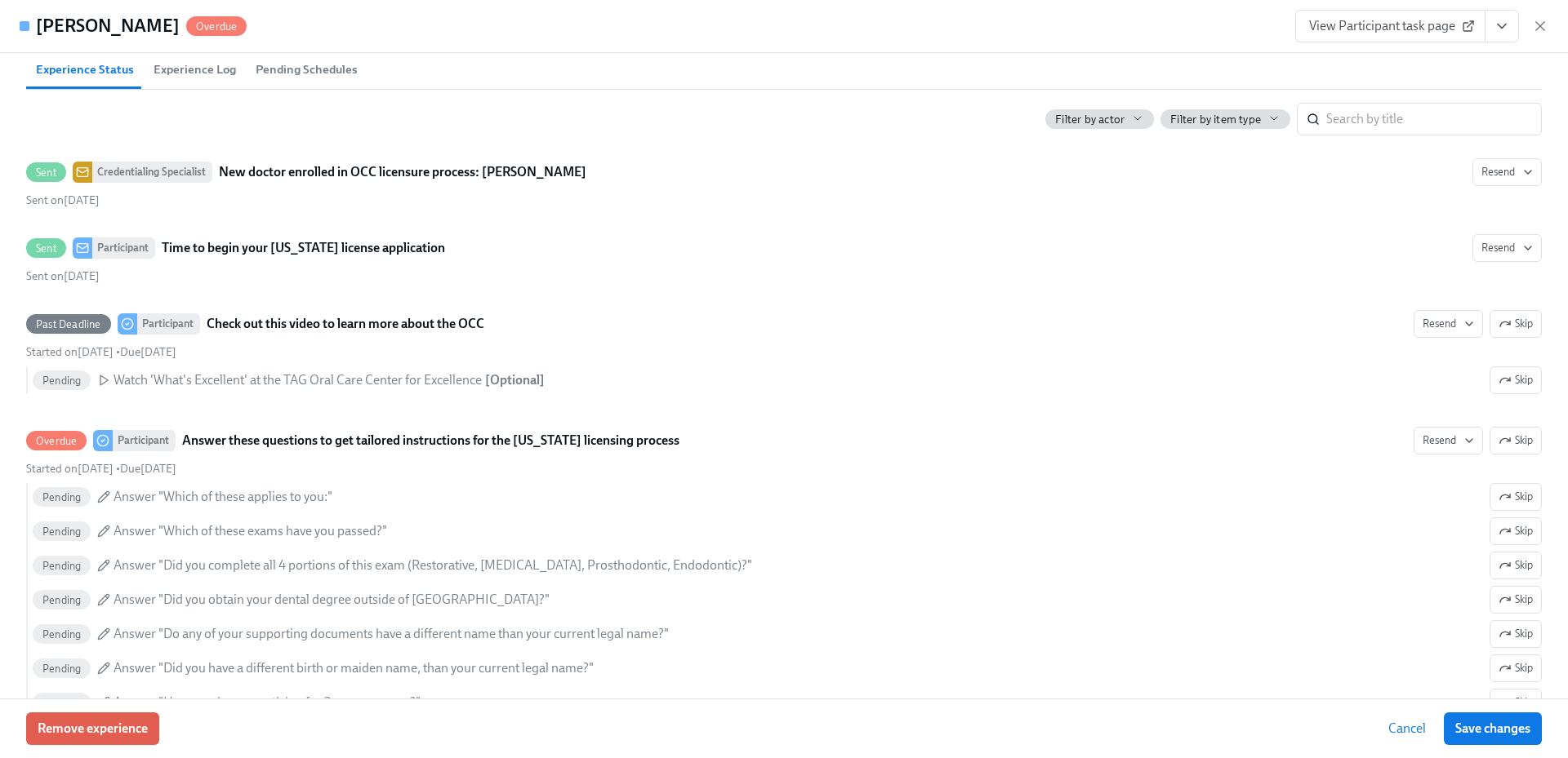
scroll to position [408, 0]
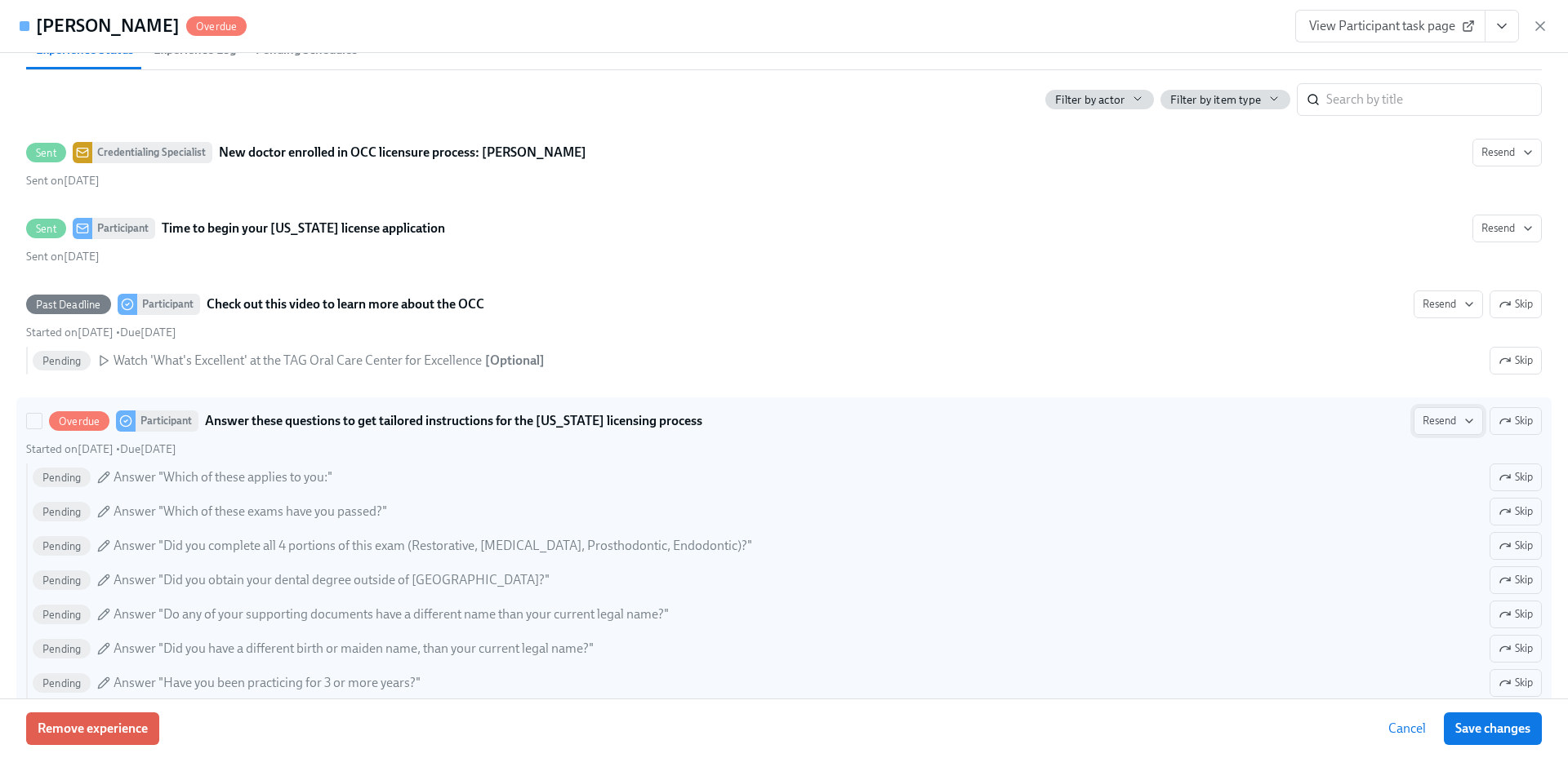
click at [1433, 417] on span "Resend" at bounding box center [1449, 421] width 51 height 16
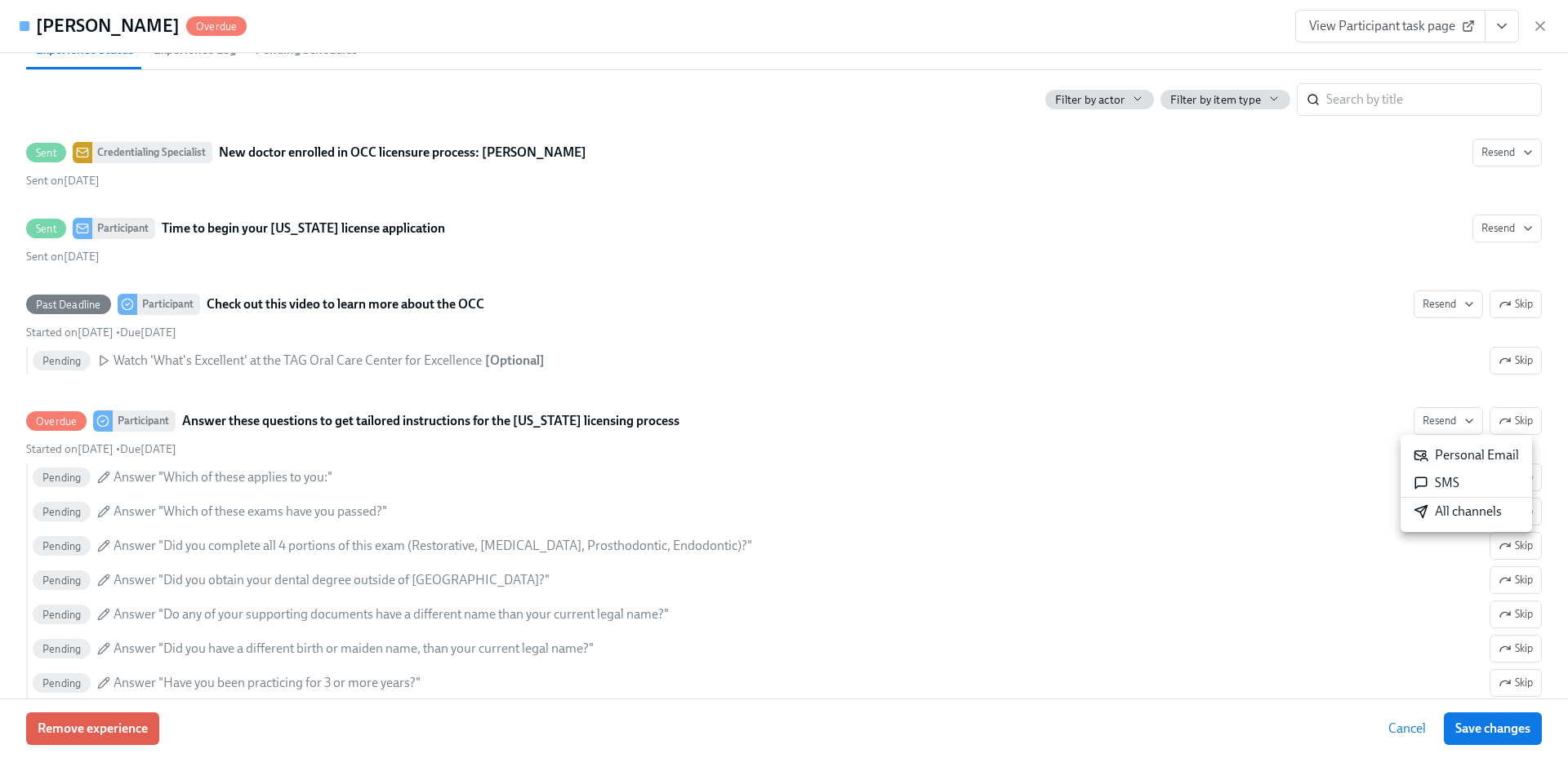
click at [1443, 514] on div "All channels" at bounding box center [1458, 511] width 89 height 18
click at [1531, 25] on div "View Participant task page" at bounding box center [1421, 26] width 253 height 32
click at [1548, 25] on div "[PERSON_NAME] Overdue View Participant task page" at bounding box center [784, 26] width 1568 height 53
click at [1542, 26] on icon "button" at bounding box center [1540, 26] width 16 height 16
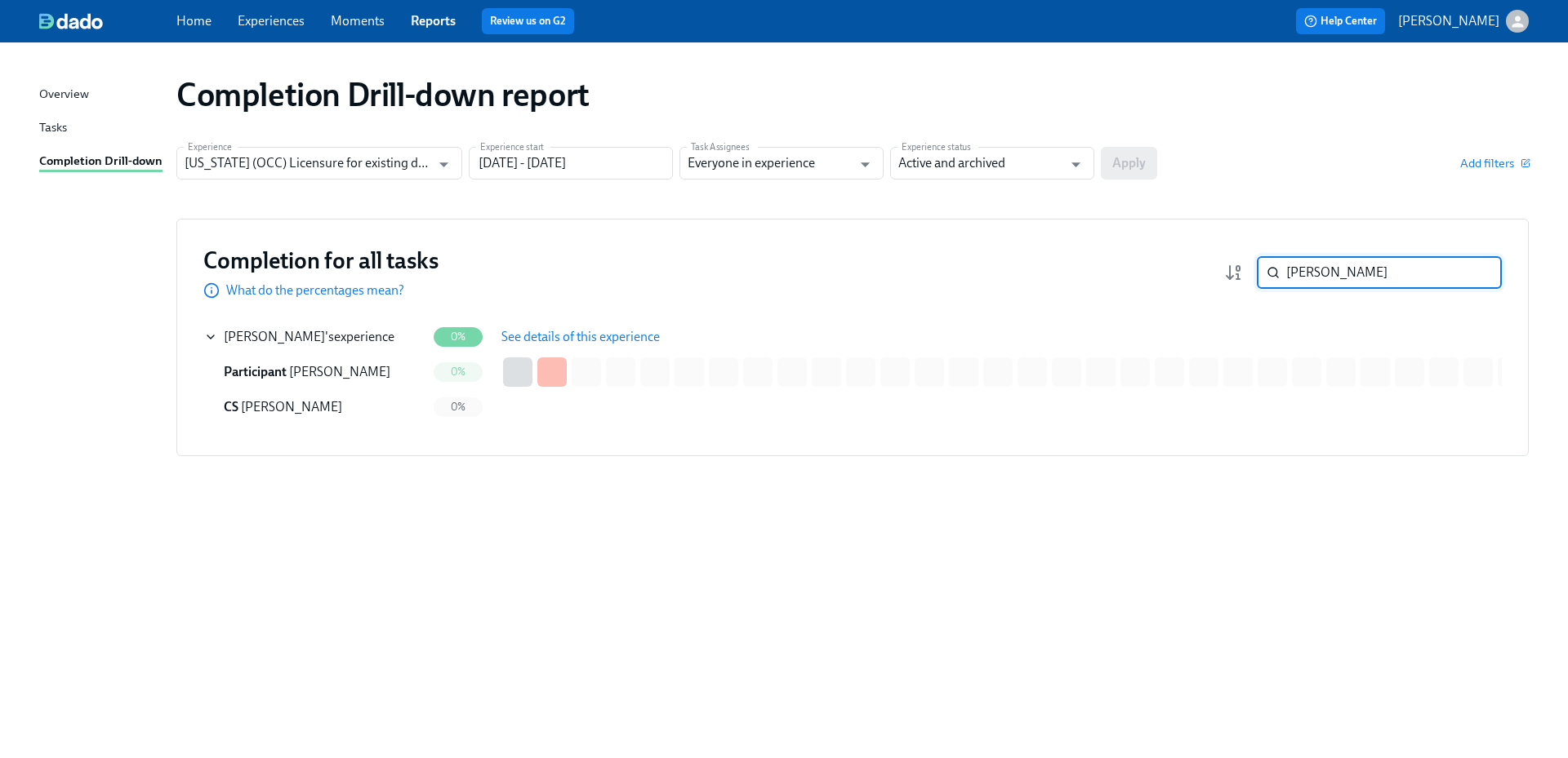
drag, startPoint x: 1366, startPoint y: 275, endPoint x: 1288, endPoint y: 279, distance: 78.1
click at [1288, 279] on input "[PERSON_NAME]" at bounding box center [1394, 273] width 216 height 32
paste input "[PERSON_NAME]"
type input "[PERSON_NAME]"
click at [343, 346] on div "[PERSON_NAME] 's experience" at bounding box center [315, 337] width 222 height 32
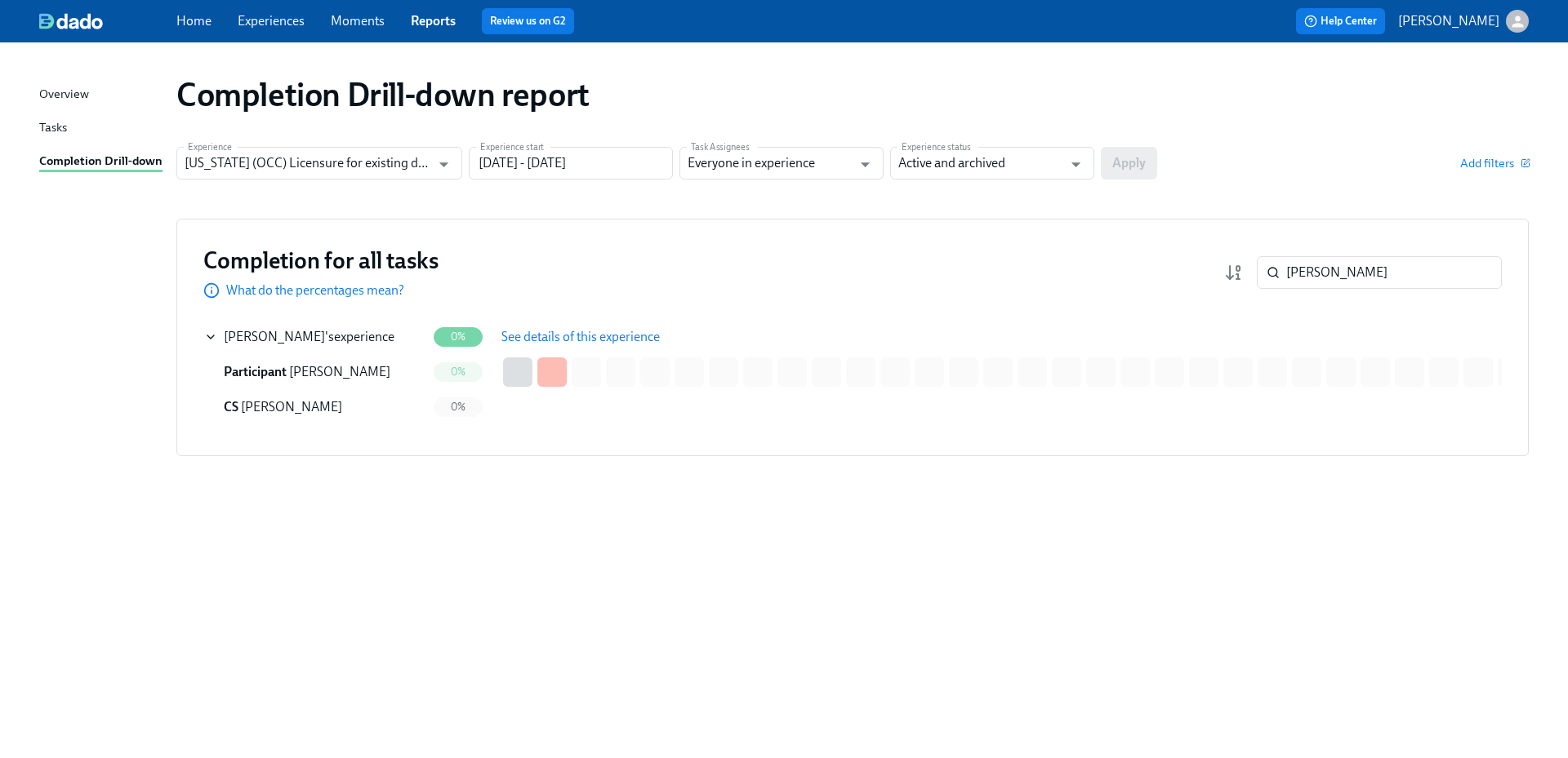
click at [540, 330] on span "See details of this experience" at bounding box center [581, 336] width 159 height 16
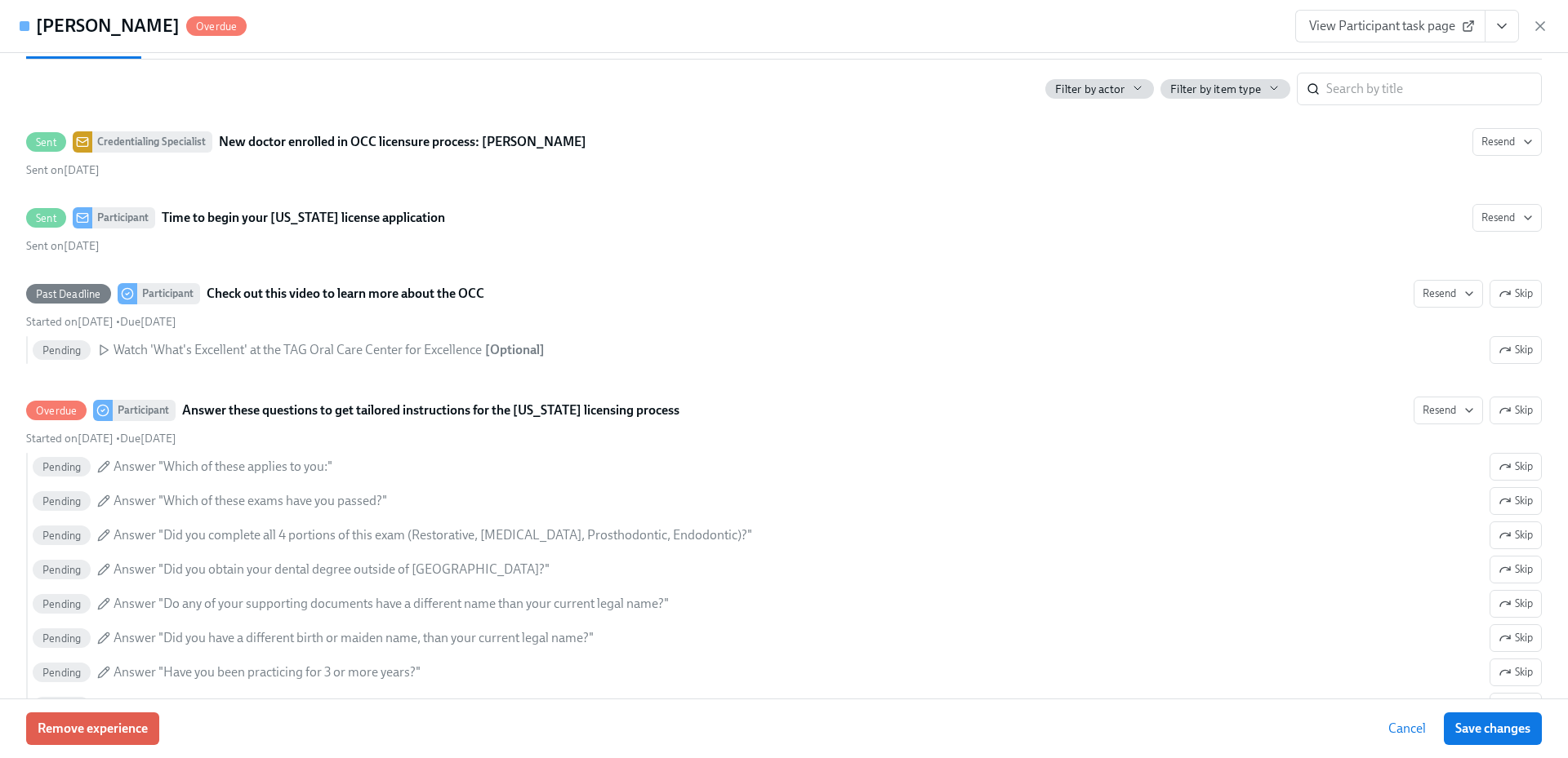
scroll to position [490, 0]
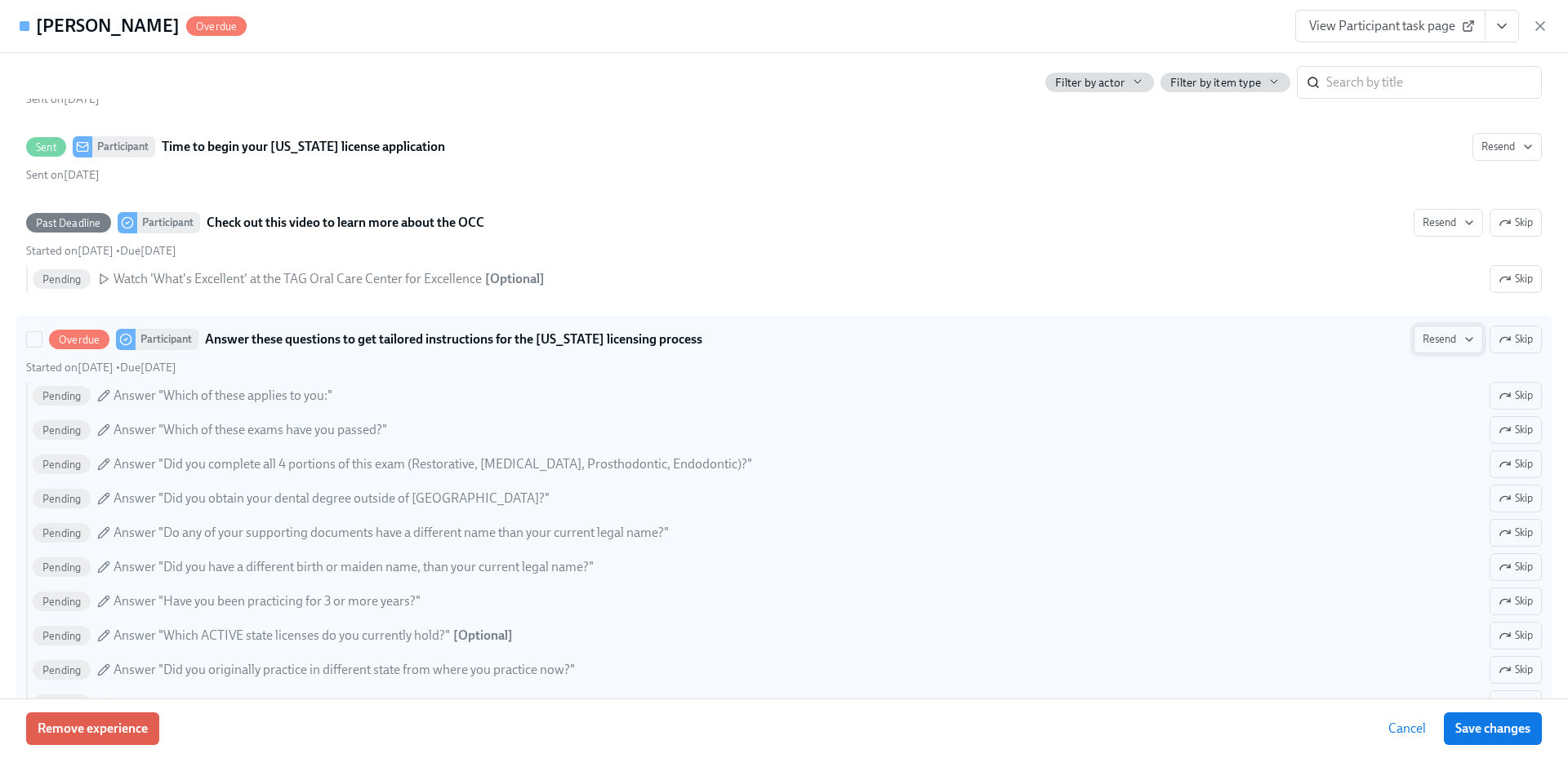
click at [1445, 340] on span "Resend" at bounding box center [1449, 339] width 51 height 16
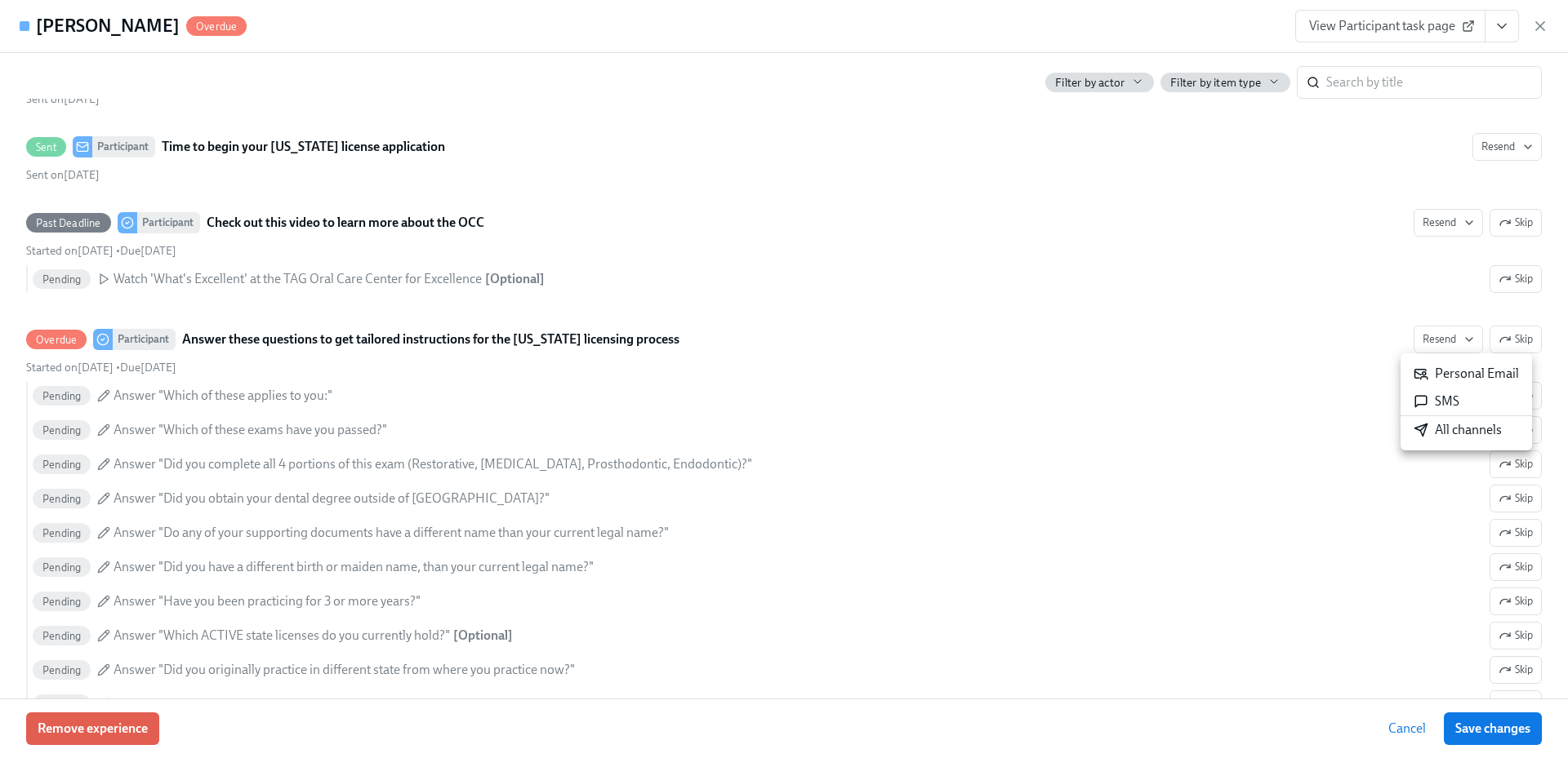
click at [1443, 432] on div "All channels" at bounding box center [1458, 430] width 89 height 18
